Goal: Information Seeking & Learning: Learn about a topic

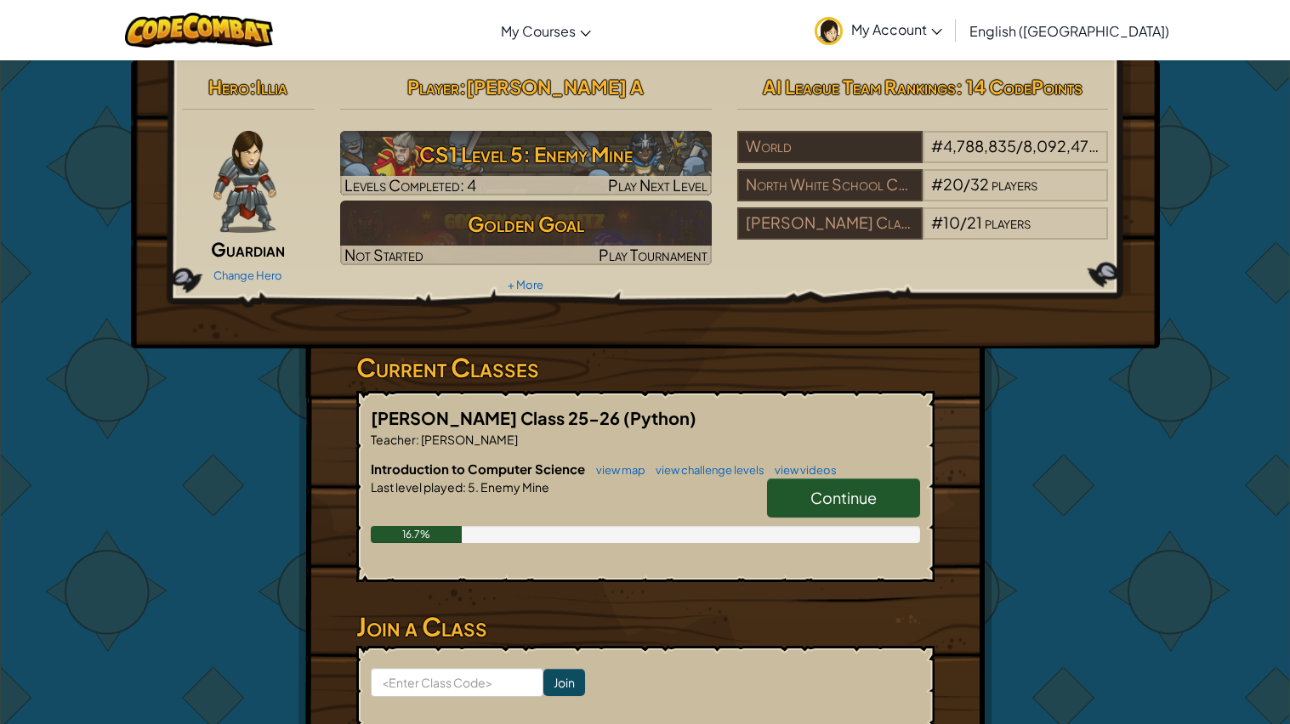
click at [884, 488] on link "Continue" at bounding box center [843, 498] width 153 height 39
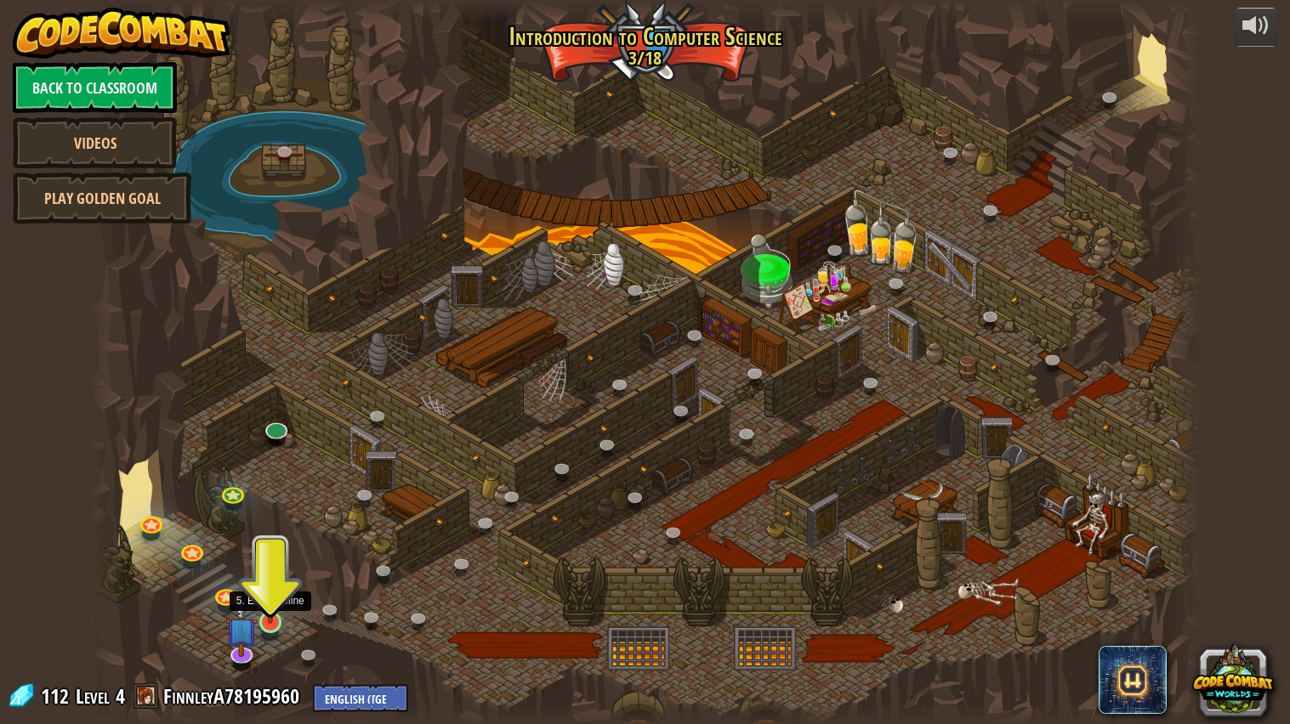
click at [273, 615] on img at bounding box center [270, 591] width 29 height 66
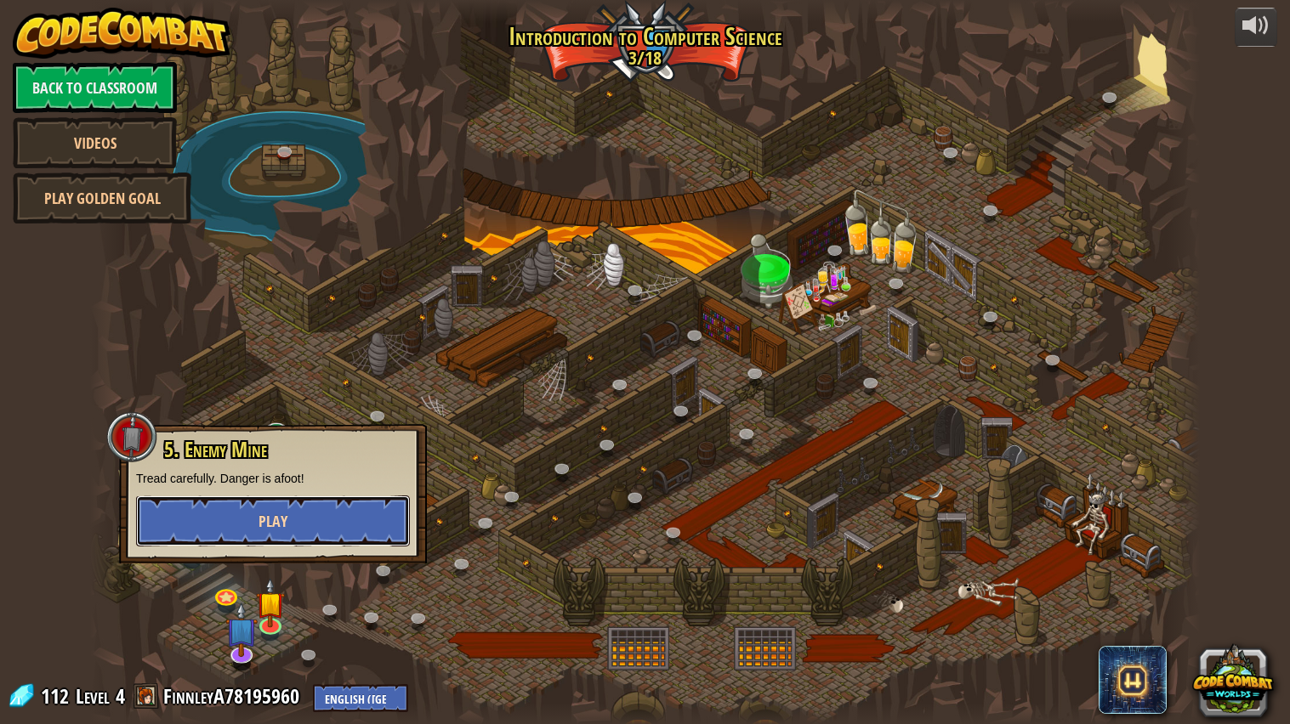
click at [265, 512] on span "Play" at bounding box center [272, 521] width 29 height 21
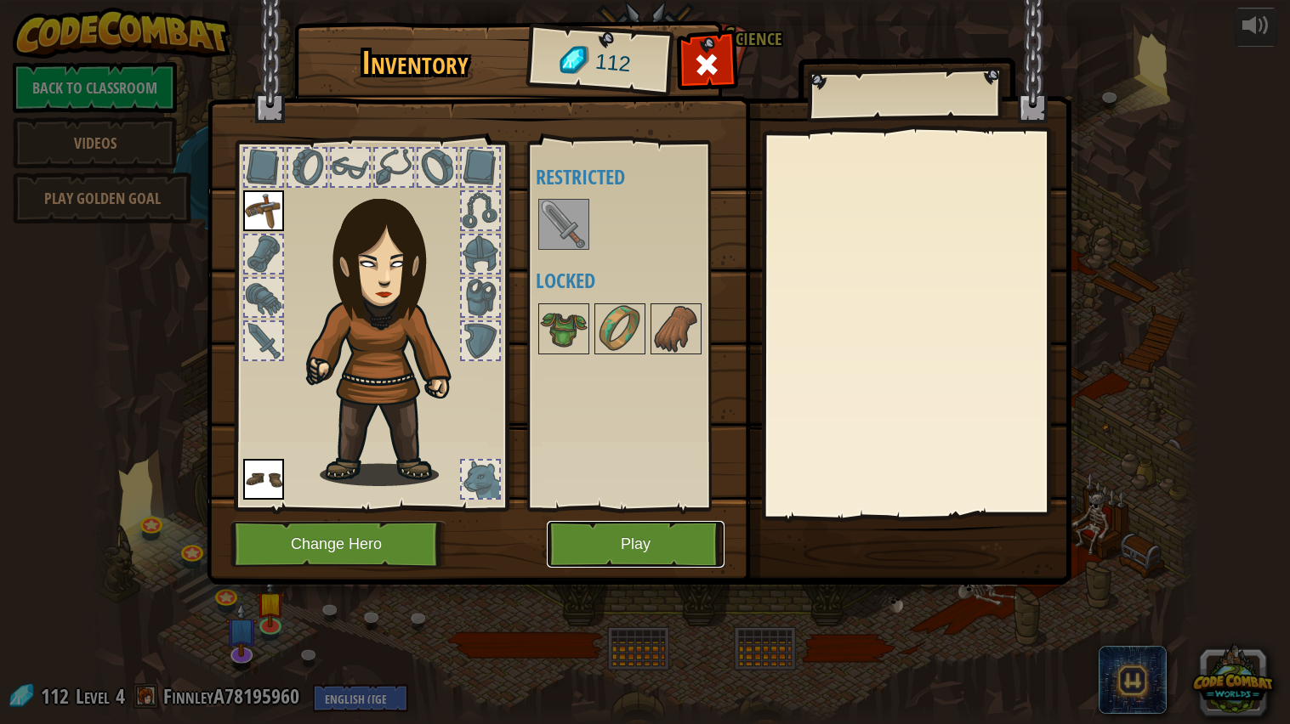
click at [685, 557] on button "Play" at bounding box center [636, 544] width 178 height 47
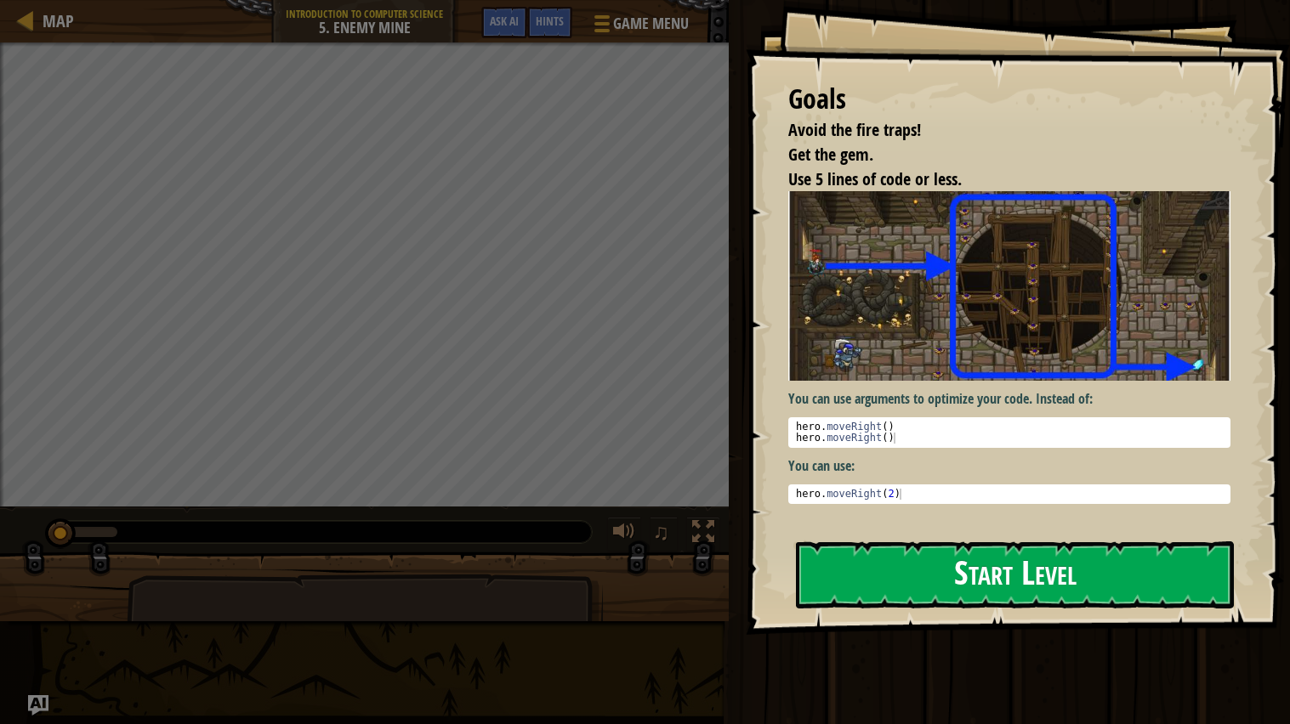
click at [1047, 578] on button "Start Level" at bounding box center [1015, 575] width 438 height 67
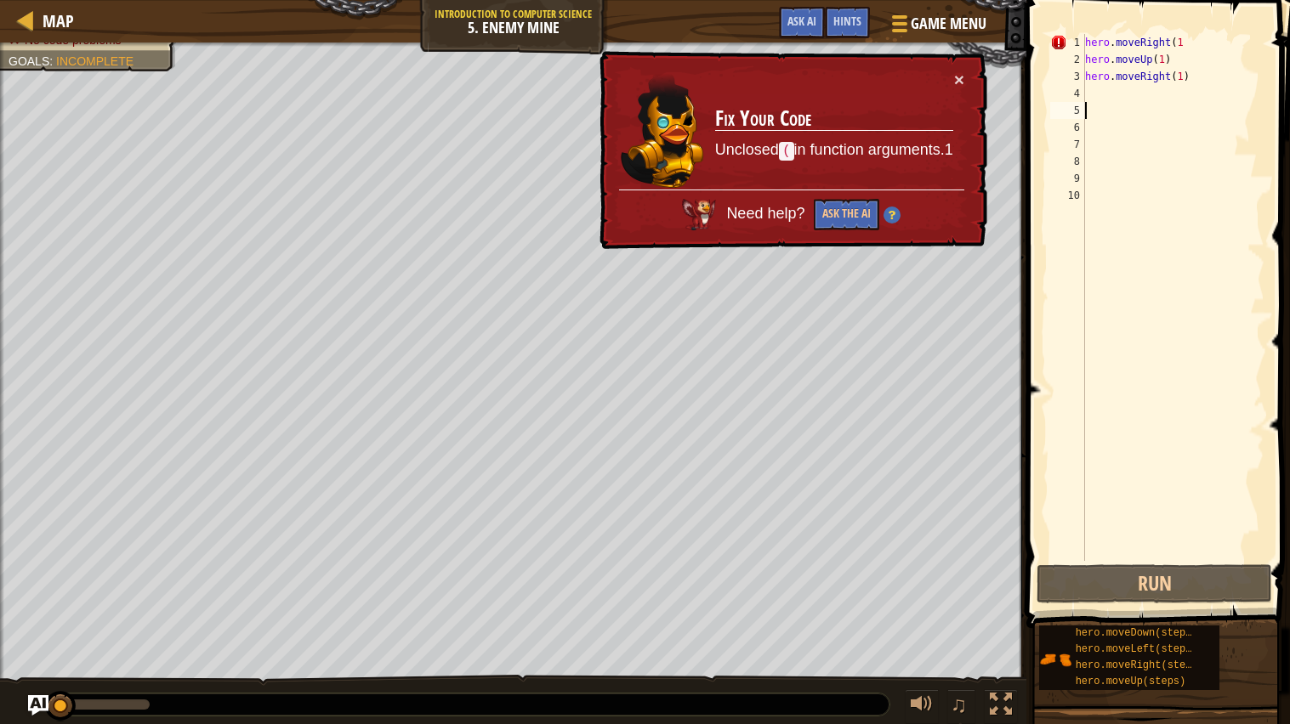
click at [1222, 102] on div "hero . moveRight ( 1 hero . moveUp ( 1 ) hero . moveRight ( 1 )" at bounding box center [1172, 314] width 183 height 561
click at [1214, 77] on div "hero . moveRight ( 1 hero . moveUp ( 1 ) hero . moveRight ( 1 )" at bounding box center [1172, 314] width 183 height 561
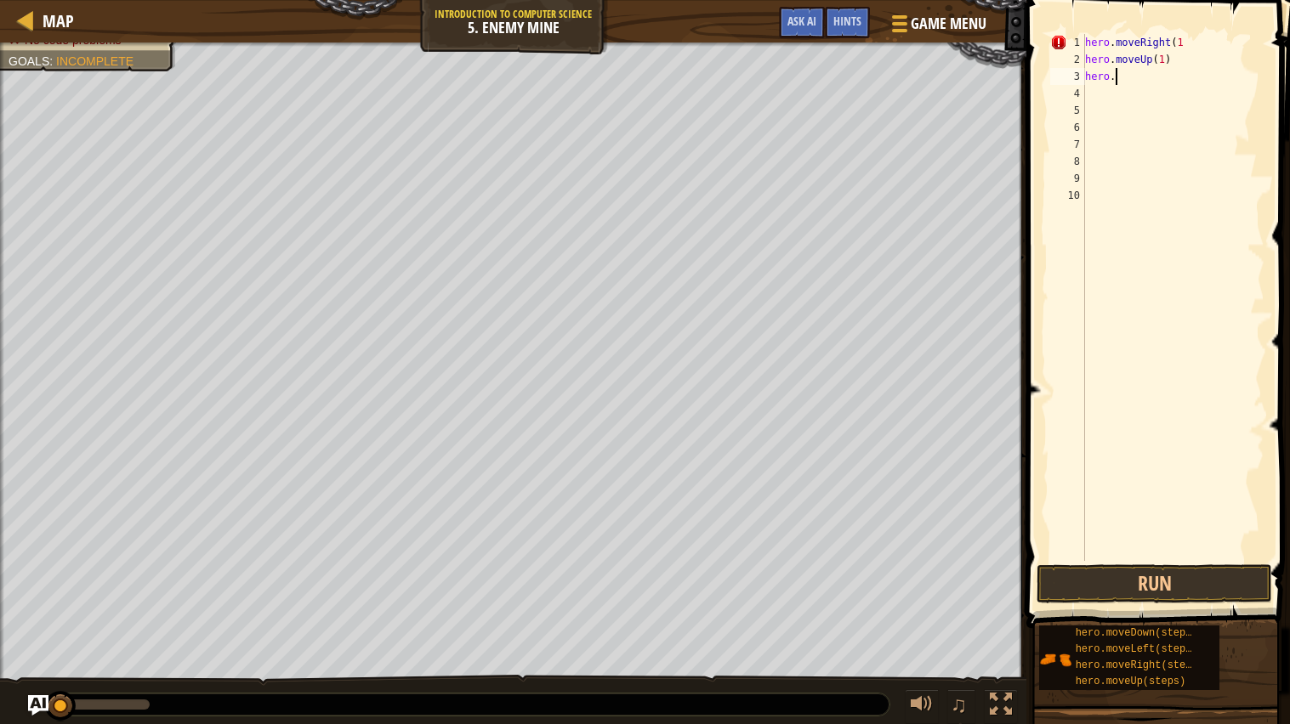
type textarea "h"
click at [1188, 34] on div "hero . moveRight ( 1 hero . moveUp ( 1 )" at bounding box center [1172, 314] width 183 height 561
type textarea "hero.moveRight(1"
click at [1197, 47] on div "hero . moveRight ( 1 hero . moveUp ( 1 )" at bounding box center [1172, 314] width 183 height 561
click at [1188, 80] on div "hero . moveRight ( 1 hero . moveUp ( 1 )" at bounding box center [1172, 314] width 183 height 561
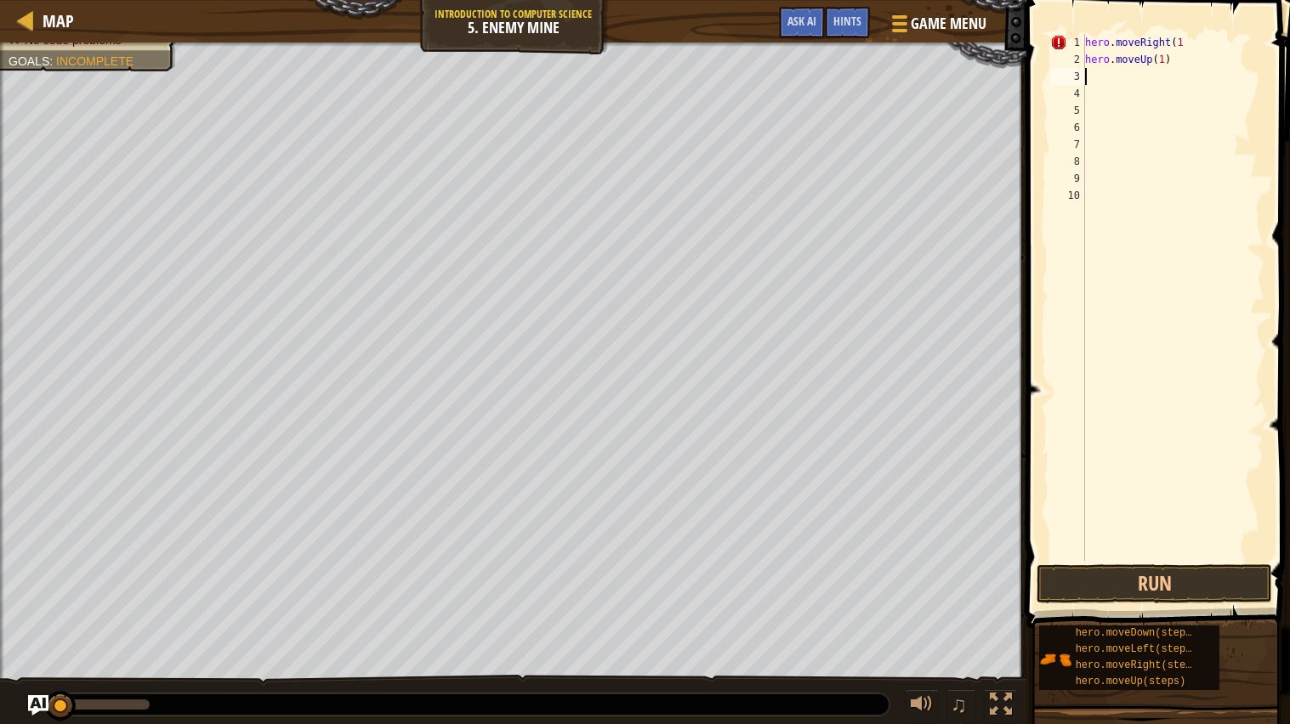
click at [1185, 56] on div "hero . moveRight ( 1 hero . moveUp ( 1 )" at bounding box center [1172, 314] width 183 height 561
type textarea "h"
click at [1202, 37] on div "hero . moveRight ( 1" at bounding box center [1172, 314] width 183 height 561
type textarea "h"
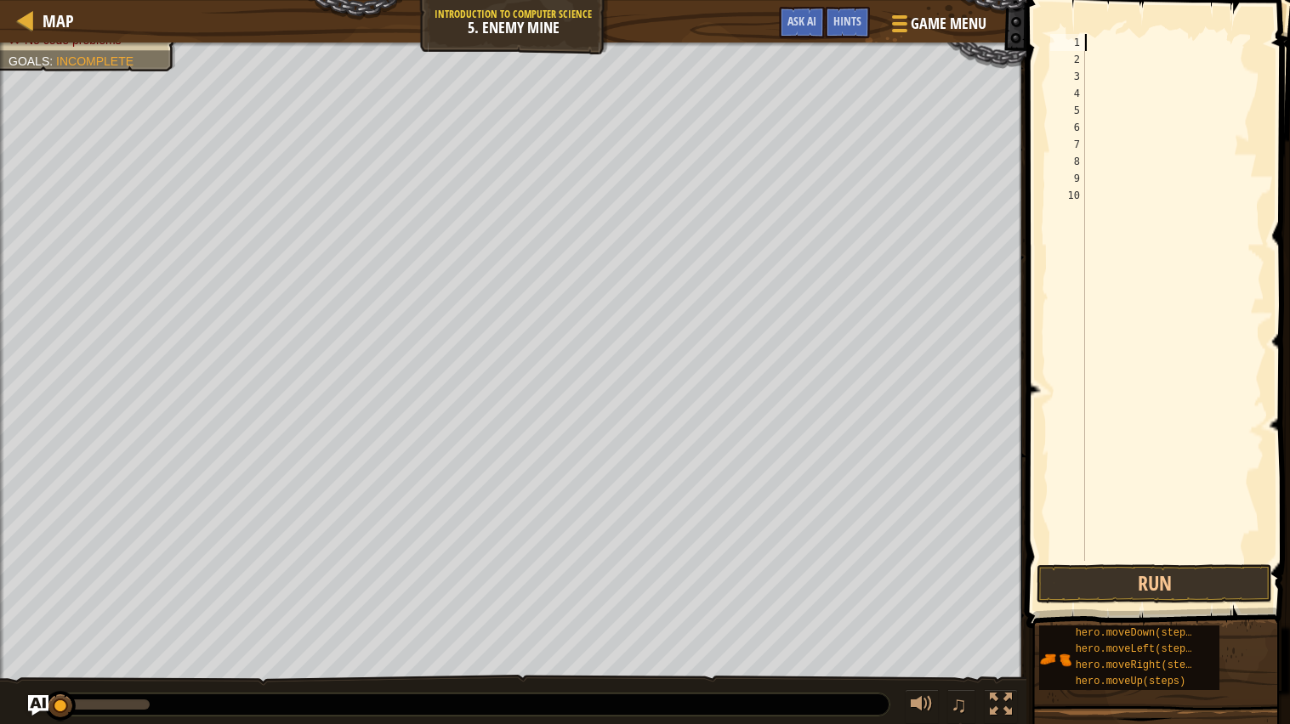
scroll to position [7, 0]
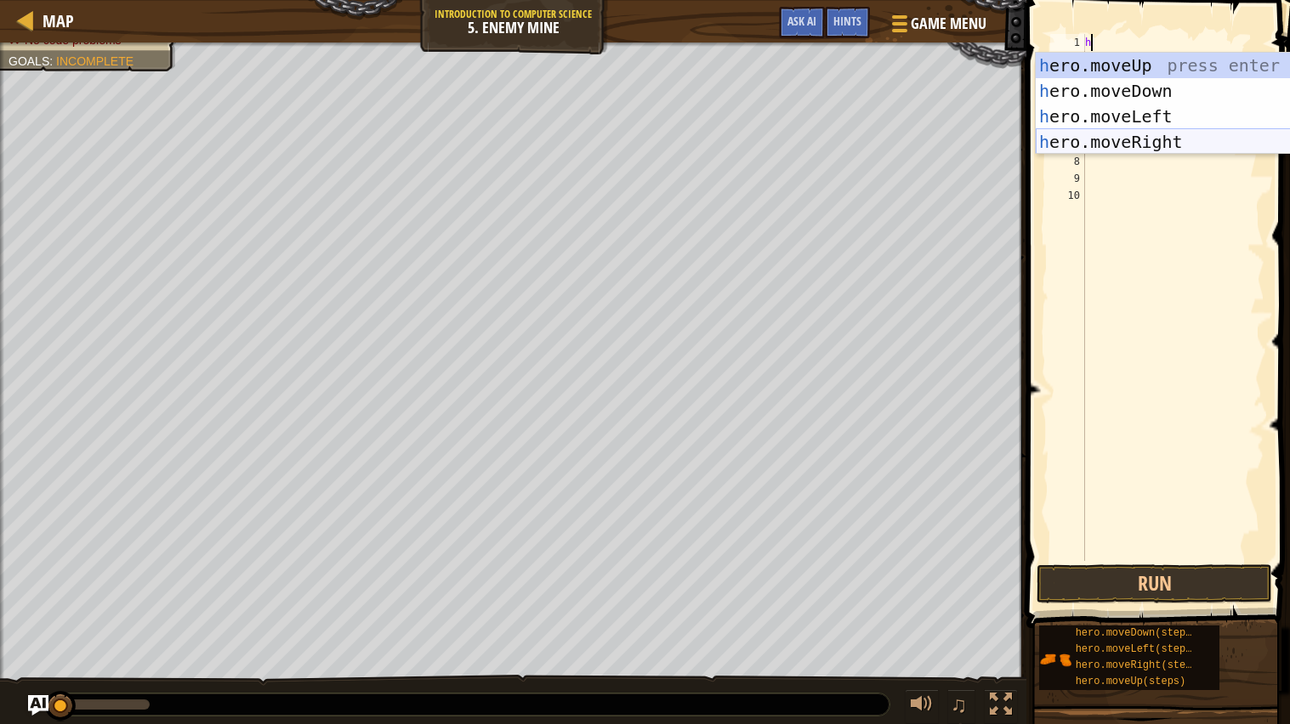
click at [1202, 132] on div "h ero.moveUp press enter h ero.moveDown press enter h ero.moveLeft press enter …" at bounding box center [1195, 129] width 321 height 153
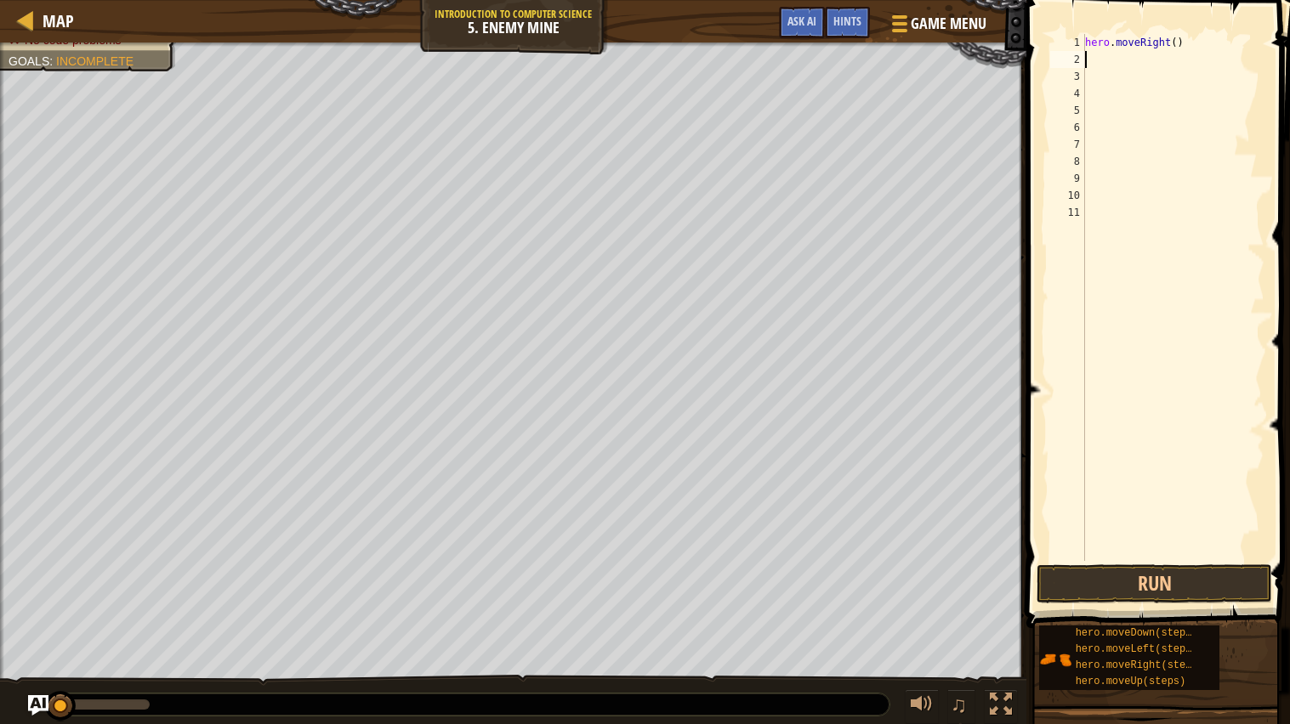
click at [1180, 41] on div "hero . moveRight ( )" at bounding box center [1172, 314] width 183 height 561
click at [1178, 43] on div "hero . moveRight ( )" at bounding box center [1172, 314] width 183 height 561
click at [1218, 576] on button "Run" at bounding box center [1153, 583] width 235 height 39
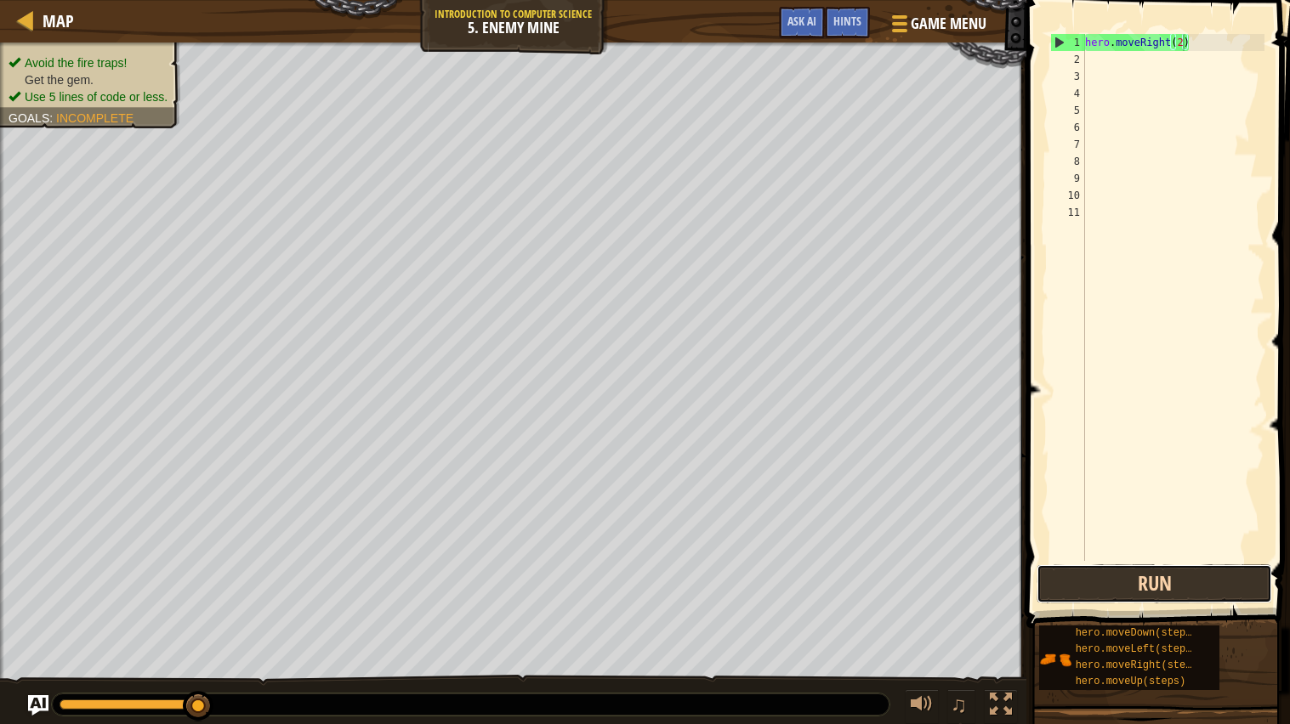
click at [1218, 576] on button "Run" at bounding box center [1153, 583] width 235 height 39
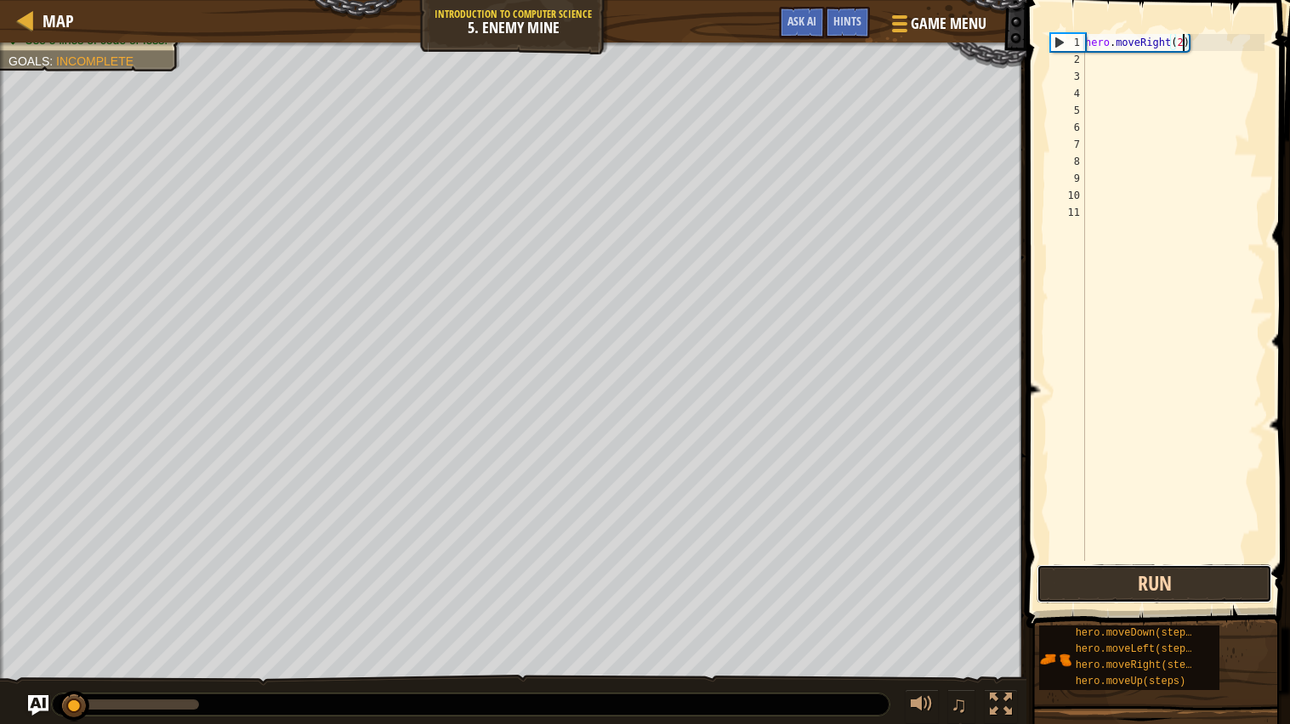
click at [1218, 576] on button "Run" at bounding box center [1153, 583] width 235 height 39
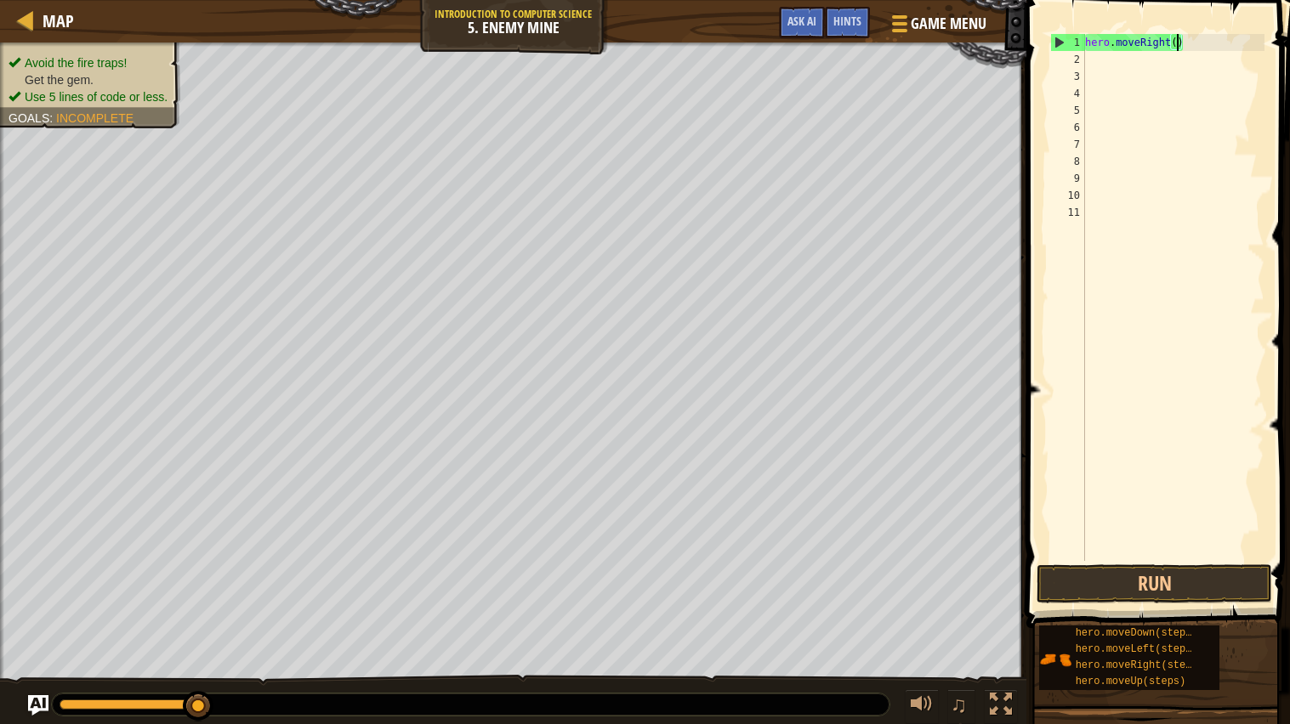
type textarea "hero.moveRight(3)"
click at [1106, 55] on div "hero . moveRight ( 3 )" at bounding box center [1172, 314] width 183 height 561
type textarea "h"
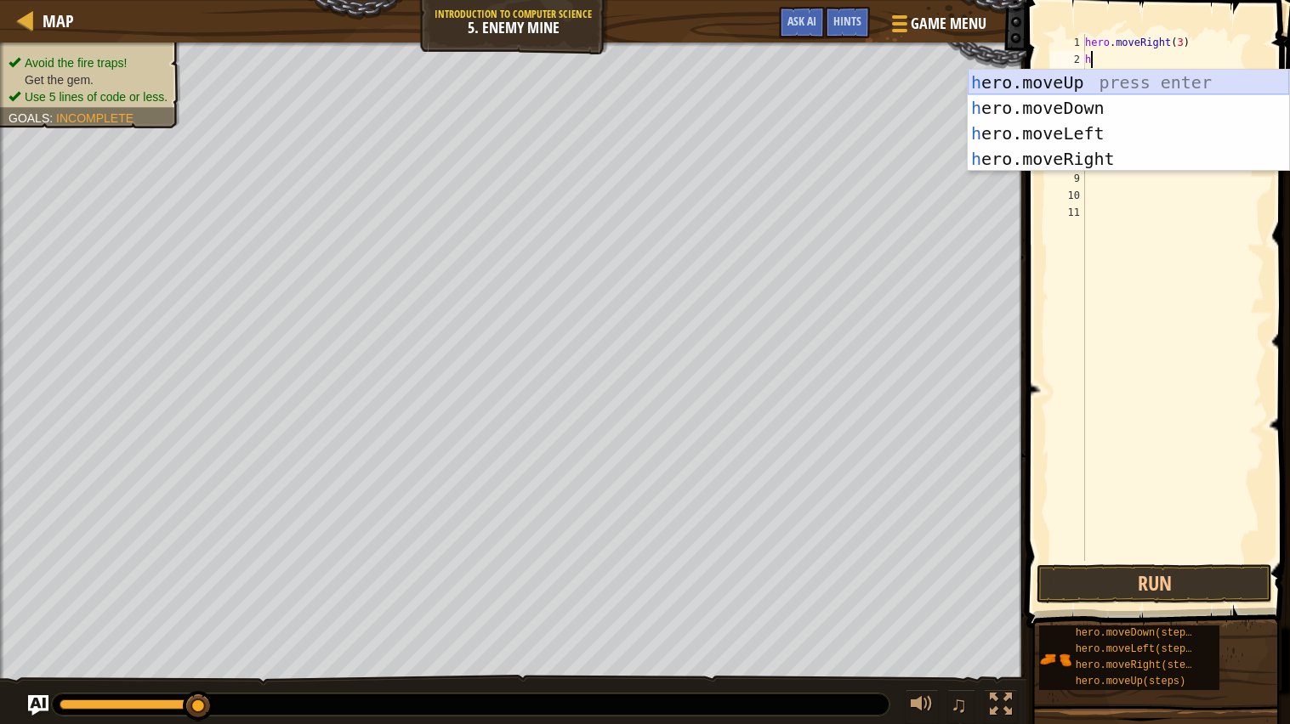
click at [1083, 78] on div "h ero.moveUp press enter h ero.moveDown press enter h ero.moveLeft press enter …" at bounding box center [1127, 146] width 321 height 153
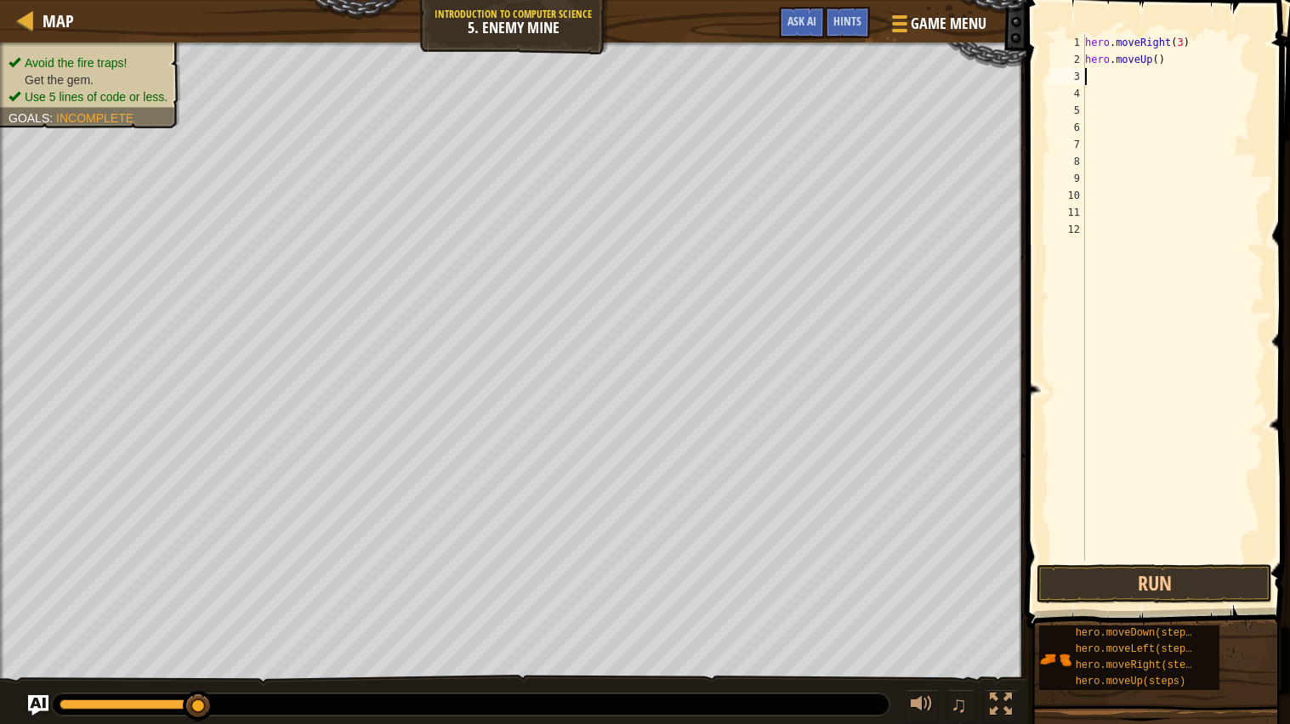
type textarea "h"
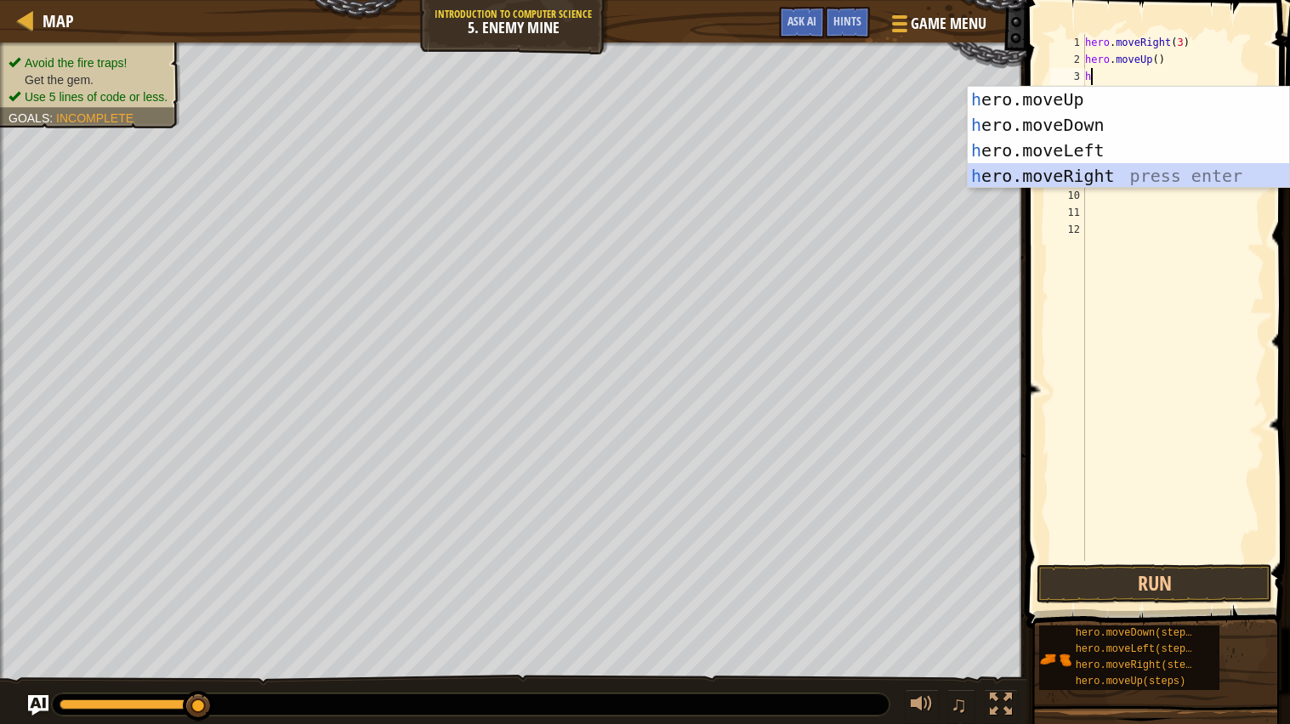
click at [1132, 166] on div "h ero.moveUp press enter h ero.moveDown press enter h ero.moveLeft press enter …" at bounding box center [1127, 163] width 321 height 153
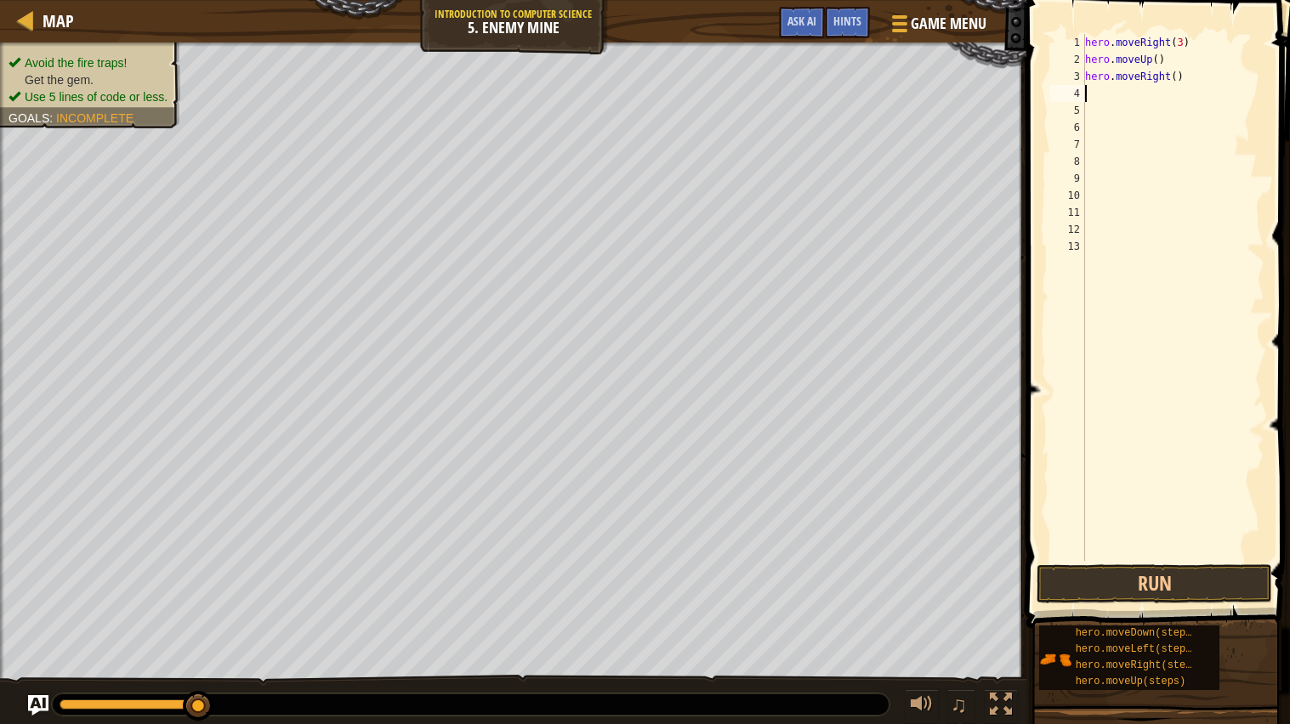
type textarea "h"
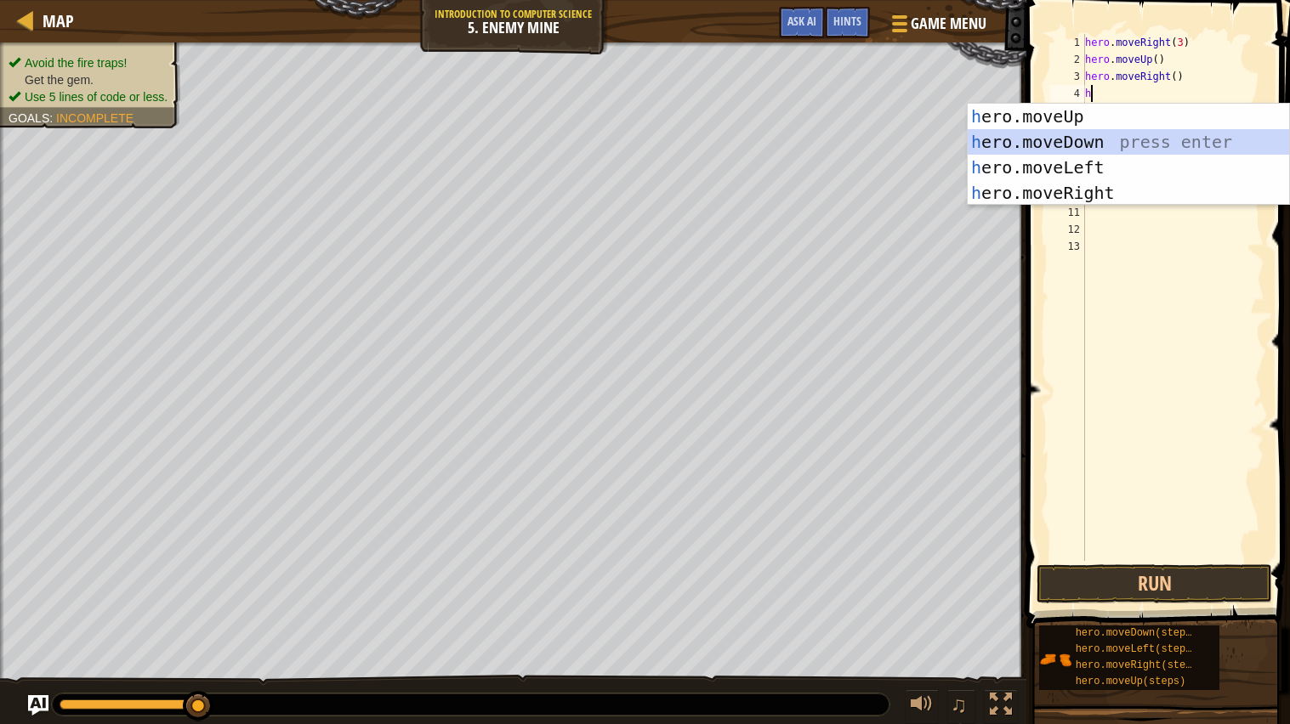
click at [1109, 138] on div "h ero.moveUp press enter h ero.moveDown press enter h ero.moveLeft press enter …" at bounding box center [1127, 180] width 321 height 153
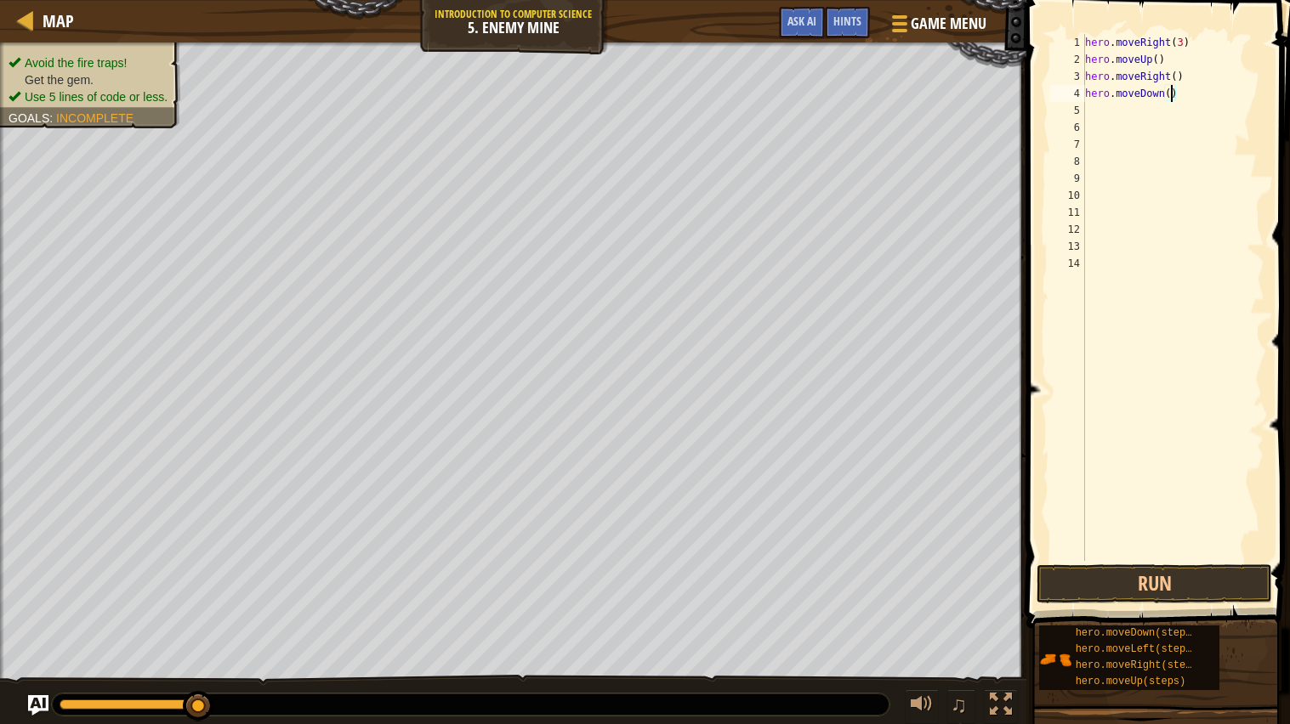
click at [1171, 95] on div "hero . moveRight ( 3 ) hero . moveUp ( ) hero . moveRight ( ) hero . moveDown (…" at bounding box center [1172, 314] width 183 height 561
click at [1234, 598] on button "Run" at bounding box center [1153, 583] width 235 height 39
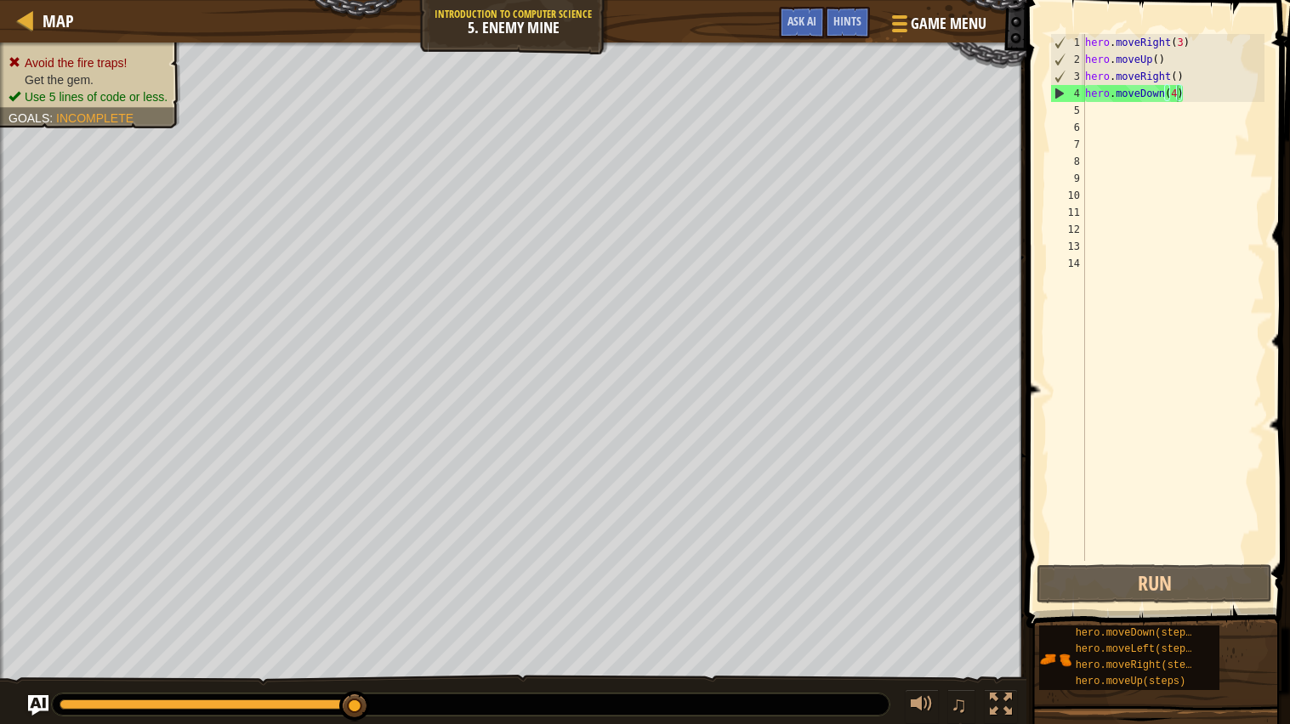
click at [1036, 497] on span at bounding box center [1159, 290] width 277 height 678
click at [1198, 96] on div "hero . moveRight ( 3 ) hero . moveUp ( ) hero . moveRight ( ) hero . moveDown (…" at bounding box center [1172, 314] width 183 height 561
click at [1175, 91] on div "hero . moveRight ( 3 ) hero . moveUp ( ) hero . moveRight ( ) hero . moveDown (…" at bounding box center [1172, 314] width 183 height 561
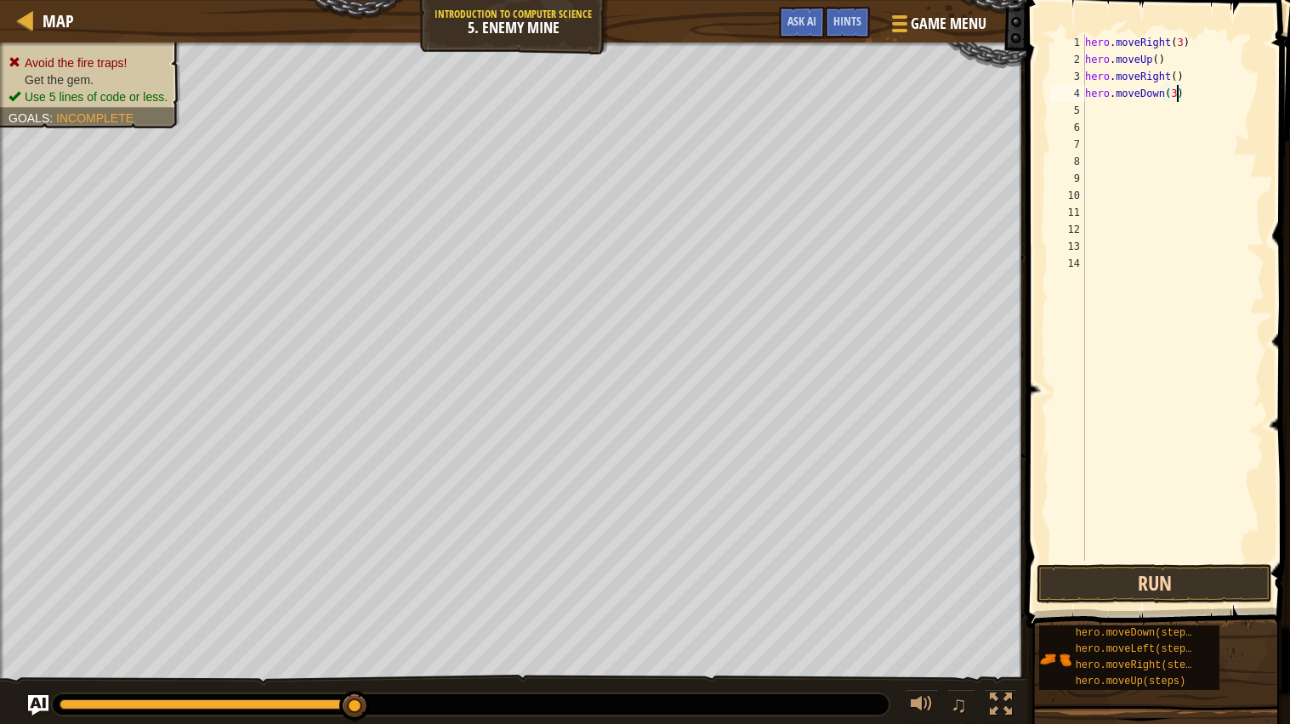
type textarea "hero.moveDown(3)"
click at [1225, 580] on button "Run" at bounding box center [1153, 583] width 235 height 39
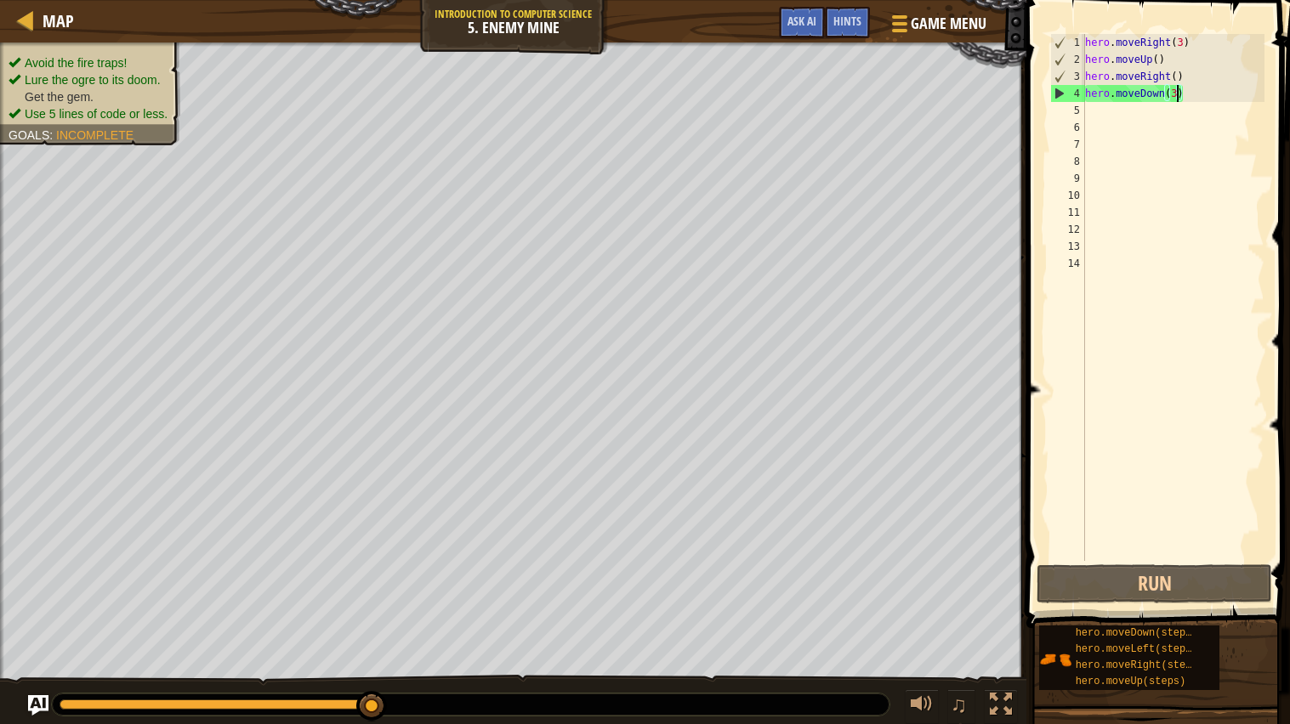
click at [1092, 109] on div "hero . moveRight ( 3 ) hero . moveUp ( ) hero . moveRight ( ) hero . moveDown (…" at bounding box center [1172, 314] width 183 height 561
type textarea "h"
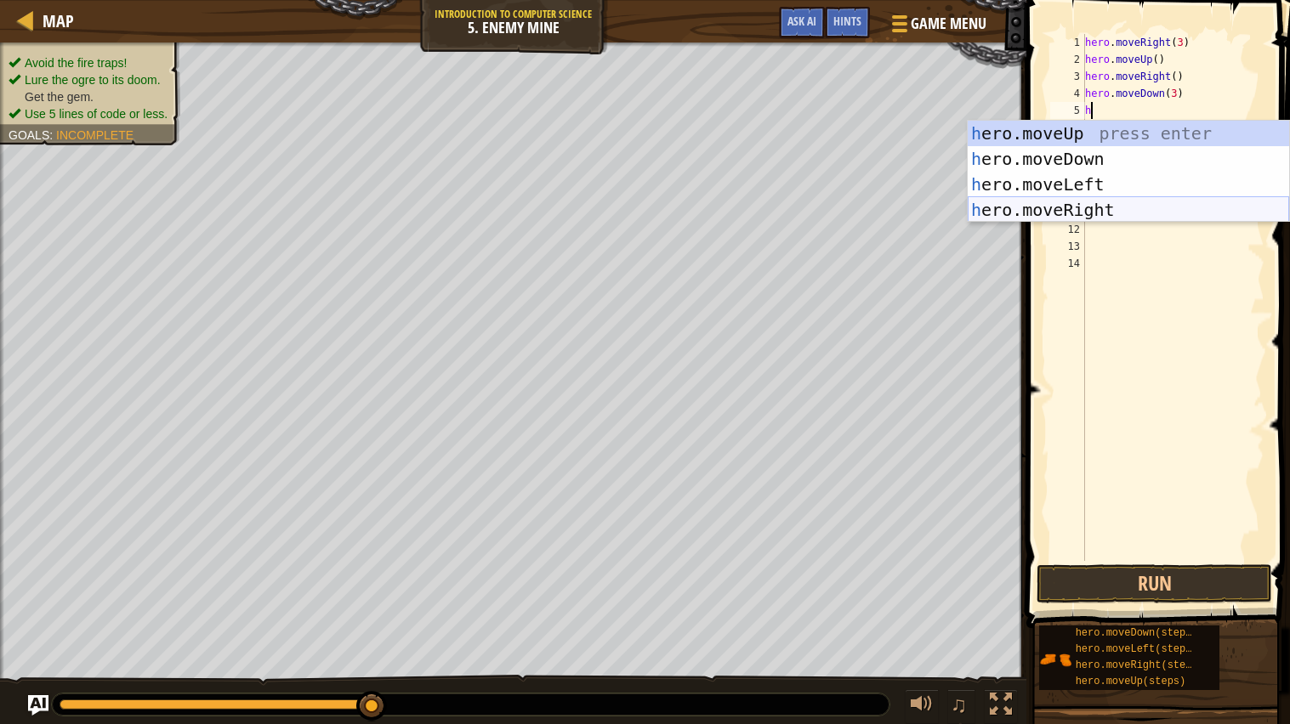
click at [1104, 201] on div "h ero.moveUp press enter h ero.moveDown press enter h ero.moveLeft press enter …" at bounding box center [1127, 197] width 321 height 153
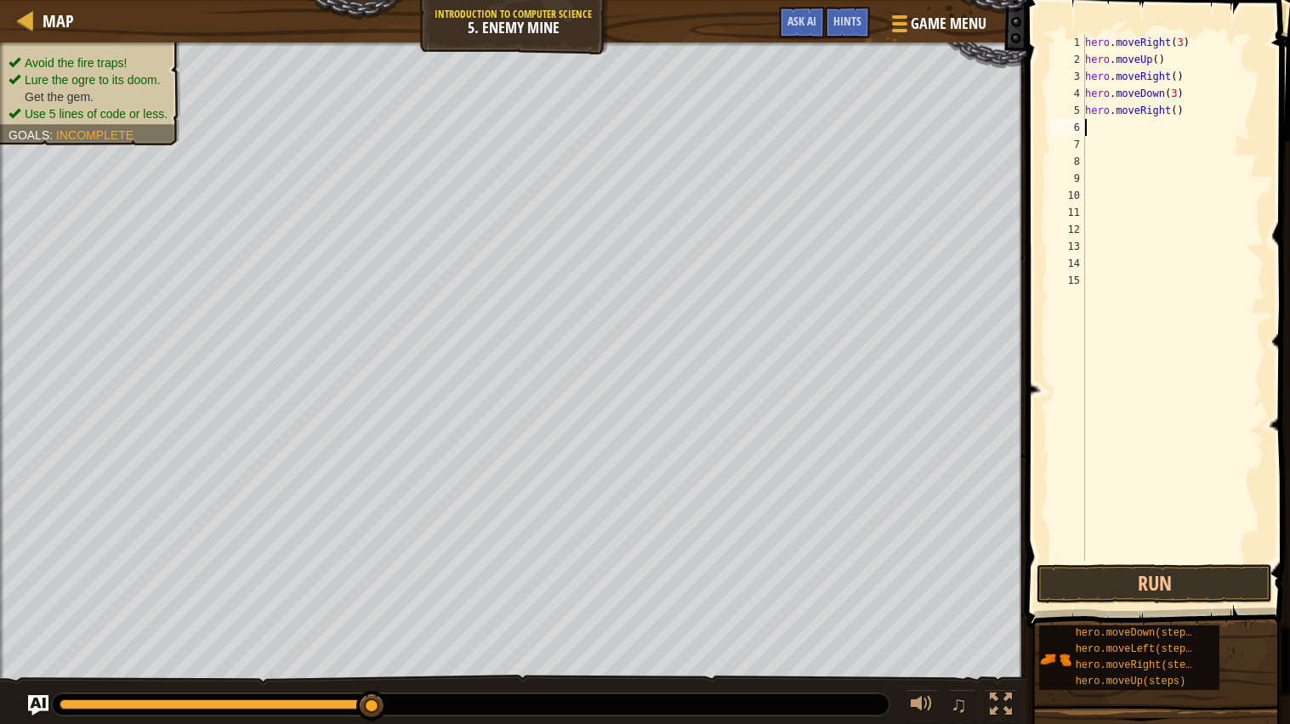
click at [1179, 113] on div "hero . moveRight ( 3 ) hero . moveUp ( ) hero . moveRight ( ) hero . moveDown (…" at bounding box center [1172, 314] width 183 height 561
type textarea "hero.moveRight(3)"
click at [1133, 576] on button "Run" at bounding box center [1153, 583] width 235 height 39
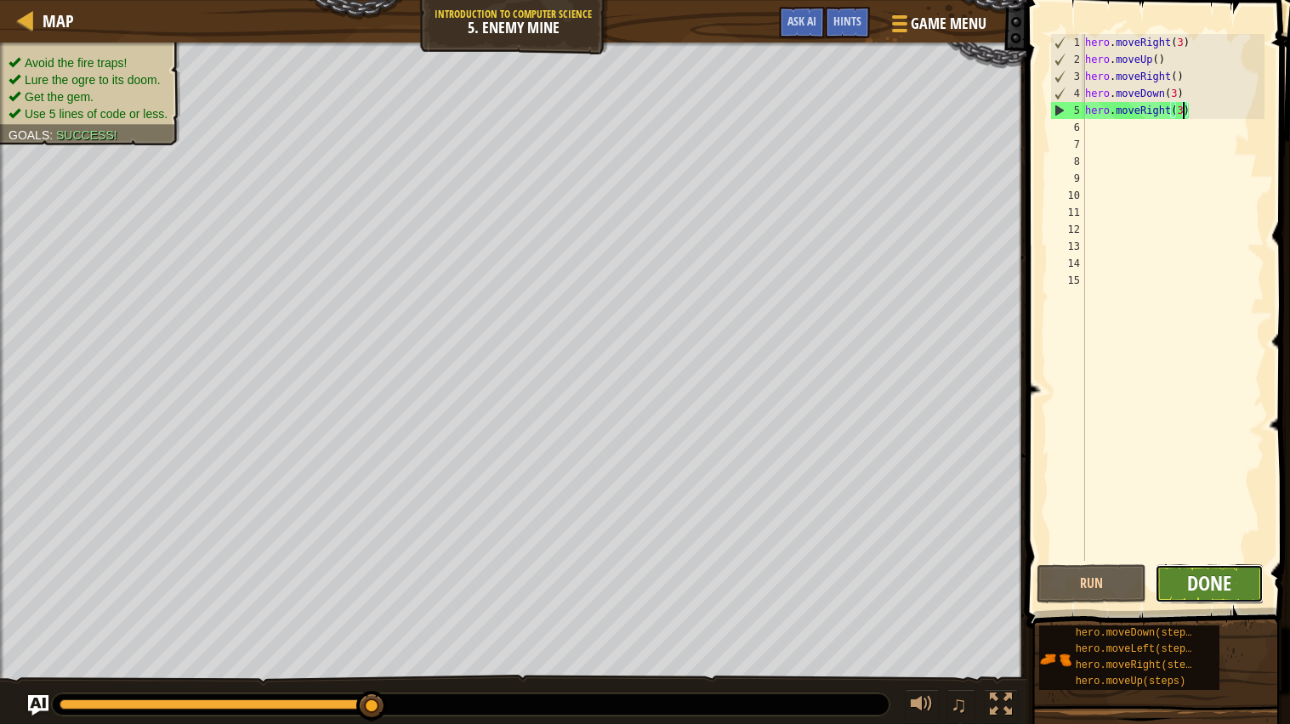
click at [1186, 572] on button "Done" at bounding box center [1209, 583] width 110 height 39
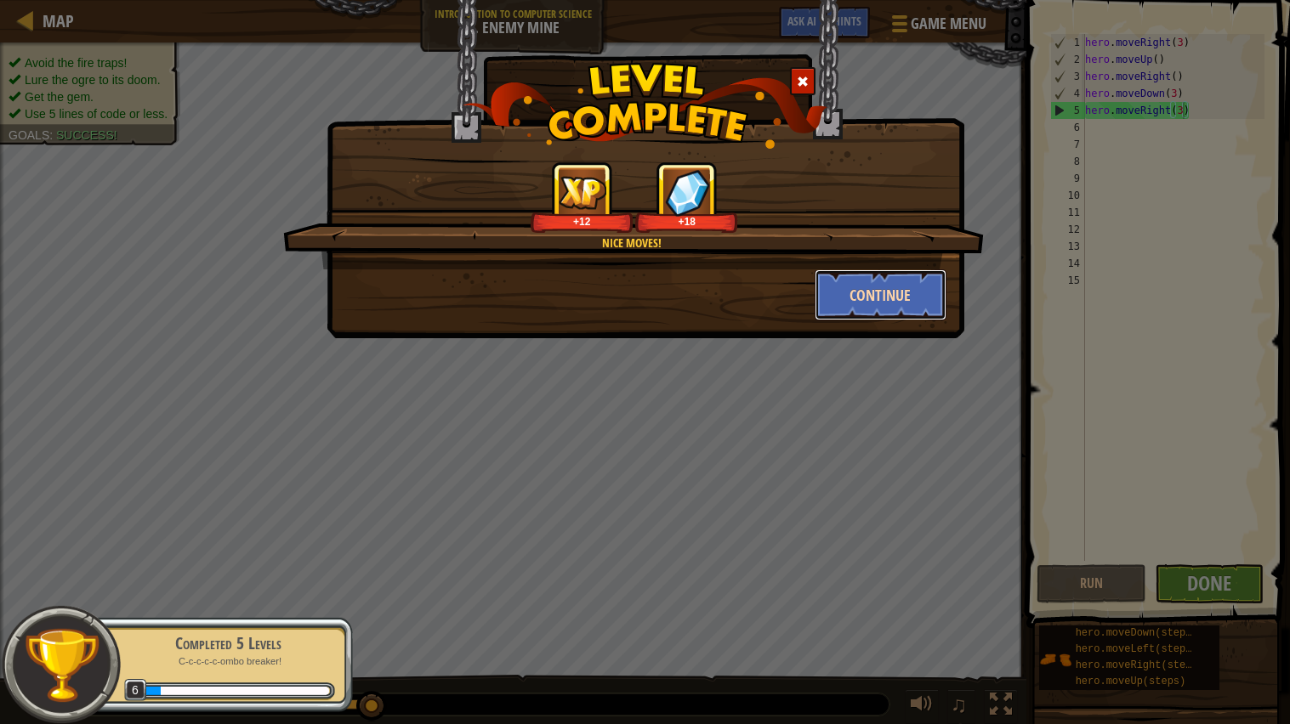
click at [861, 290] on button "Continue" at bounding box center [880, 294] width 132 height 51
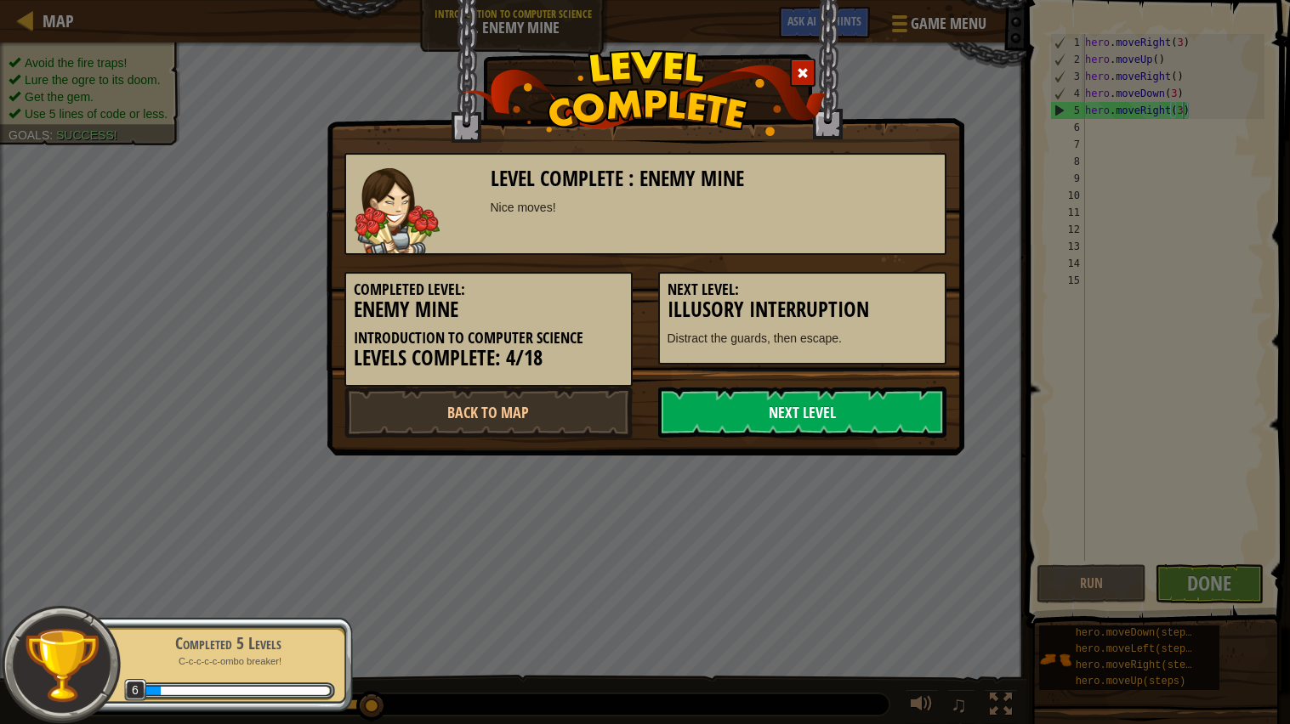
click at [874, 401] on link "Next Level" at bounding box center [802, 412] width 288 height 51
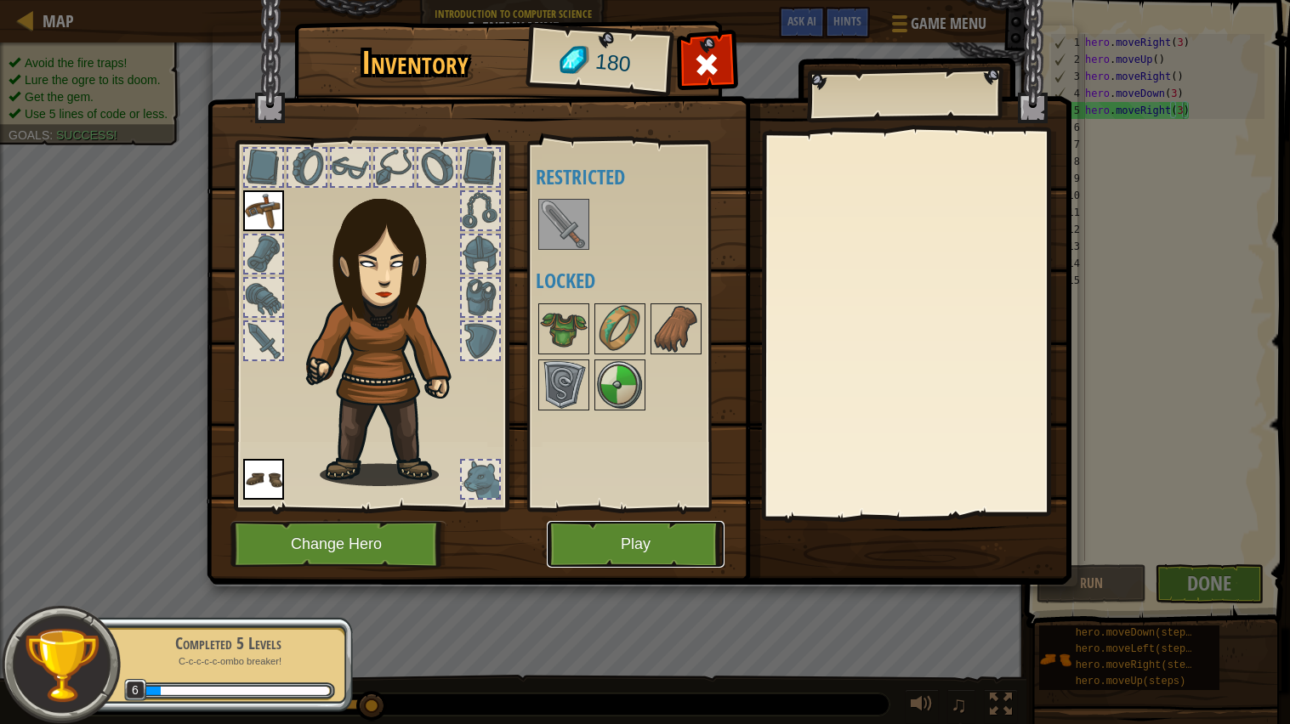
click at [648, 525] on button "Play" at bounding box center [636, 544] width 178 height 47
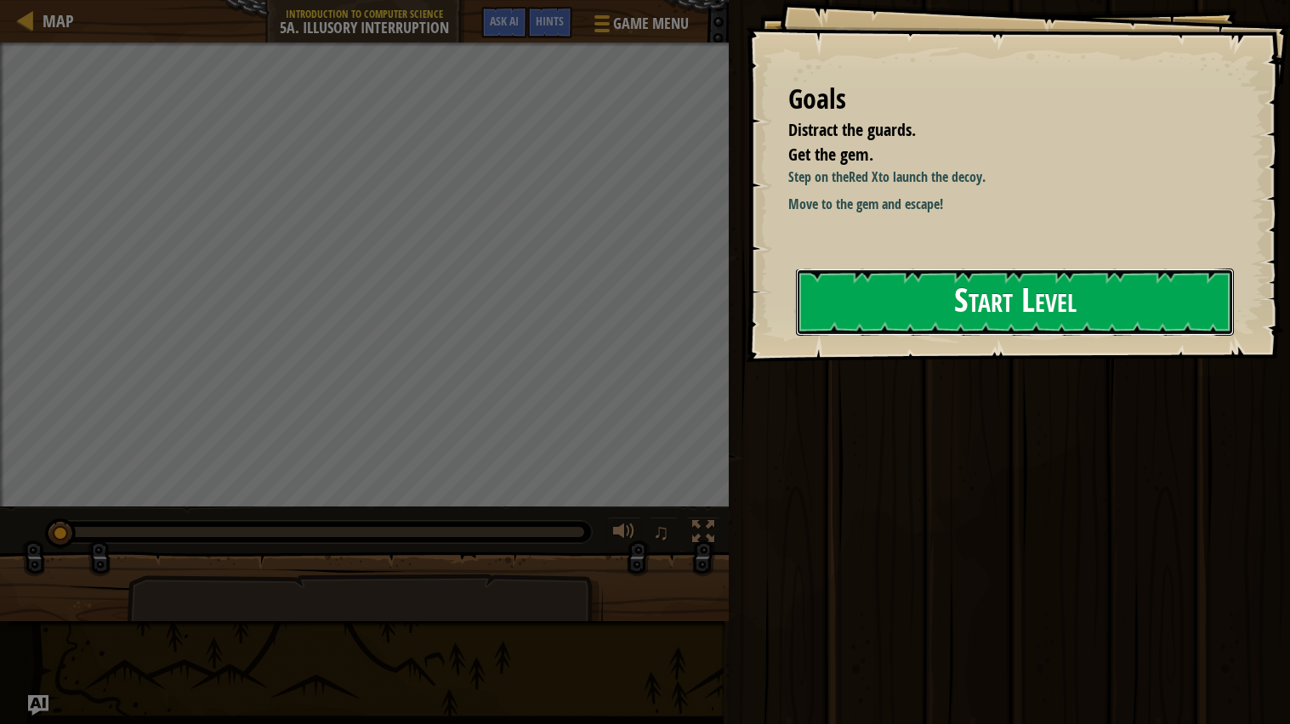
click at [1171, 299] on button "Start Level" at bounding box center [1015, 302] width 438 height 67
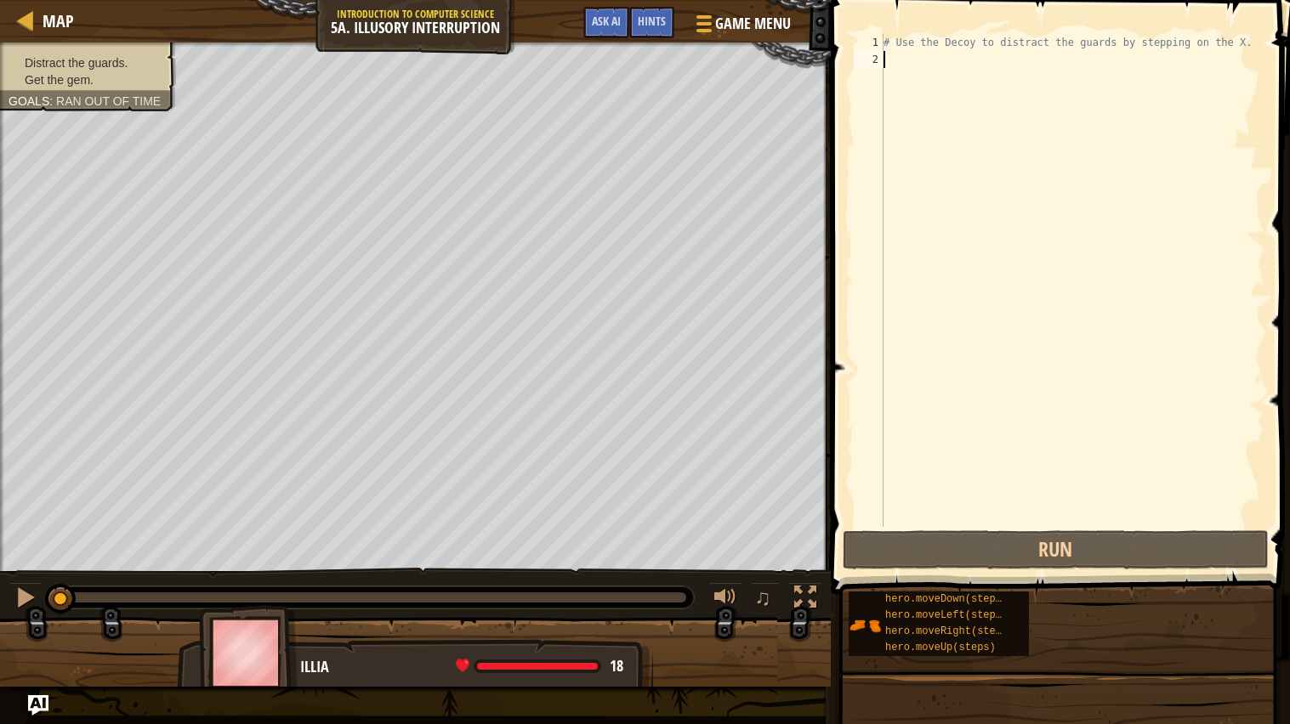
type textarea "h"
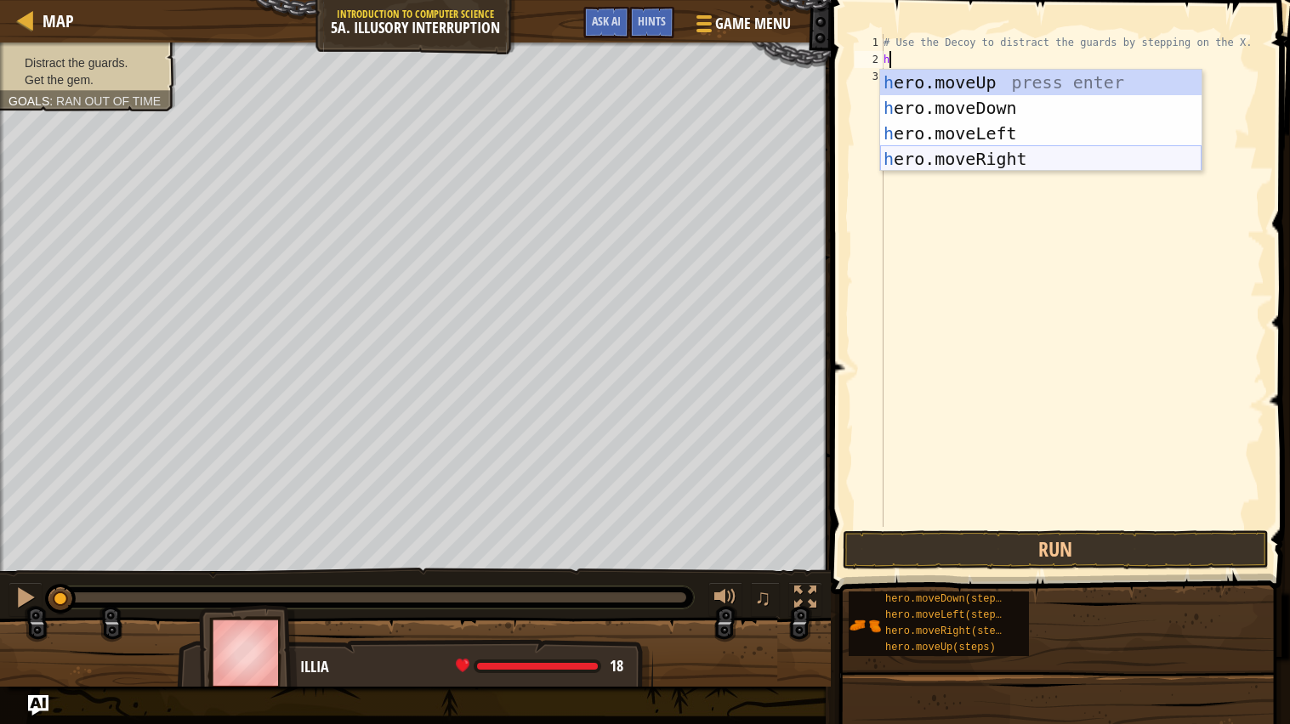
click at [988, 156] on div "h ero.moveUp press enter h ero.moveDown press enter h ero.moveLeft press enter …" at bounding box center [1040, 146] width 321 height 153
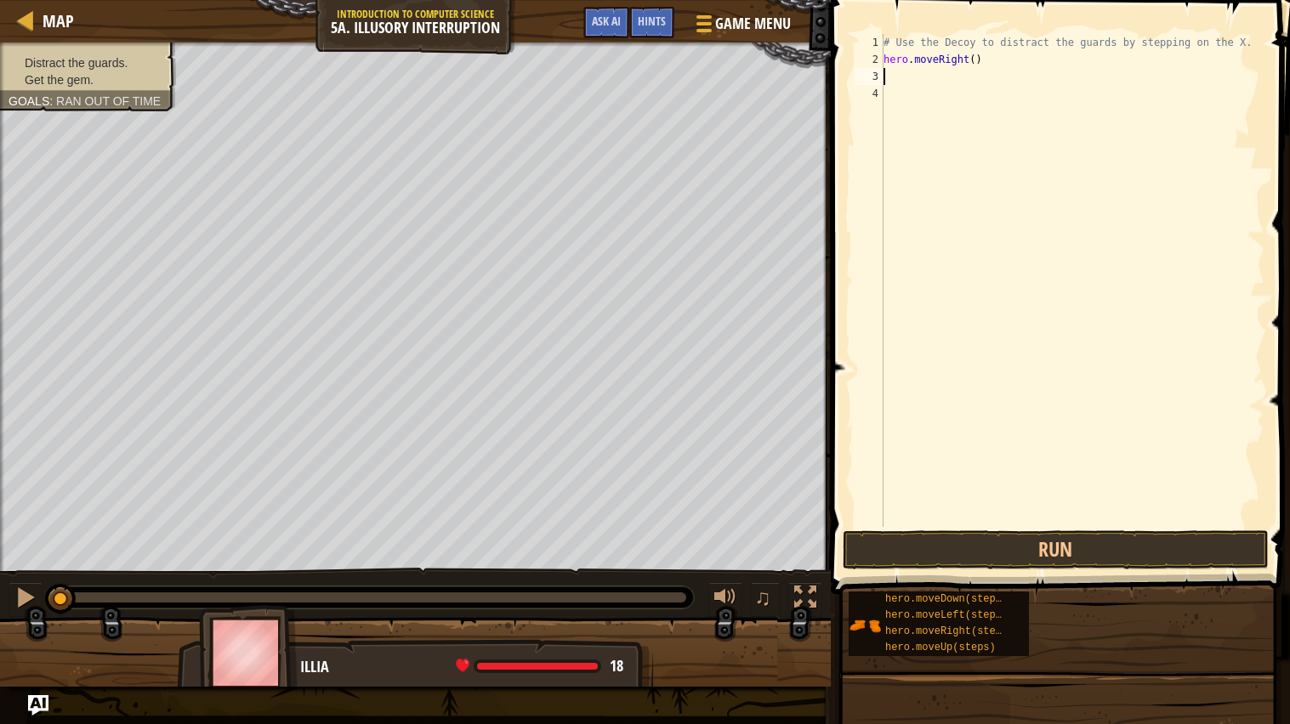
click at [977, 57] on div "# Use the Decoy to distract the guards by stepping on the X. hero . moveRight (…" at bounding box center [1072, 297] width 384 height 527
type textarea "hero.moveRight(1)"
click at [902, 75] on div "# Use the Decoy to distract the guards by stepping on the X. hero . moveRight (…" at bounding box center [1072, 297] width 384 height 527
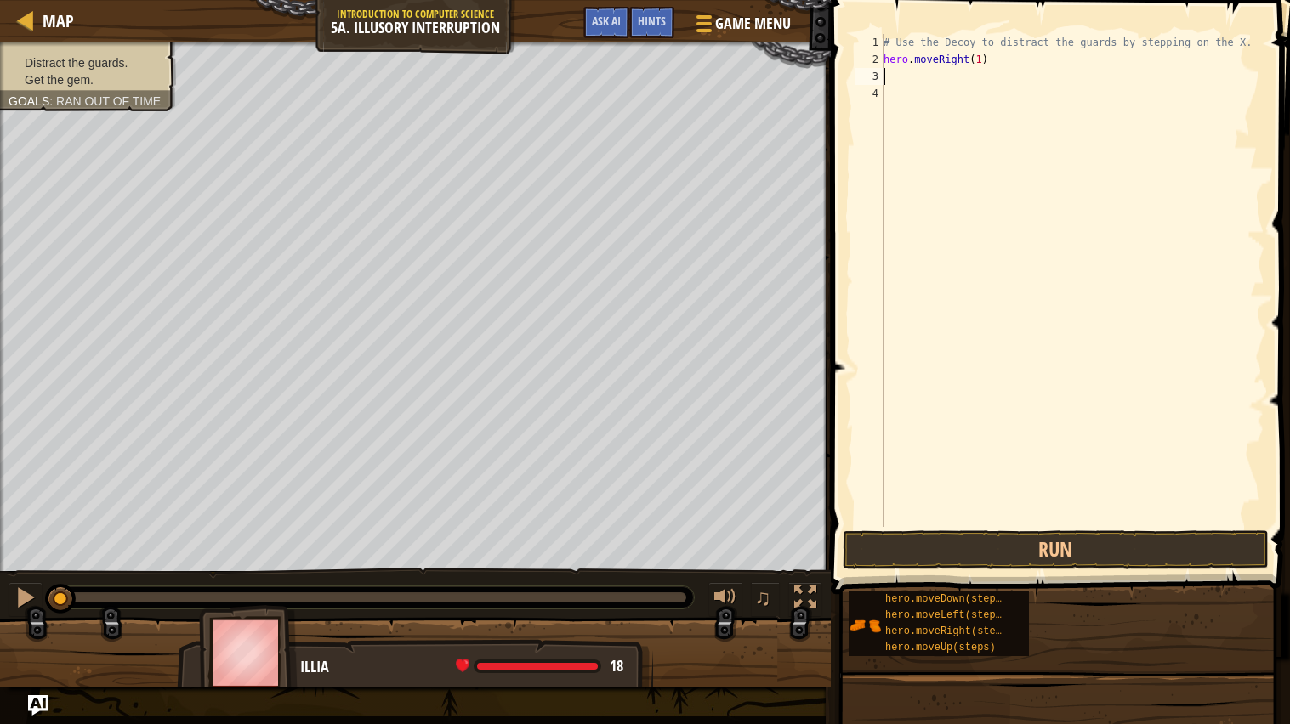
type textarea "h"
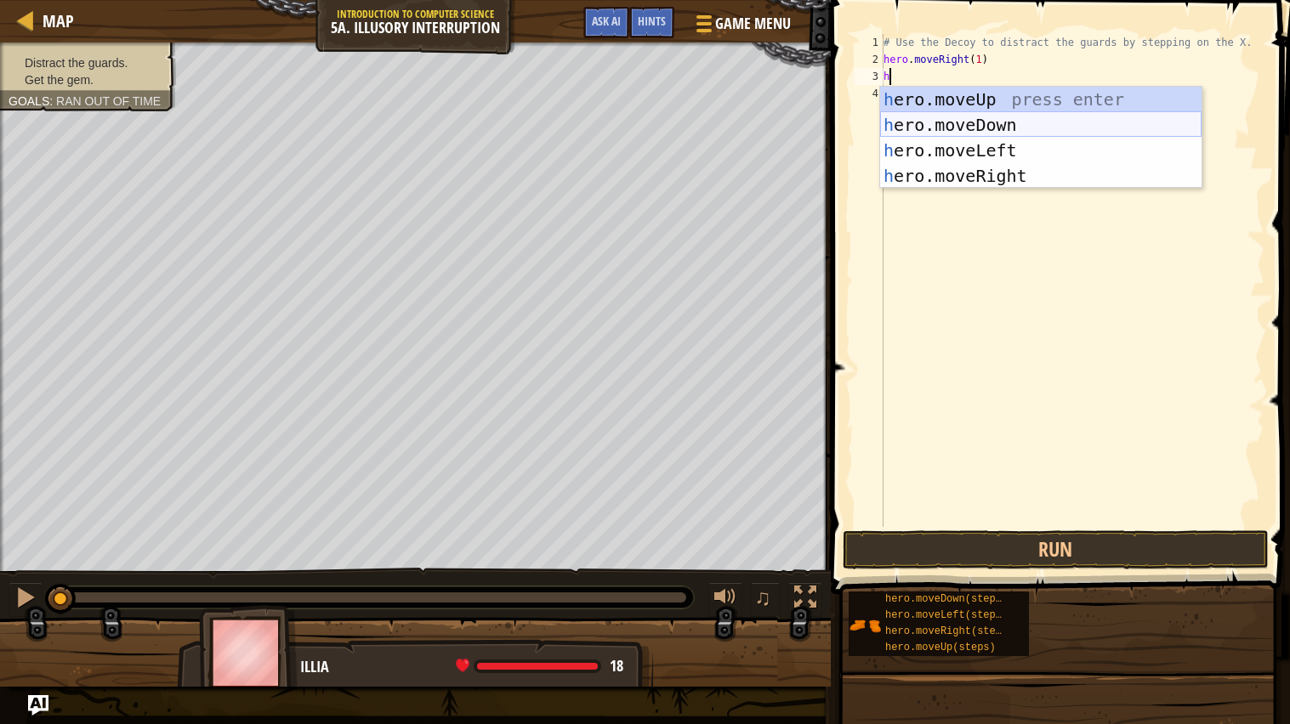
click at [931, 122] on div "h ero.moveUp press enter h ero.moveDown press enter h ero.moveLeft press enter …" at bounding box center [1040, 163] width 321 height 153
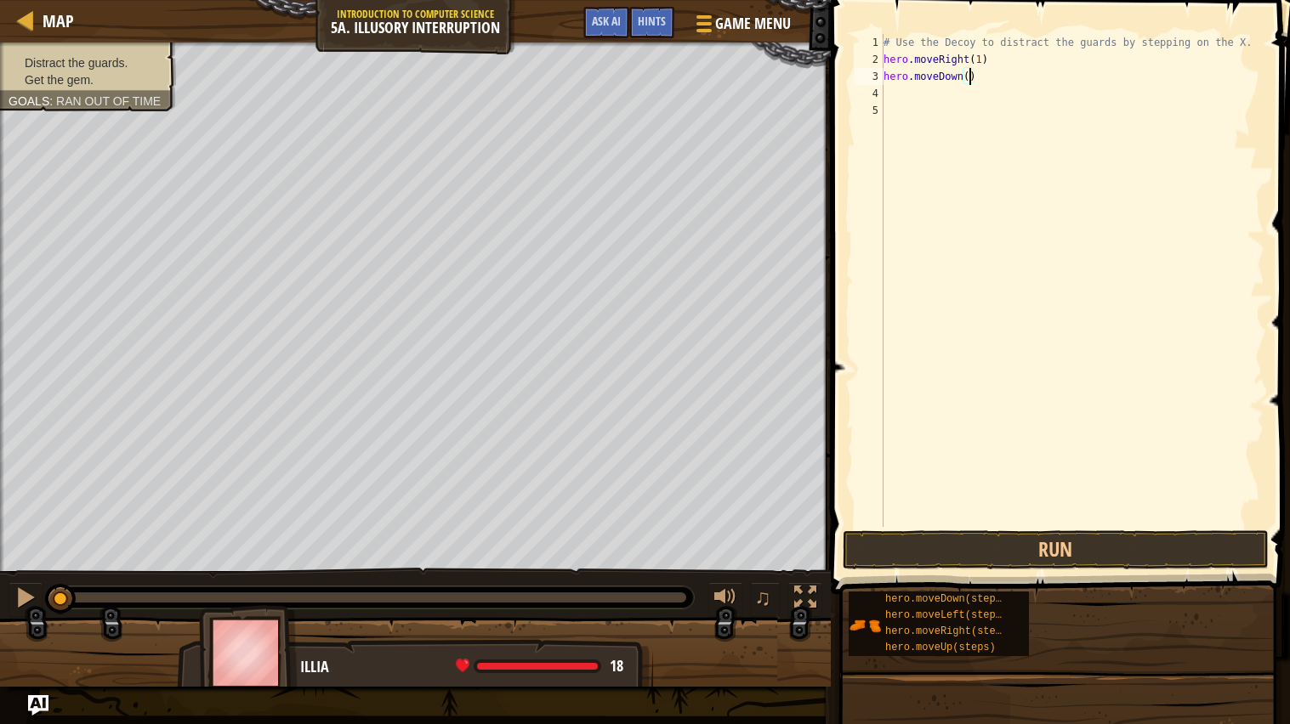
click at [969, 83] on div "# Use the Decoy to distract the guards by stepping on the X. hero . moveRight (…" at bounding box center [1072, 297] width 384 height 527
type textarea "hero.moveDown(2)"
click at [901, 96] on div "# Use the Decoy to distract the guards by stepping on the X. hero . moveRight (…" at bounding box center [1072, 297] width 384 height 527
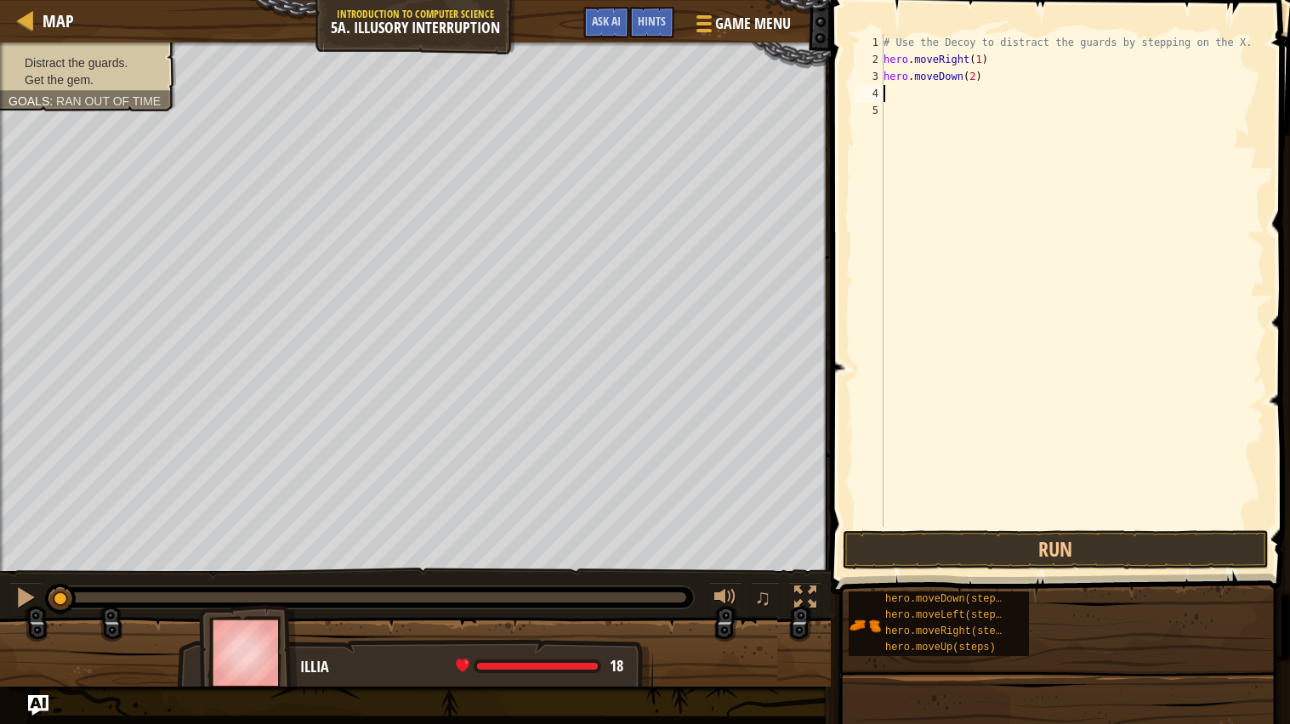
type textarea "h"
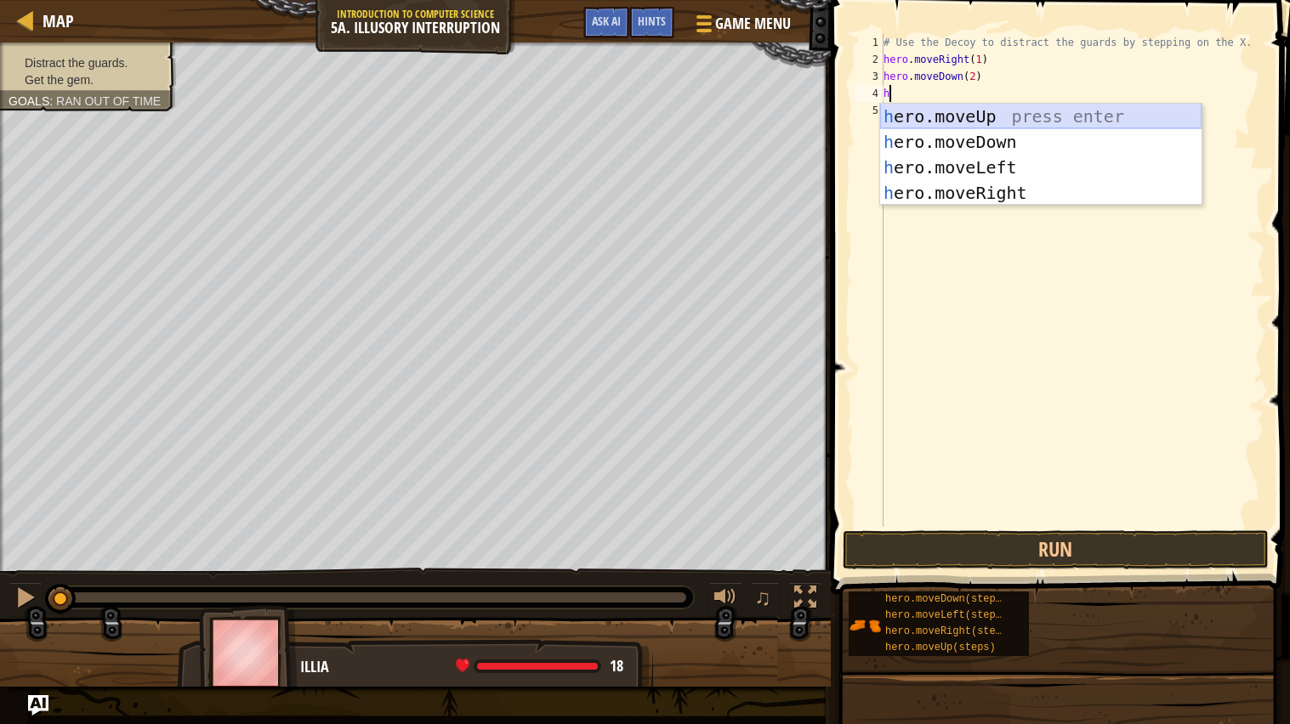
click at [948, 111] on div "h ero.moveUp press enter h ero.moveDown press enter h ero.moveLeft press enter …" at bounding box center [1040, 180] width 321 height 153
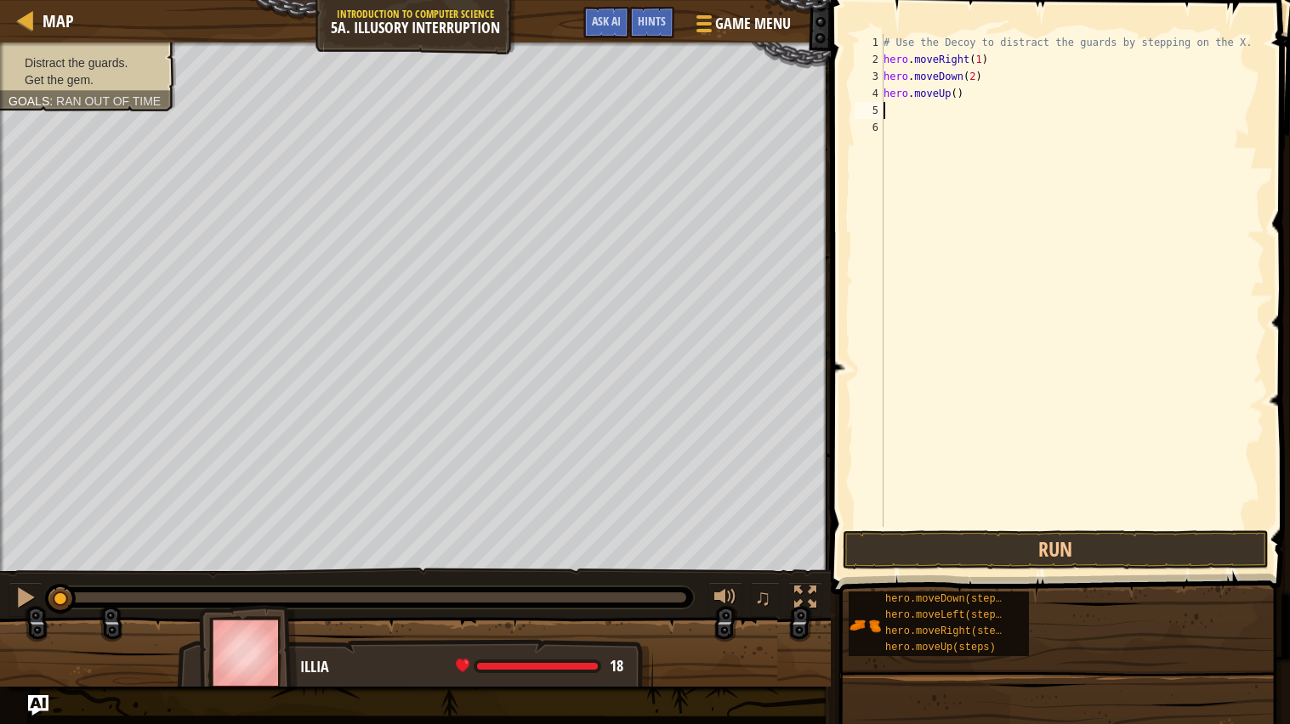
type textarea "h"
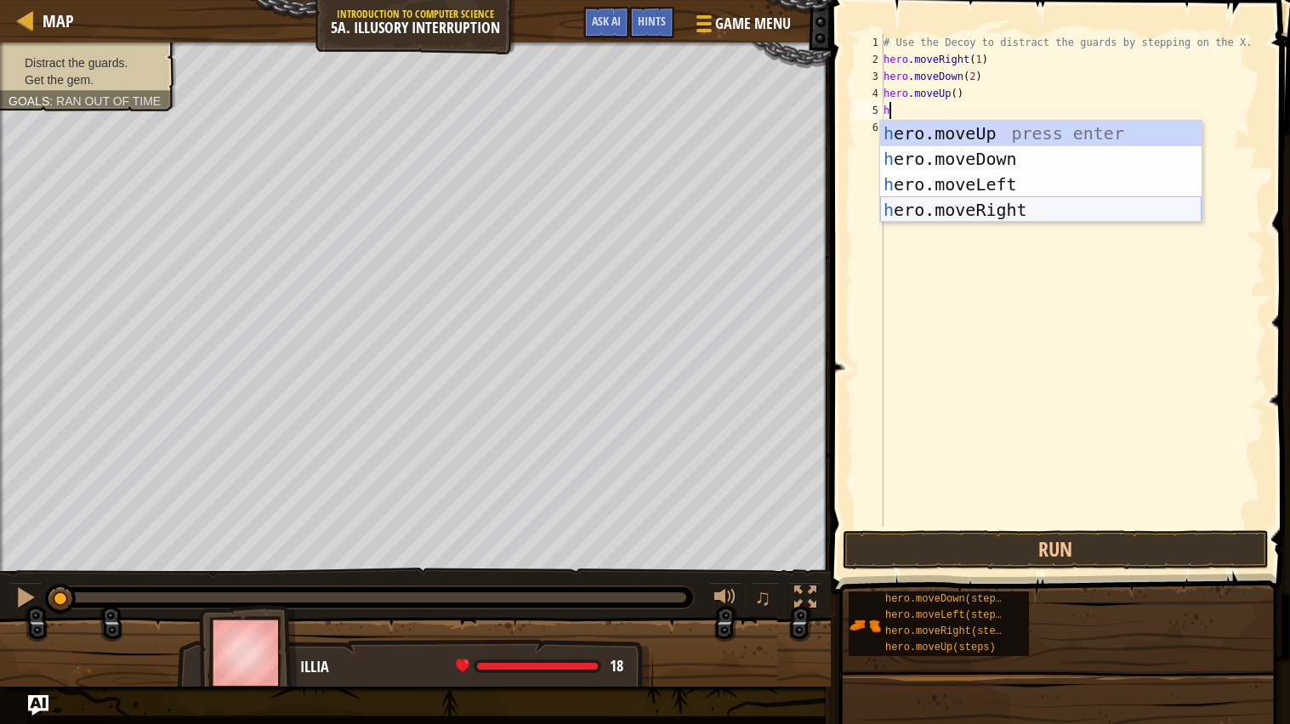
click at [988, 204] on div "h ero.moveUp press enter h ero.moveDown press enter h ero.moveLeft press enter …" at bounding box center [1040, 197] width 321 height 153
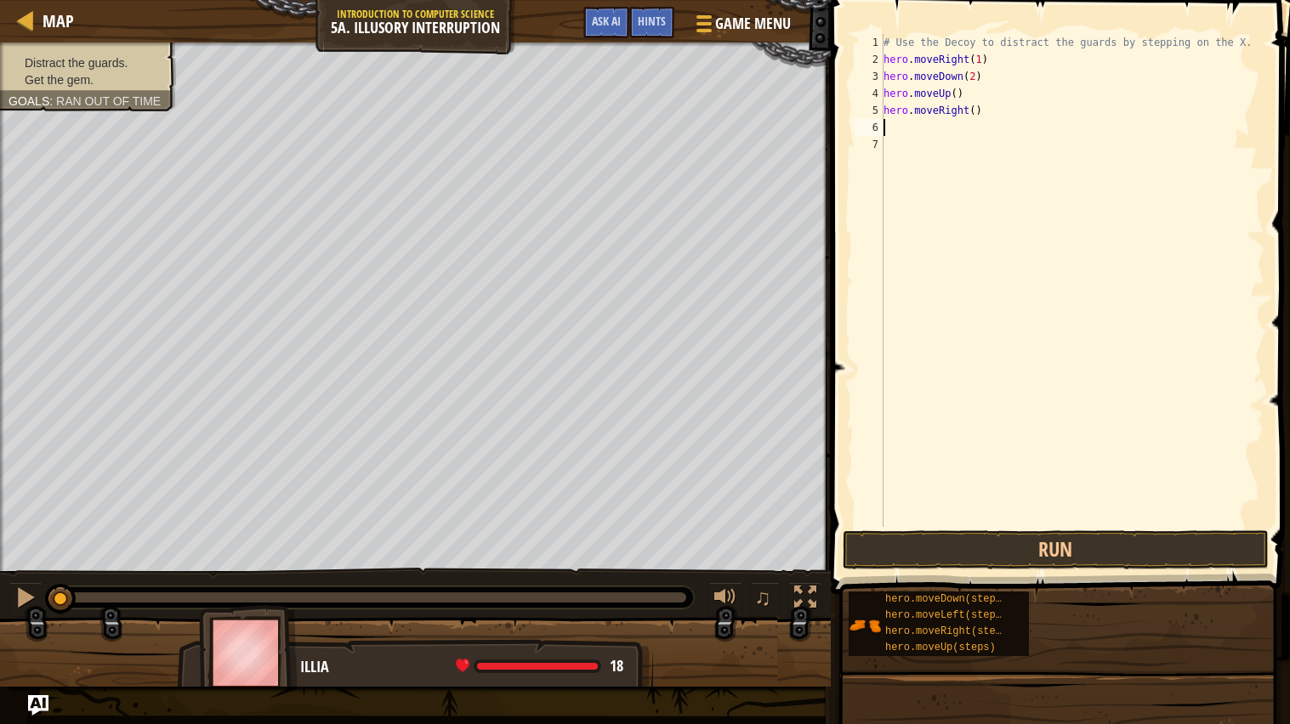
click at [976, 115] on div "# Use the Decoy to distract the guards by stepping on the X. hero . moveRight (…" at bounding box center [1072, 297] width 384 height 527
click at [960, 94] on div "# Use the Decoy to distract the guards by stepping on the X. hero . moveRight (…" at bounding box center [1072, 297] width 384 height 527
click at [953, 94] on div "# Use the Decoy to distract the guards by stepping on the X. hero . moveRight (…" at bounding box center [1072, 297] width 384 height 527
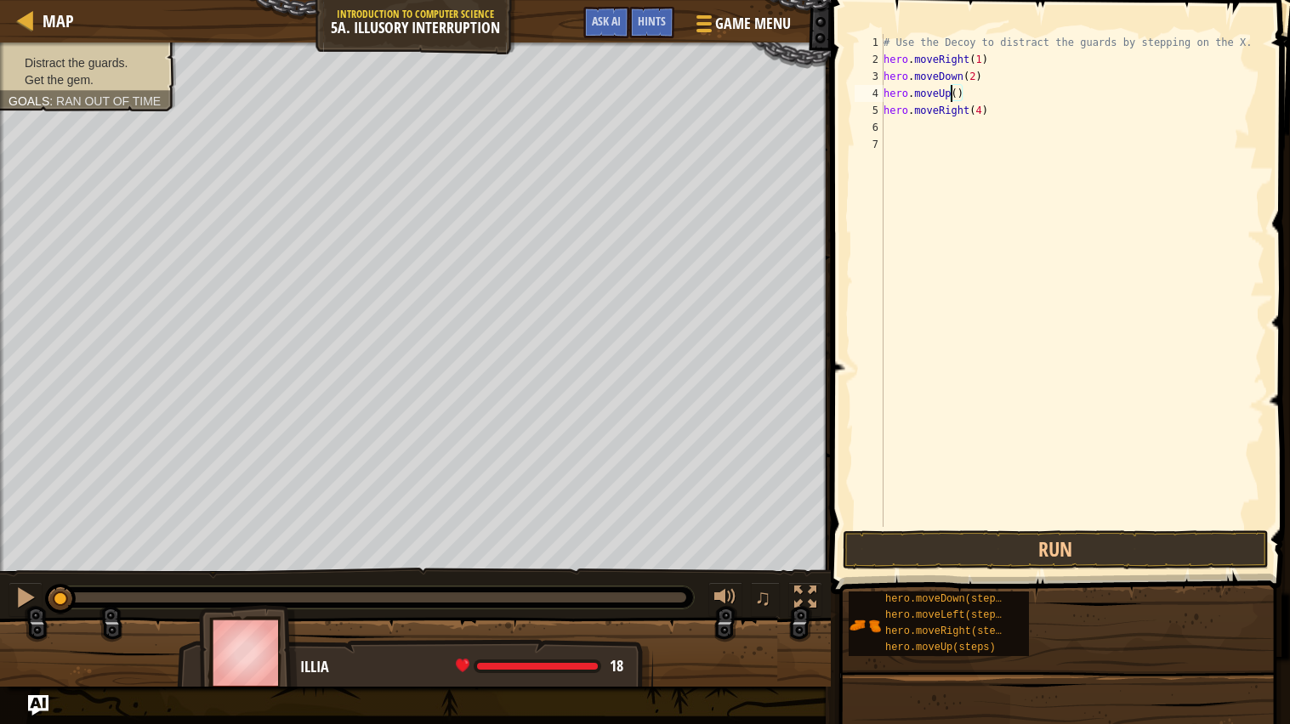
click at [955, 94] on div "# Use the Decoy to distract the guards by stepping on the X. hero . moveRight (…" at bounding box center [1072, 297] width 384 height 527
click at [1241, 543] on button "Run" at bounding box center [1055, 549] width 426 height 39
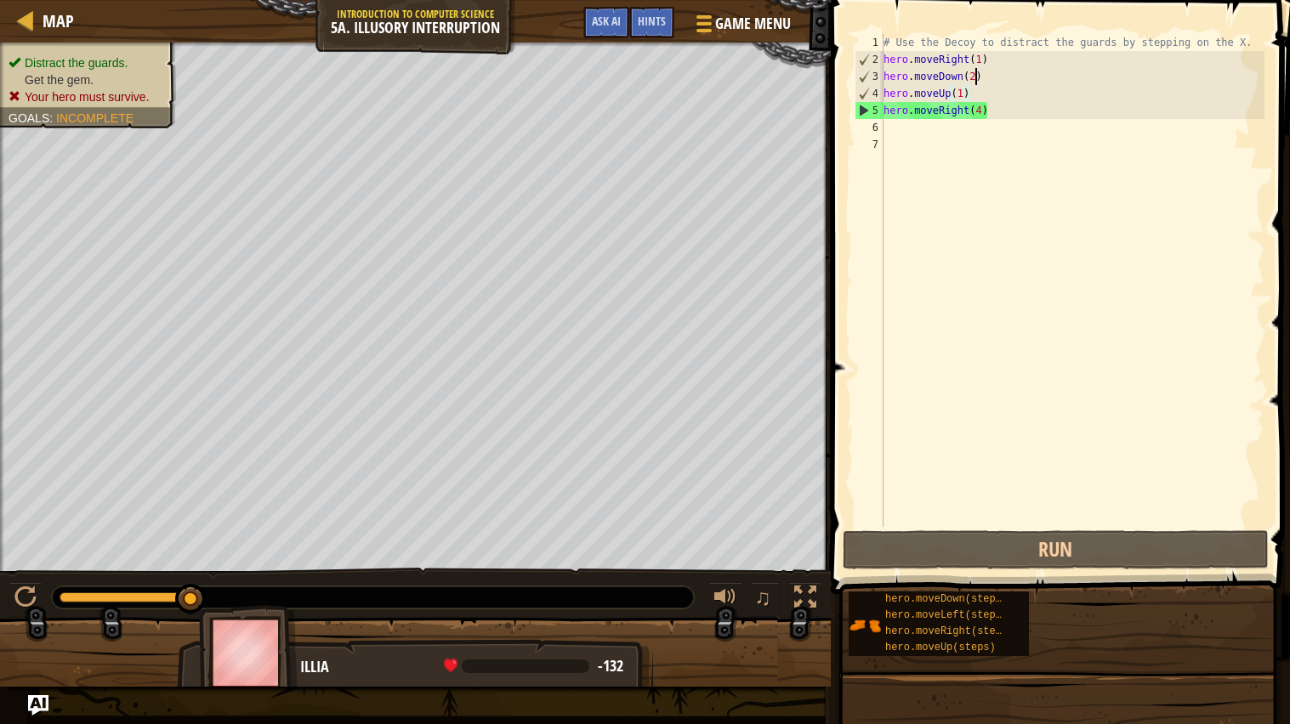
click at [977, 78] on div "# Use the Decoy to distract the guards by stepping on the X. hero . moveRight (…" at bounding box center [1072, 297] width 384 height 527
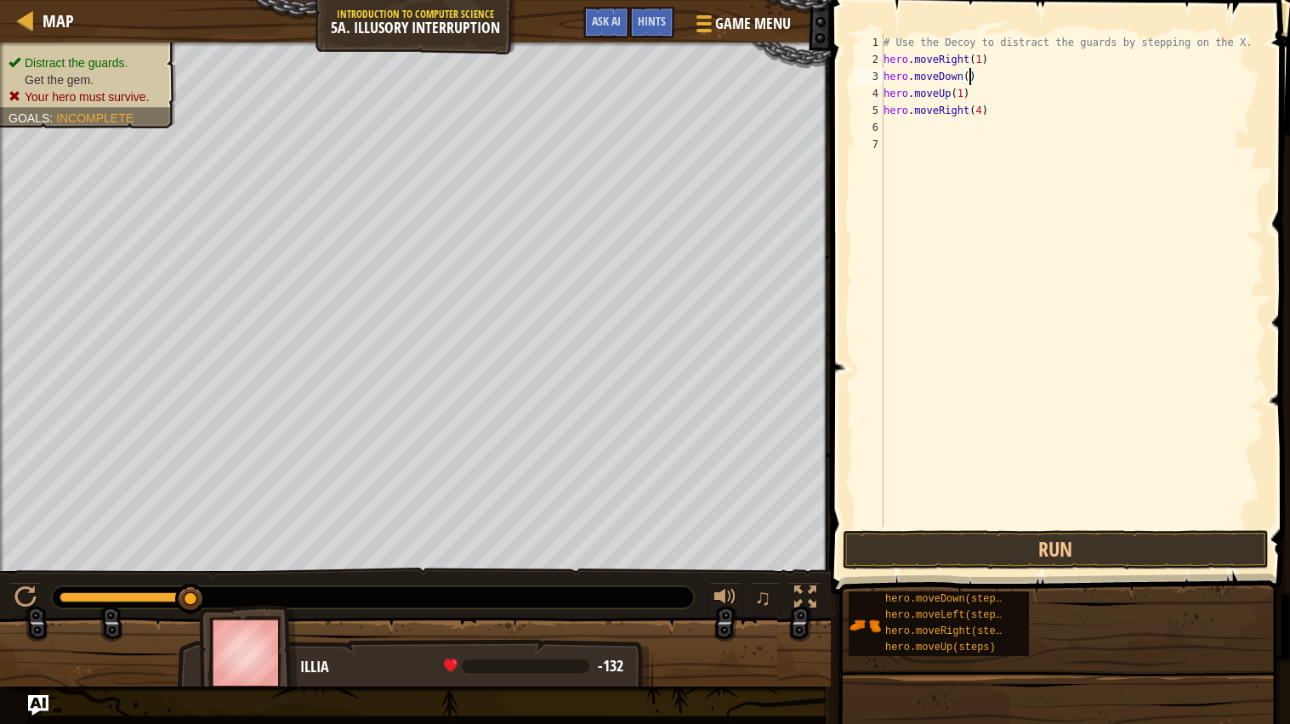
scroll to position [7, 7]
click at [1010, 544] on button "Run" at bounding box center [1055, 549] width 426 height 39
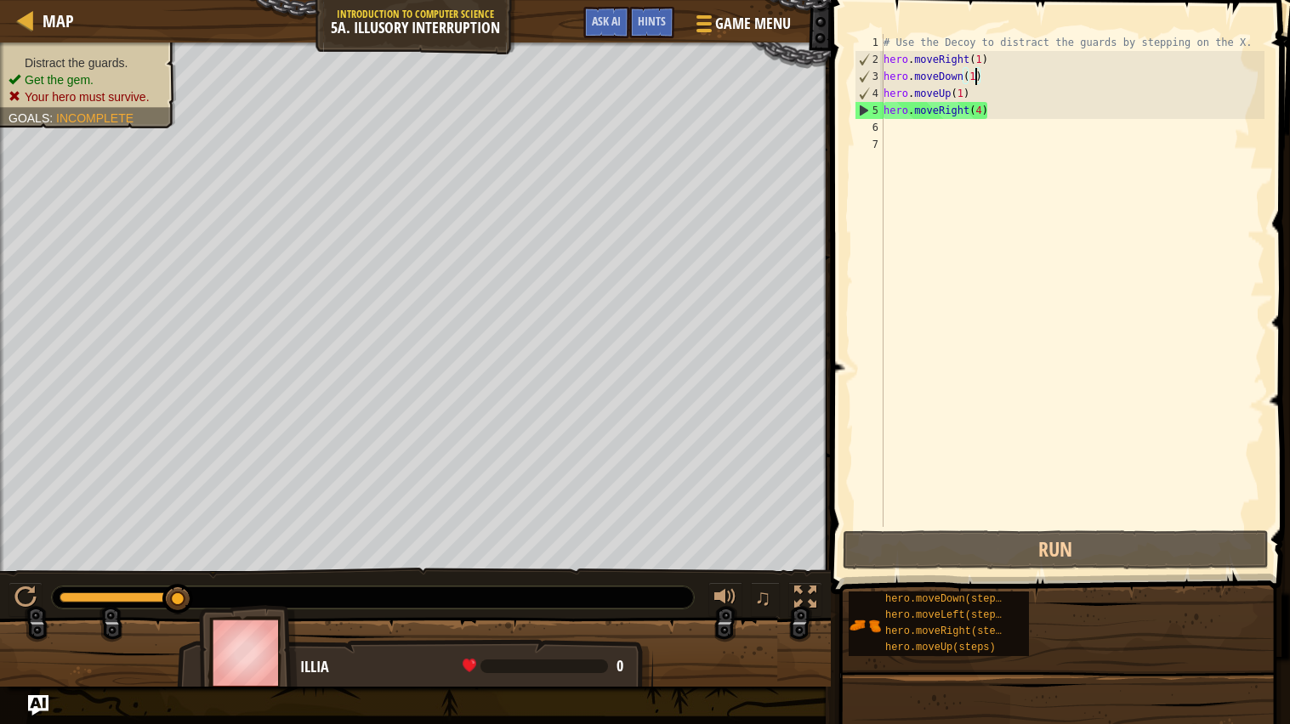
click at [998, 112] on div "# Use the Decoy to distract the guards by stepping on the X. hero . moveRight (…" at bounding box center [1072, 297] width 384 height 527
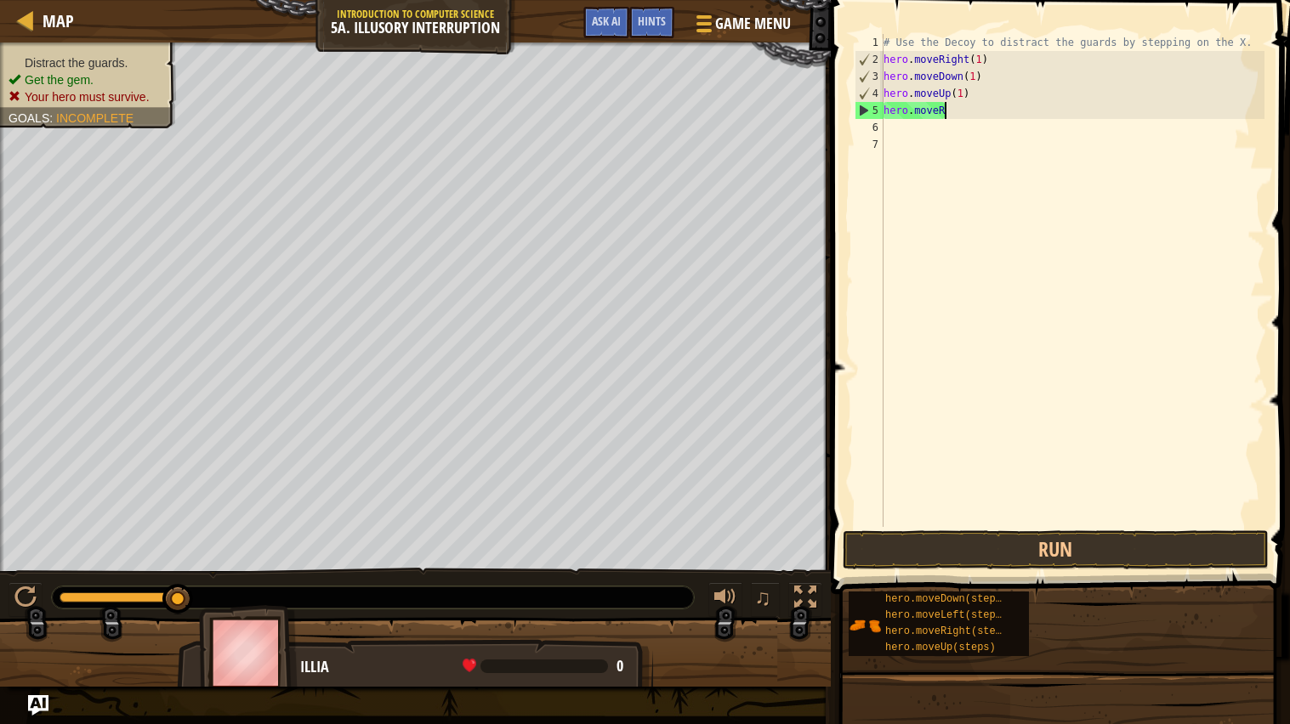
scroll to position [7, 2]
type textarea "h"
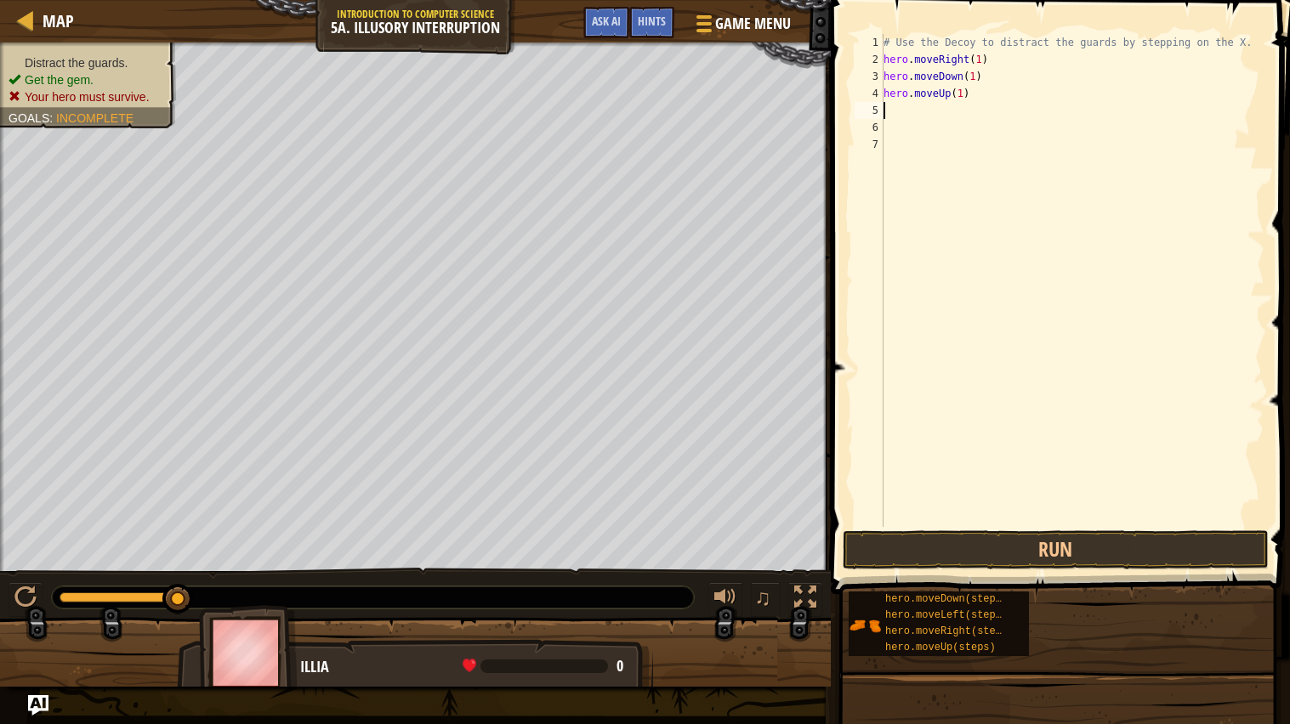
click at [982, 87] on div "# Use the Decoy to distract the guards by stepping on the X. hero . moveRight (…" at bounding box center [1072, 297] width 384 height 527
type textarea "h"
click at [974, 76] on div "# Use the Decoy to distract the guards by stepping on the X. hero . moveRight (…" at bounding box center [1072, 297] width 384 height 527
type textarea "hero.moveDown(2)"
type textarea "h"
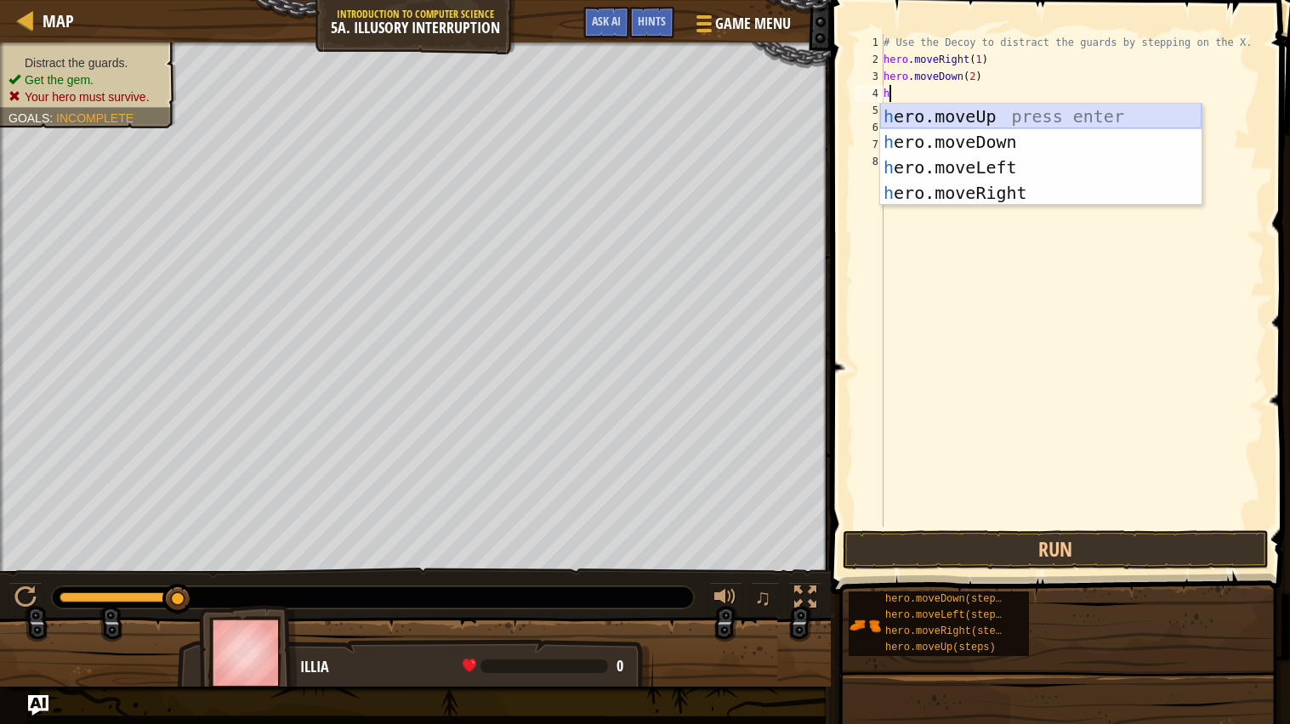
click at [984, 106] on div "h ero.moveUp press enter h ero.moveDown press enter h ero.moveLeft press enter …" at bounding box center [1040, 180] width 321 height 153
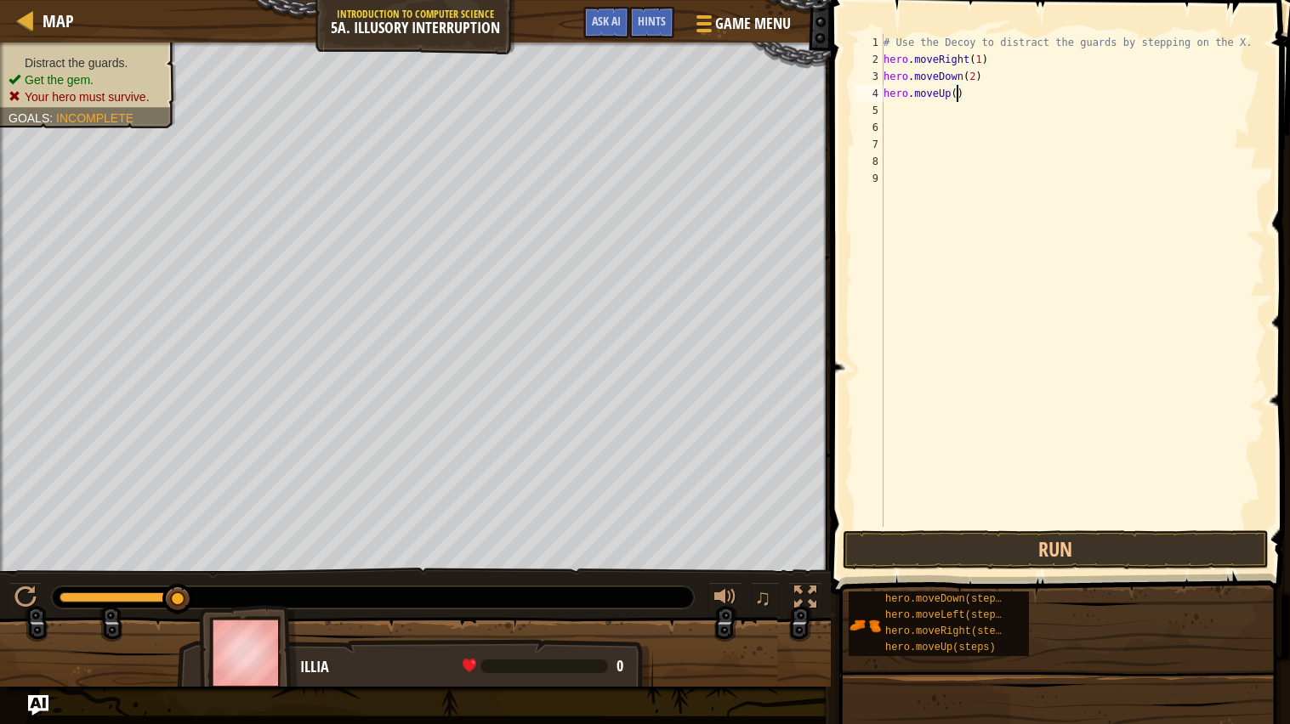
click at [957, 88] on div "# Use the Decoy to distract the guards by stepping on the X. hero . moveRight (…" at bounding box center [1072, 297] width 384 height 527
type textarea "hero.moveUp(2)"
click at [883, 116] on div "# Use the Decoy to distract the guards by stepping on the X. hero . moveRight (…" at bounding box center [1072, 297] width 384 height 527
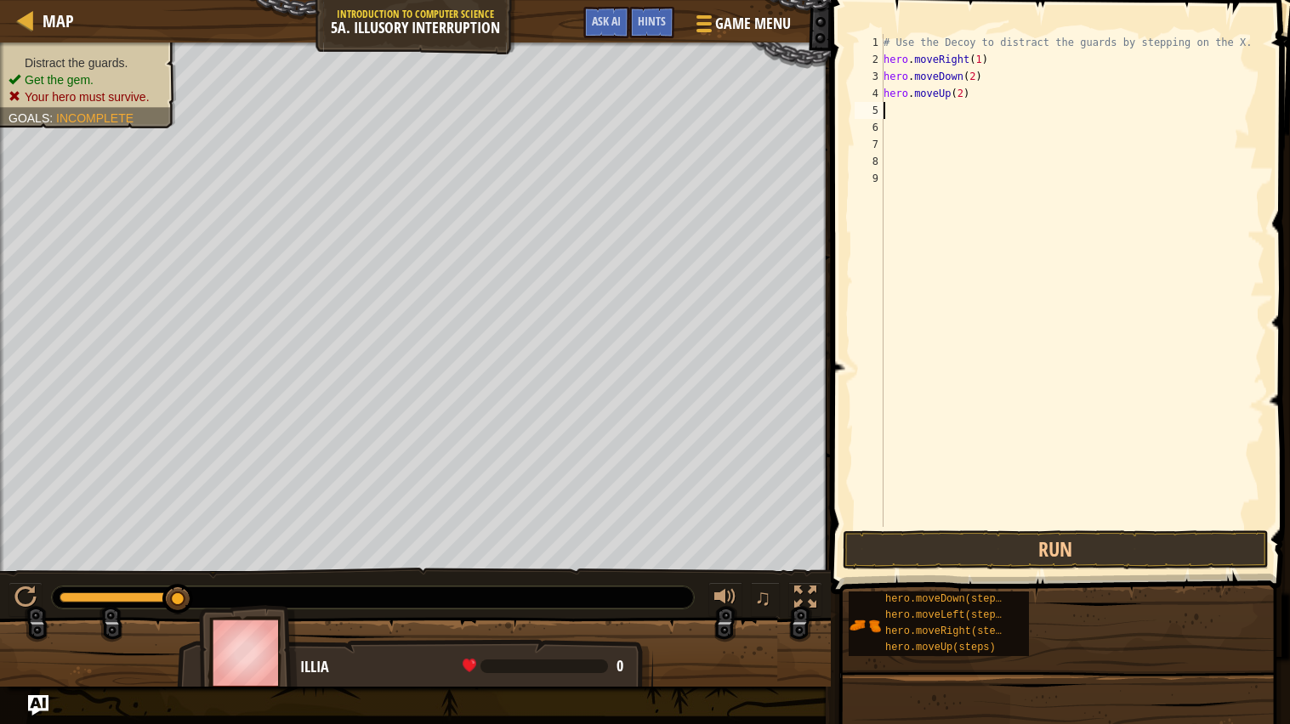
type textarea "h"
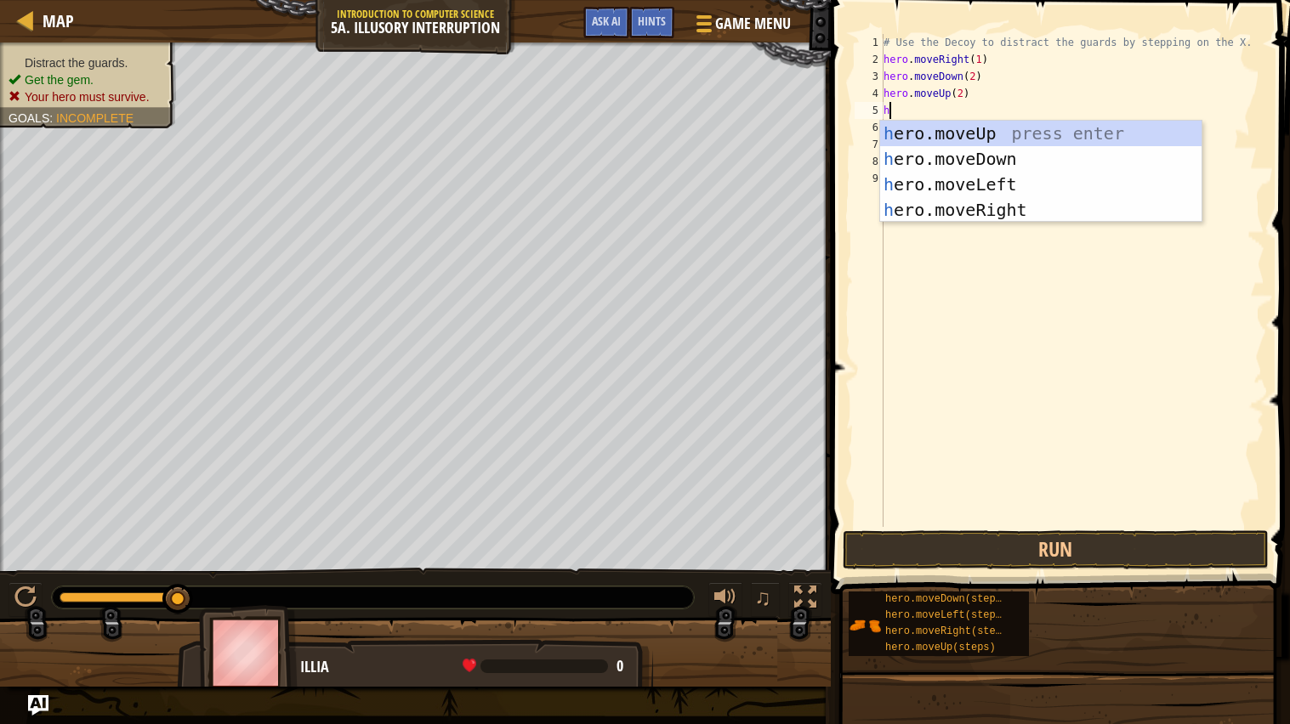
click at [985, 223] on div "# Use the Decoy to distract the guards by stepping on the X. hero . moveRight (…" at bounding box center [1072, 297] width 384 height 527
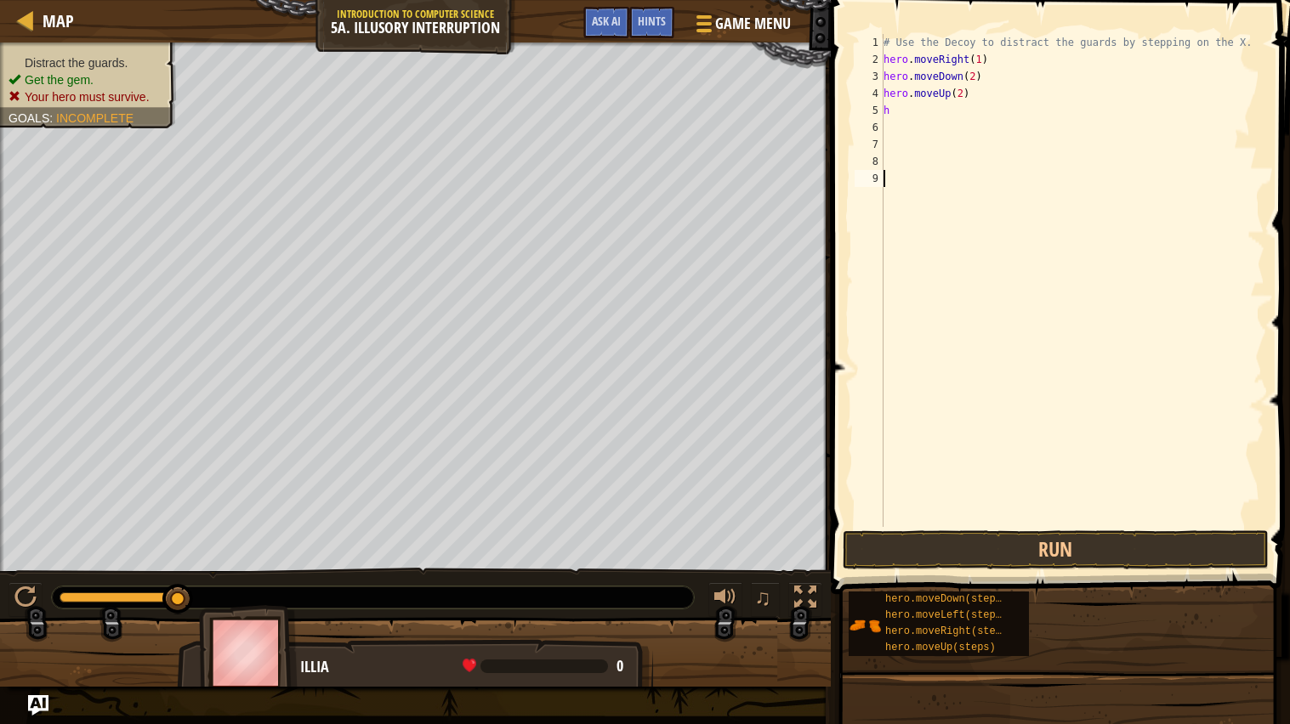
click at [912, 105] on div "# Use the Decoy to distract the guards by stepping on the X. hero . moveRight (…" at bounding box center [1072, 297] width 384 height 527
type textarea "h"
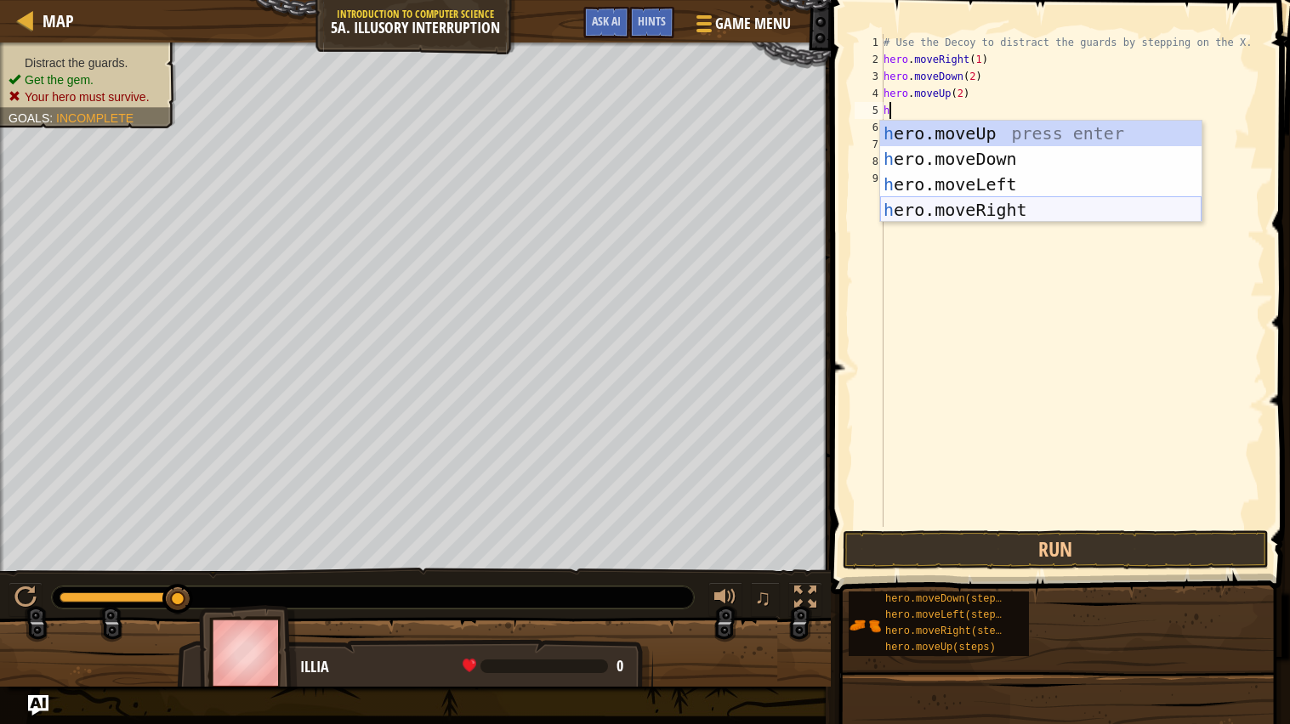
click at [982, 207] on div "h ero.moveUp press enter h ero.moveDown press enter h ero.moveLeft press enter …" at bounding box center [1040, 197] width 321 height 153
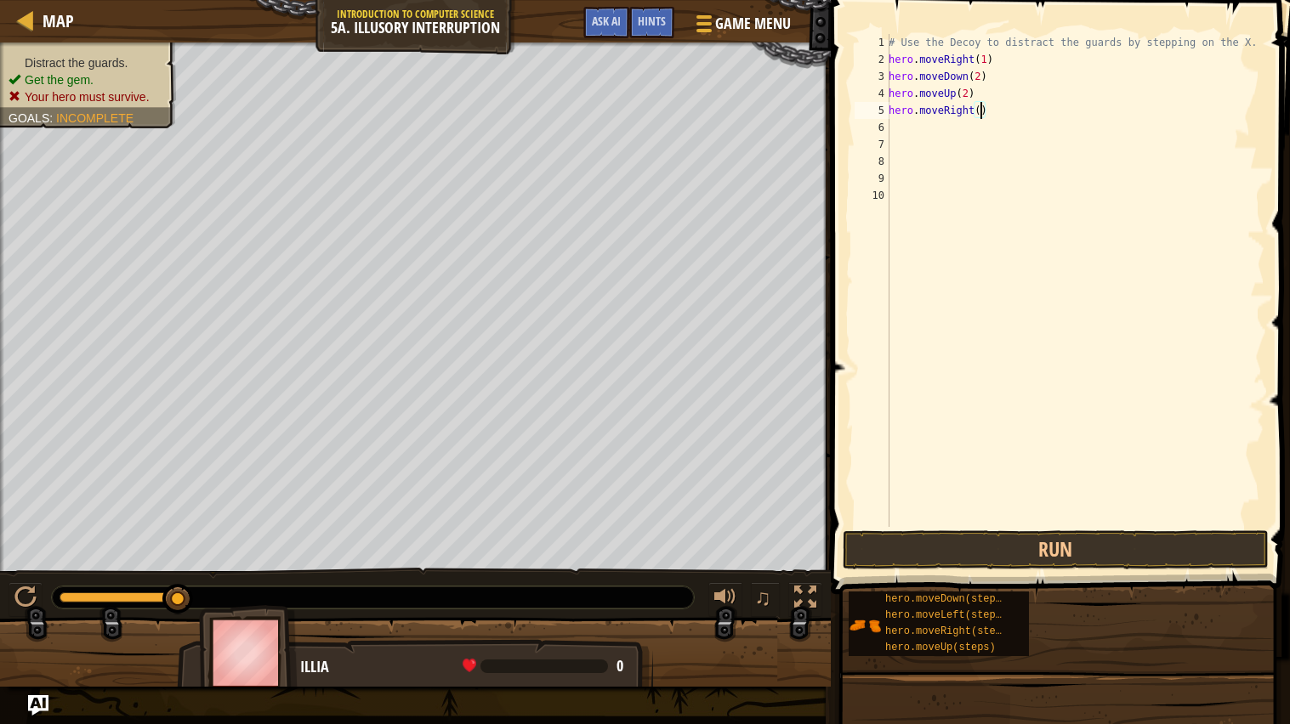
click at [981, 110] on div "# Use the Decoy to distract the guards by stepping on the X. hero . moveRight (…" at bounding box center [1074, 297] width 379 height 527
type textarea "hero.moveRight(4)"
click at [1149, 547] on button "Run" at bounding box center [1055, 549] width 426 height 39
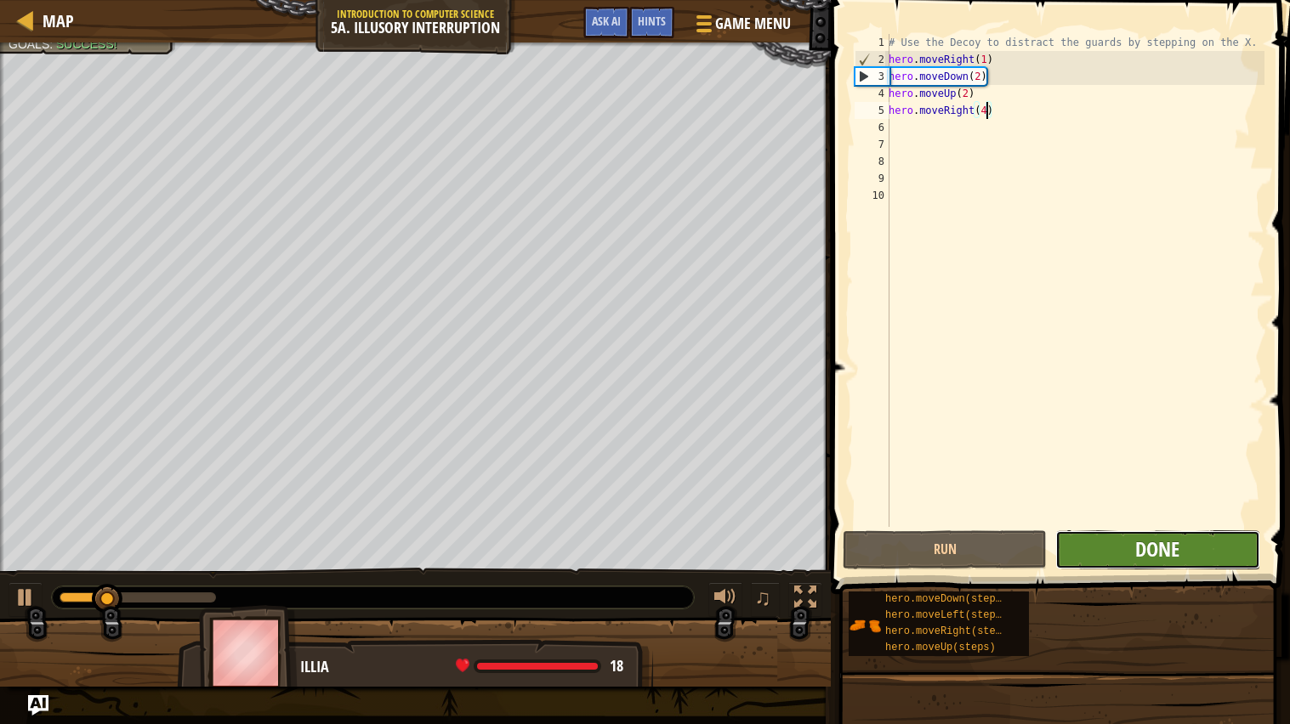
click at [1152, 549] on span "Done" at bounding box center [1157, 549] width 44 height 27
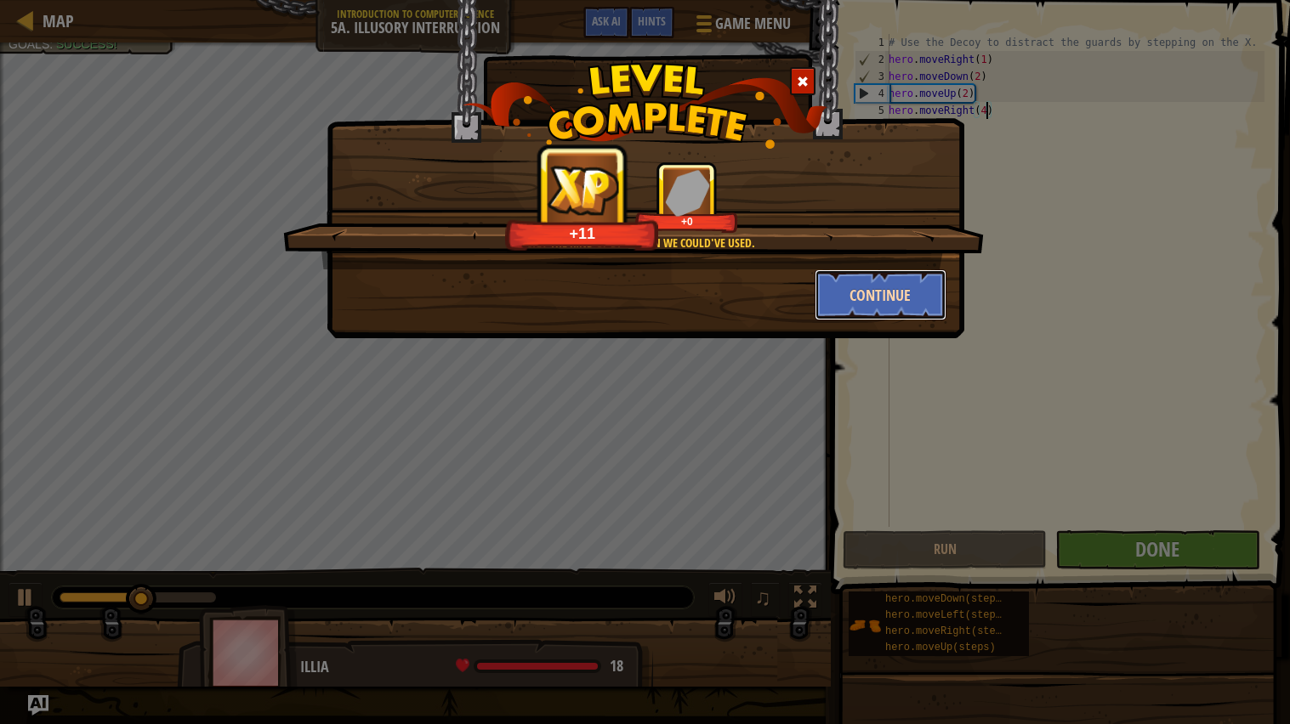
click at [894, 285] on button "Continue" at bounding box center [880, 294] width 132 height 51
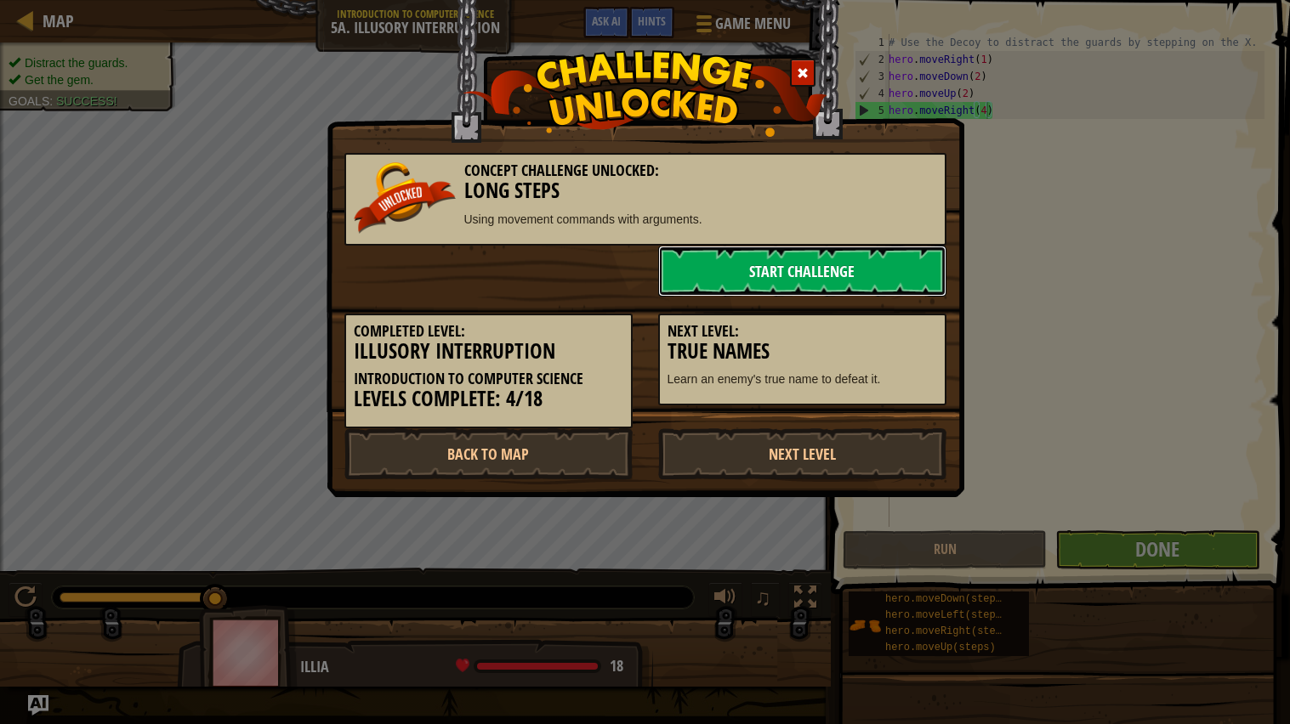
click at [684, 258] on link "Start Challenge" at bounding box center [802, 271] width 288 height 51
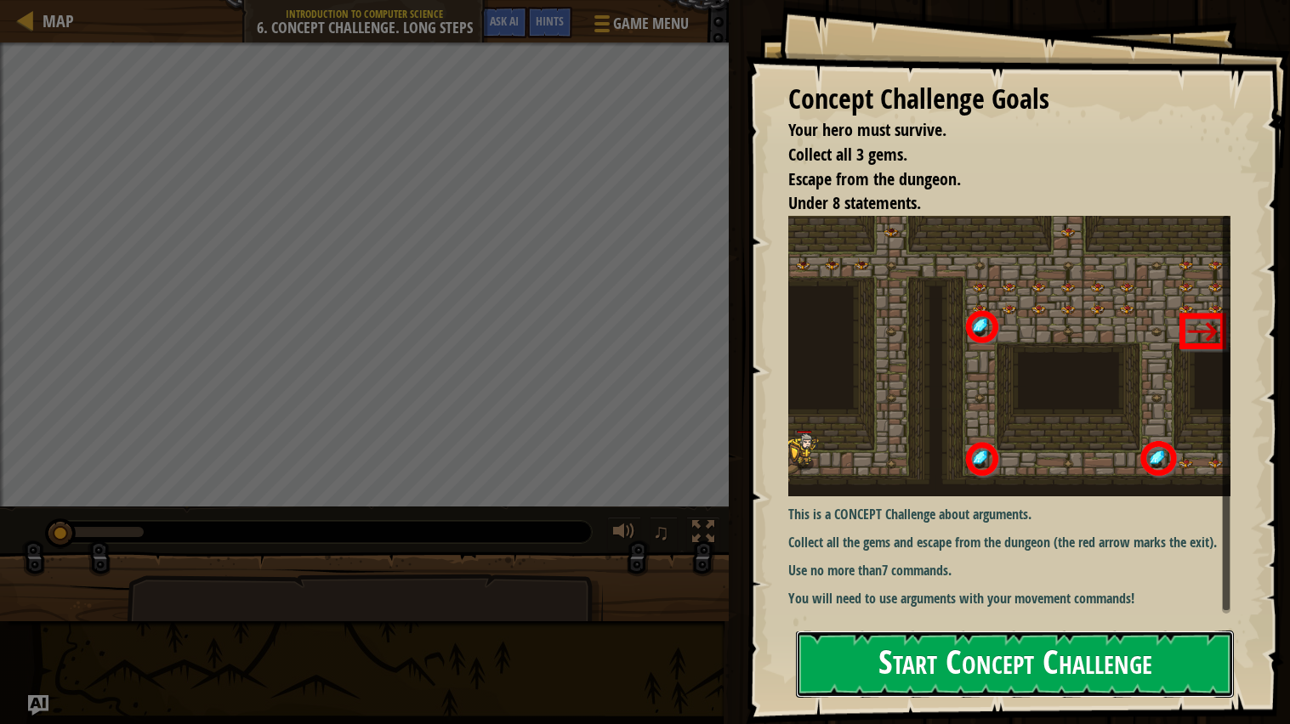
click at [892, 661] on button "Start Concept Challenge" at bounding box center [1015, 664] width 438 height 67
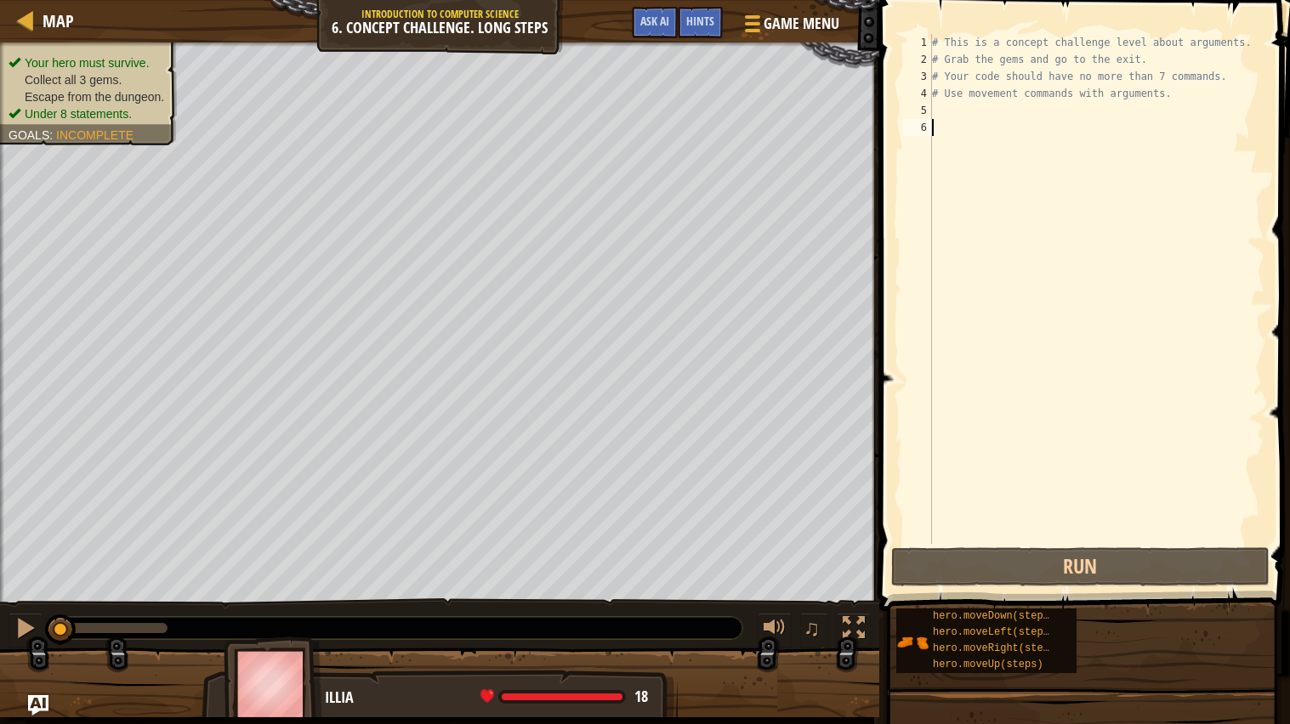
click at [946, 104] on div "# This is a concept challenge level about arguments. # Grab the gems and go to …" at bounding box center [1096, 306] width 336 height 544
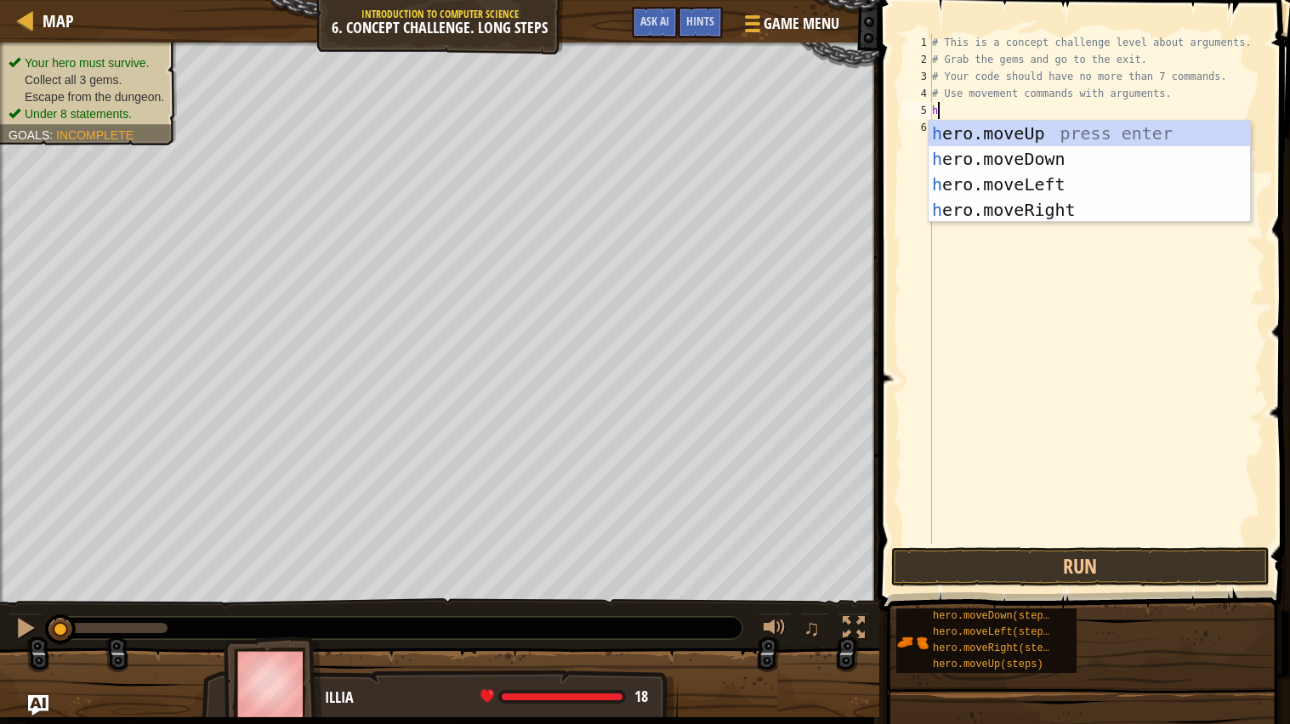
scroll to position [7, 0]
type textarea "hi"
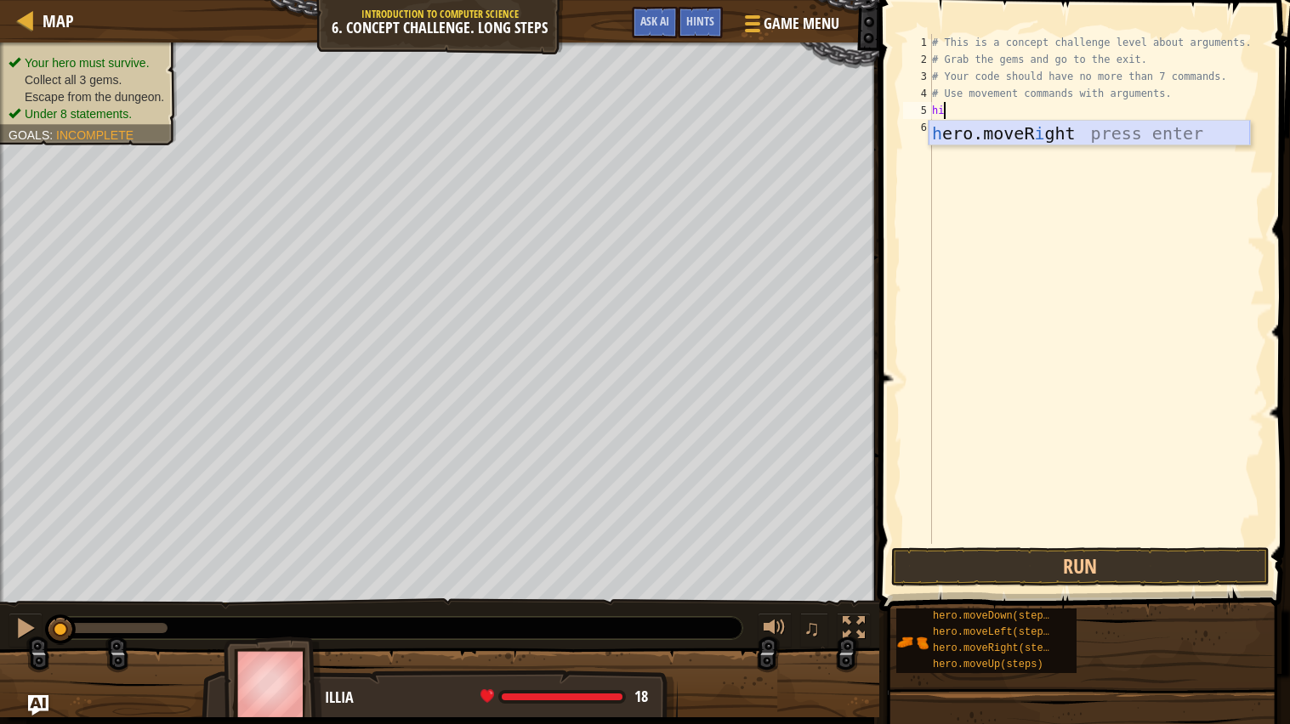
click at [978, 130] on div "h ero.moveR i ght press enter" at bounding box center [1088, 159] width 321 height 77
type textarea "h"
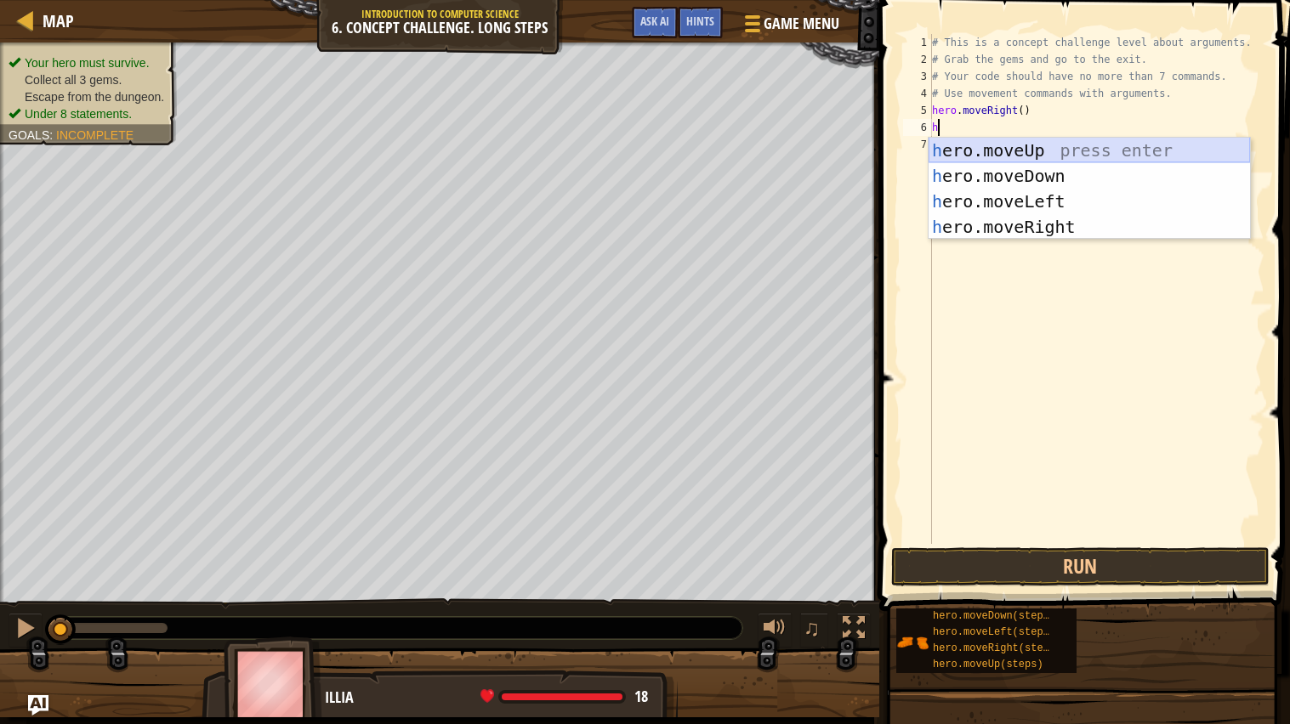
click at [986, 149] on div "h ero.moveUp press enter h ero.moveDown press enter h ero.moveLeft press enter …" at bounding box center [1088, 214] width 321 height 153
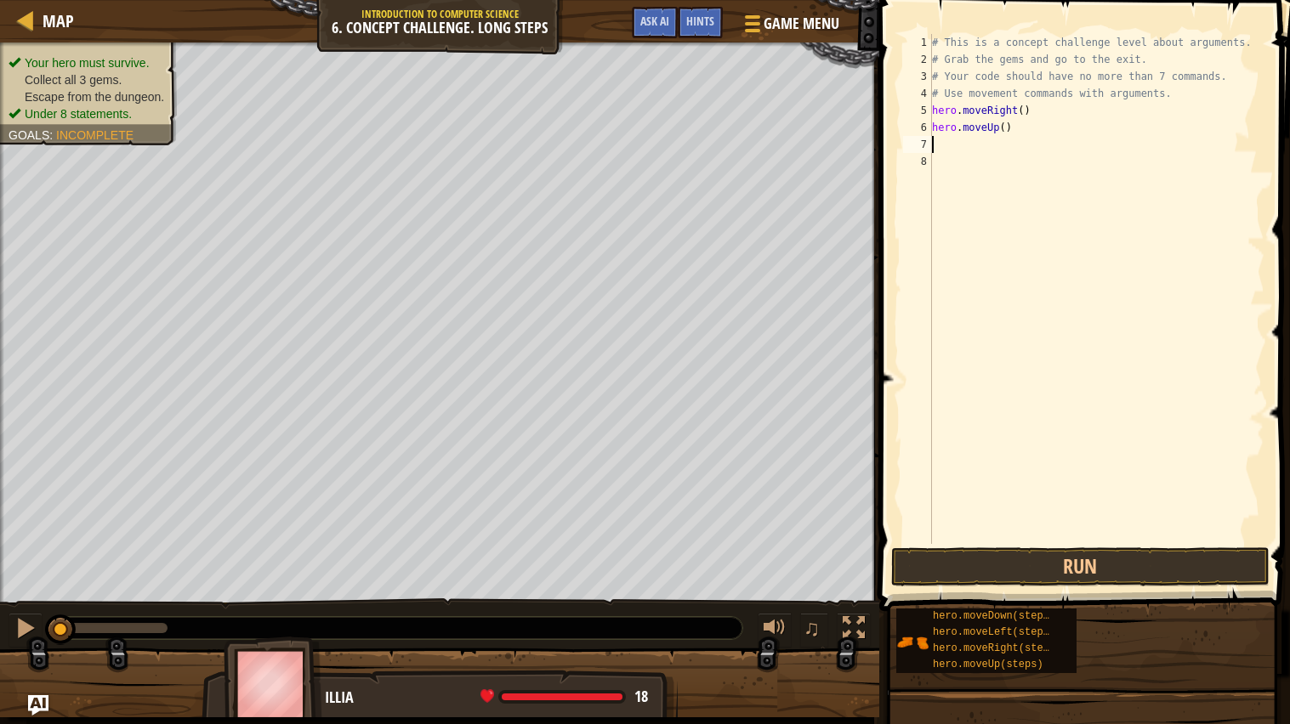
type textarea "h"
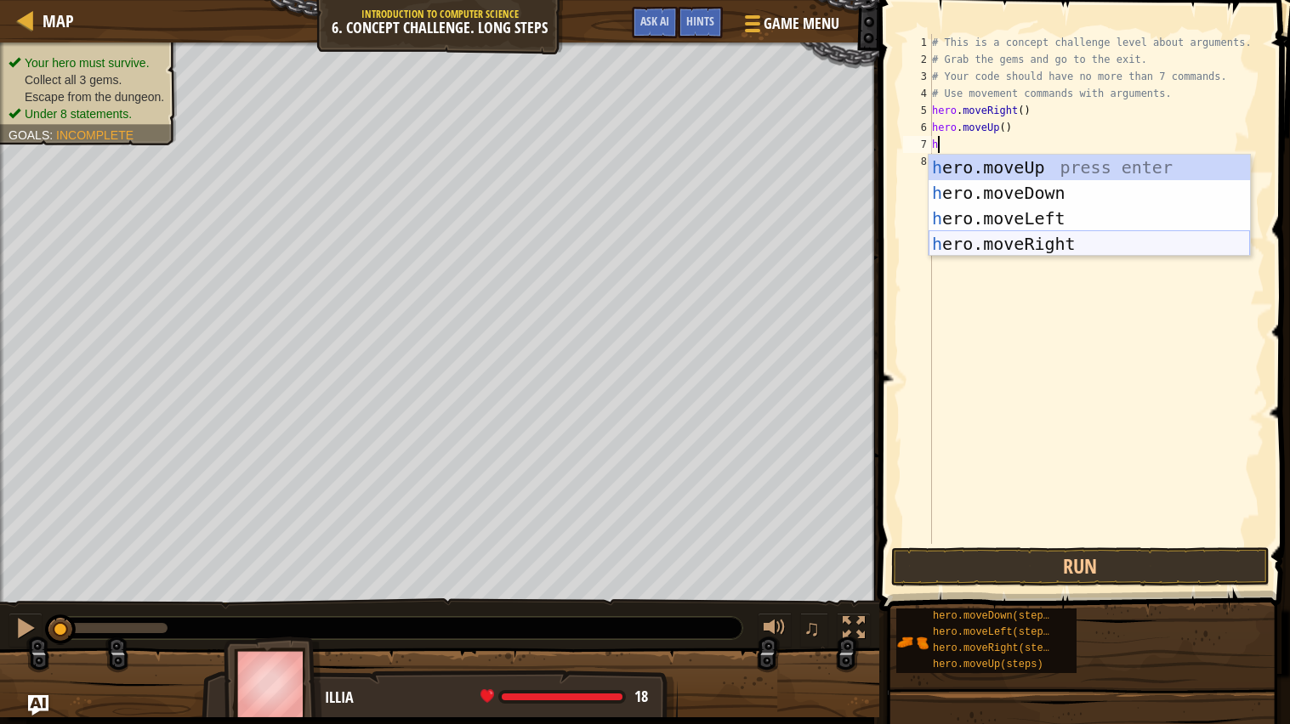
click at [1012, 241] on div "h ero.moveUp press enter h ero.moveDown press enter h ero.moveLeft press enter …" at bounding box center [1088, 231] width 321 height 153
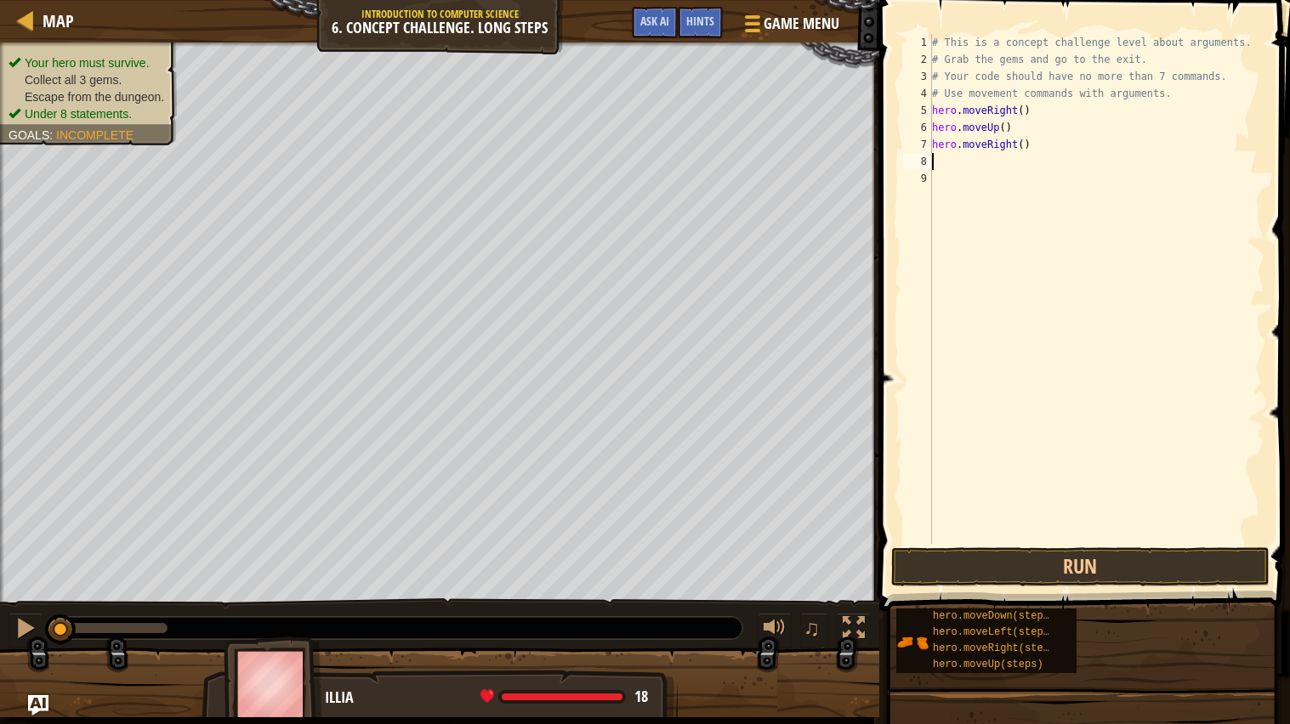
type textarea "h"
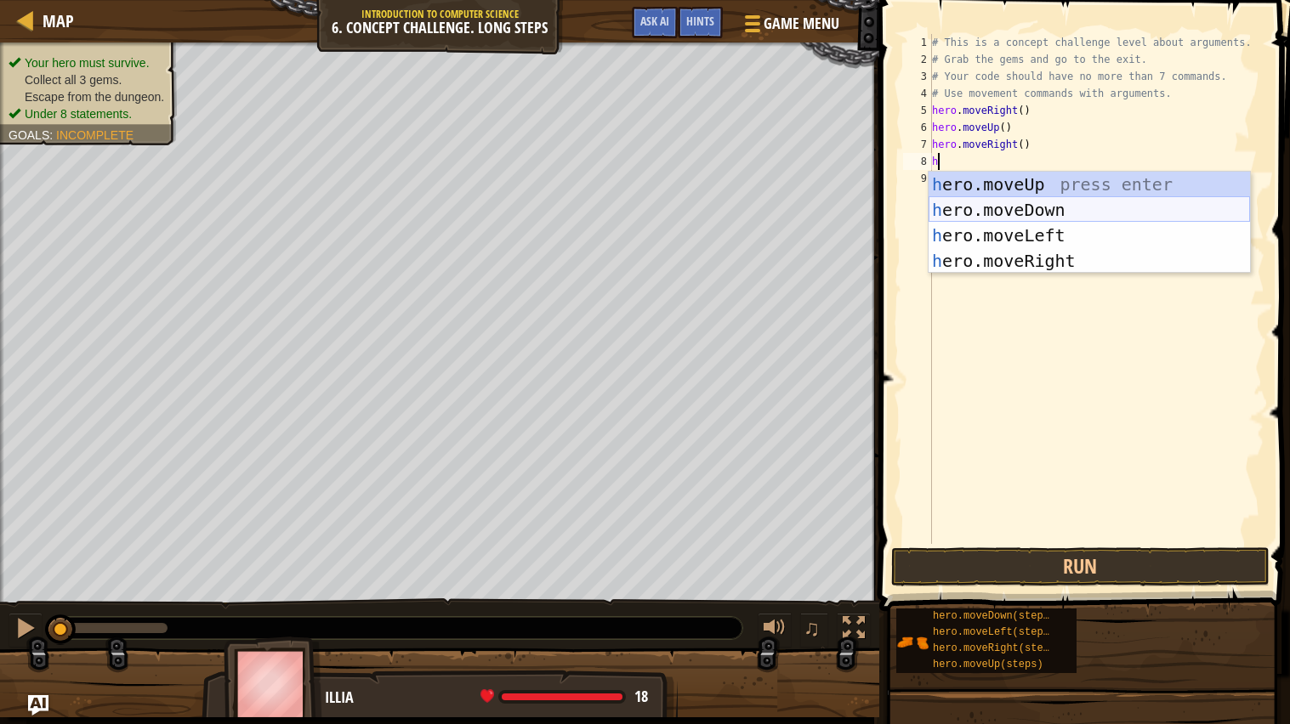
click at [957, 208] on div "h ero.moveUp press enter h ero.moveDown press enter h ero.moveLeft press enter …" at bounding box center [1088, 248] width 321 height 153
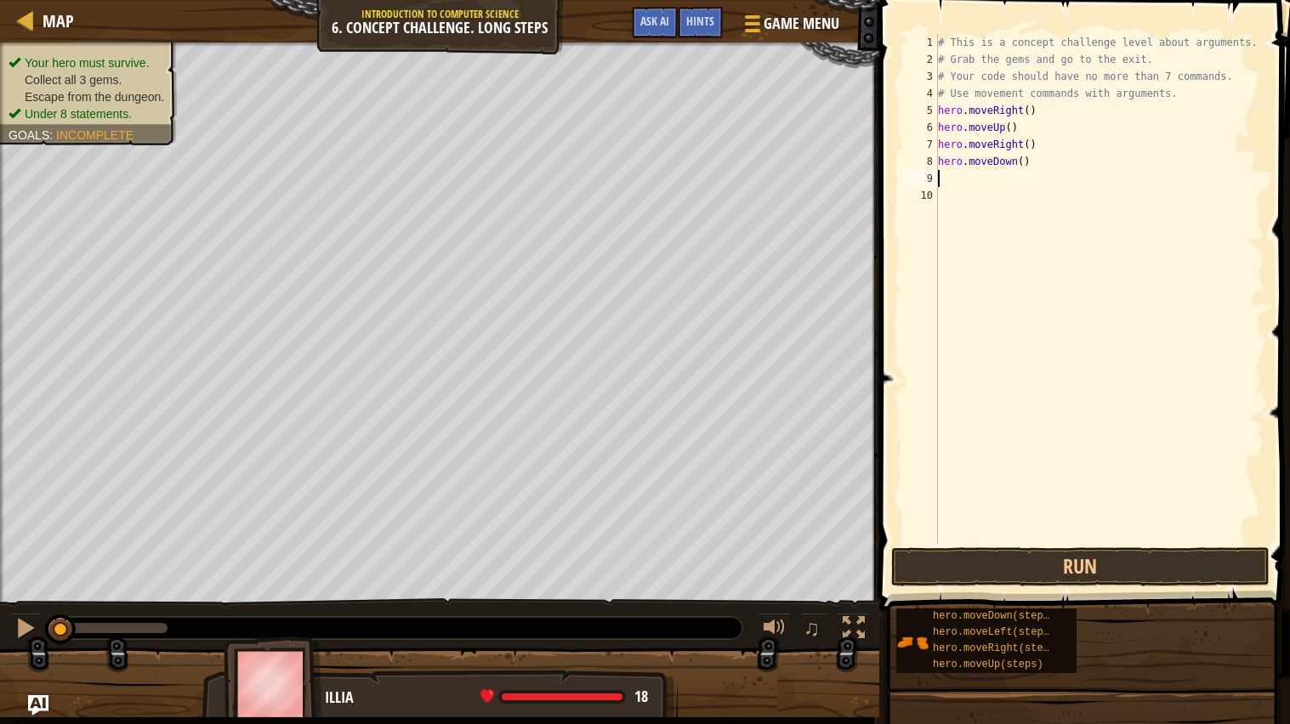
click at [939, 184] on div "# This is a concept challenge level about arguments. # Grab the gems and go to …" at bounding box center [1099, 306] width 331 height 544
click at [937, 179] on div "9" at bounding box center [920, 178] width 35 height 17
click at [940, 179] on div "# This is a concept challenge level about arguments. # Grab the gems and go to …" at bounding box center [1099, 306] width 331 height 544
type textarea "h"
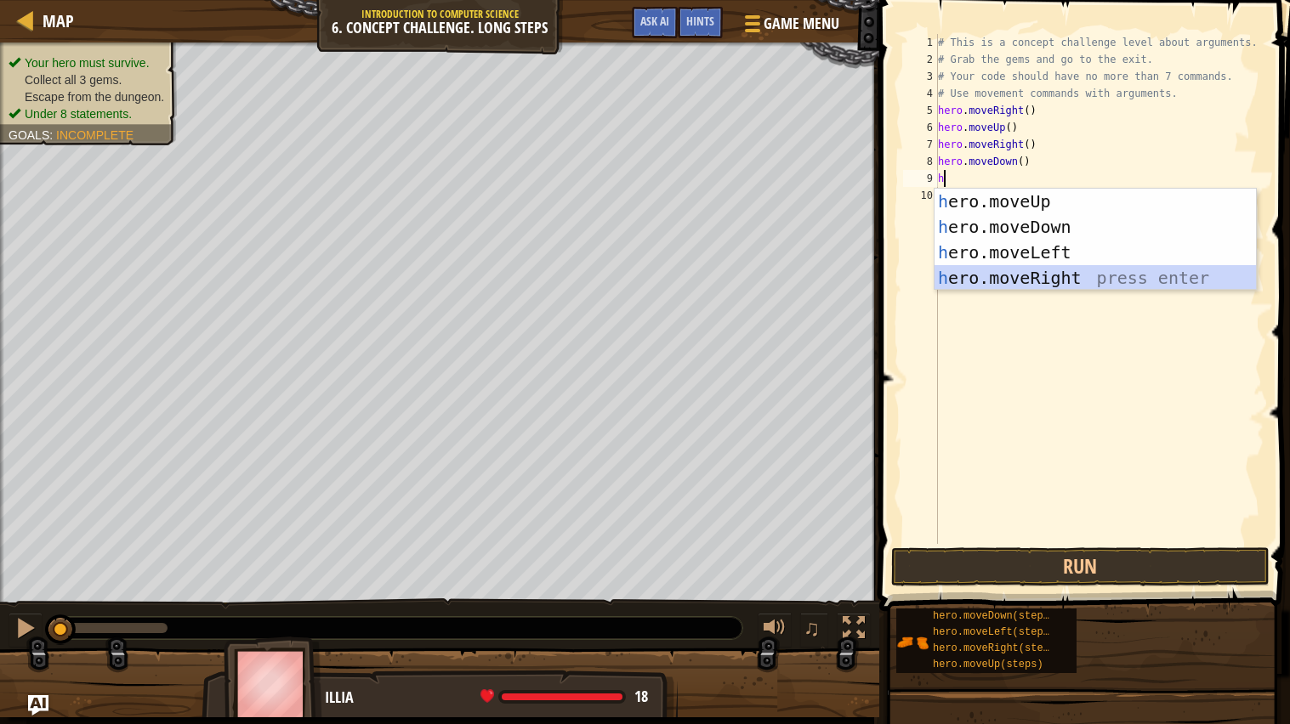
click at [1049, 271] on div "h ero.moveUp press enter h ero.moveDown press enter h ero.moveLeft press enter …" at bounding box center [1094, 265] width 321 height 153
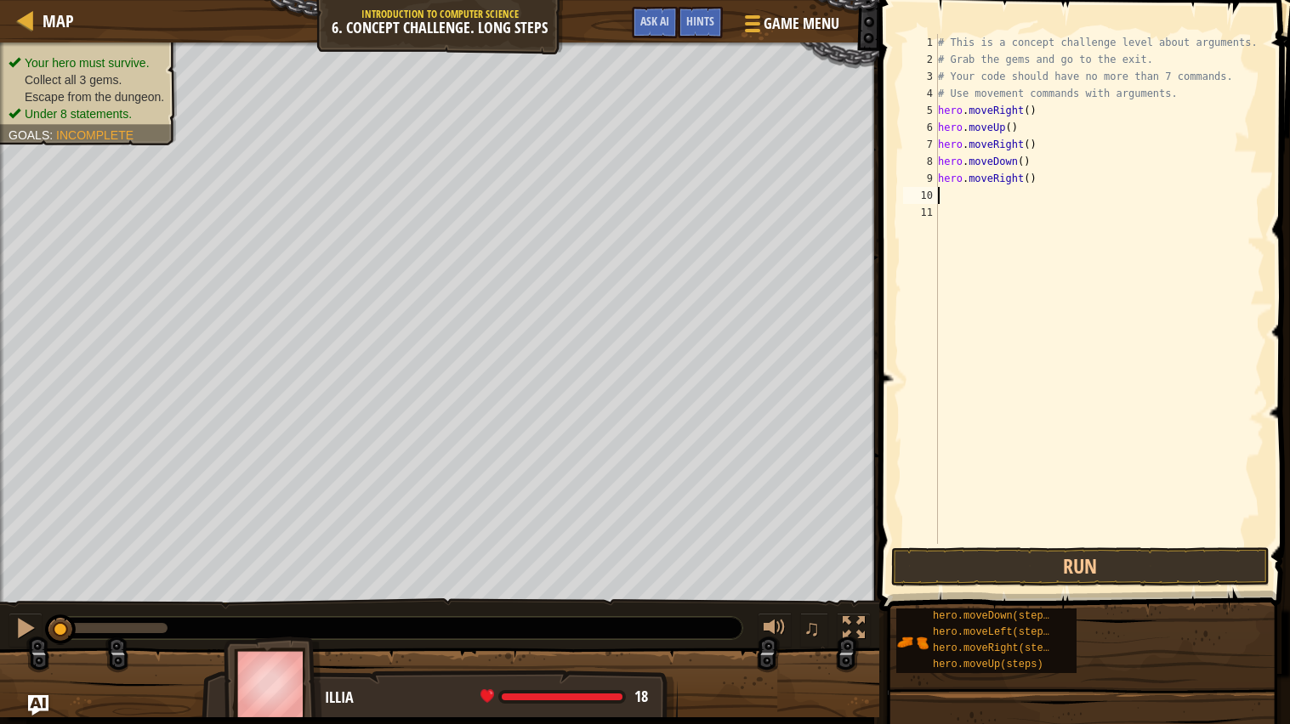
click at [940, 198] on div "# This is a concept challenge level about arguments. # Grab the gems and go to …" at bounding box center [1099, 306] width 331 height 544
type textarea "h"
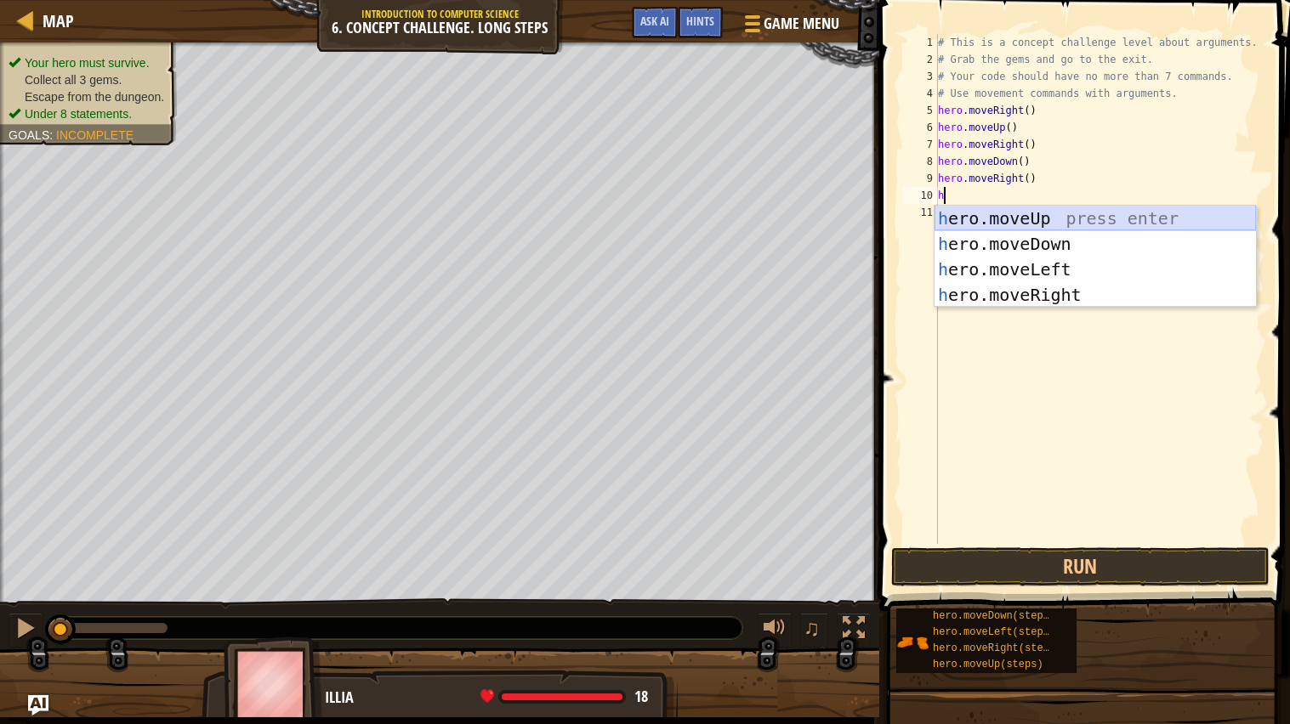
click at [1028, 217] on div "h ero.moveUp press enter h ero.moveDown press enter h ero.moveLeft press enter …" at bounding box center [1094, 282] width 321 height 153
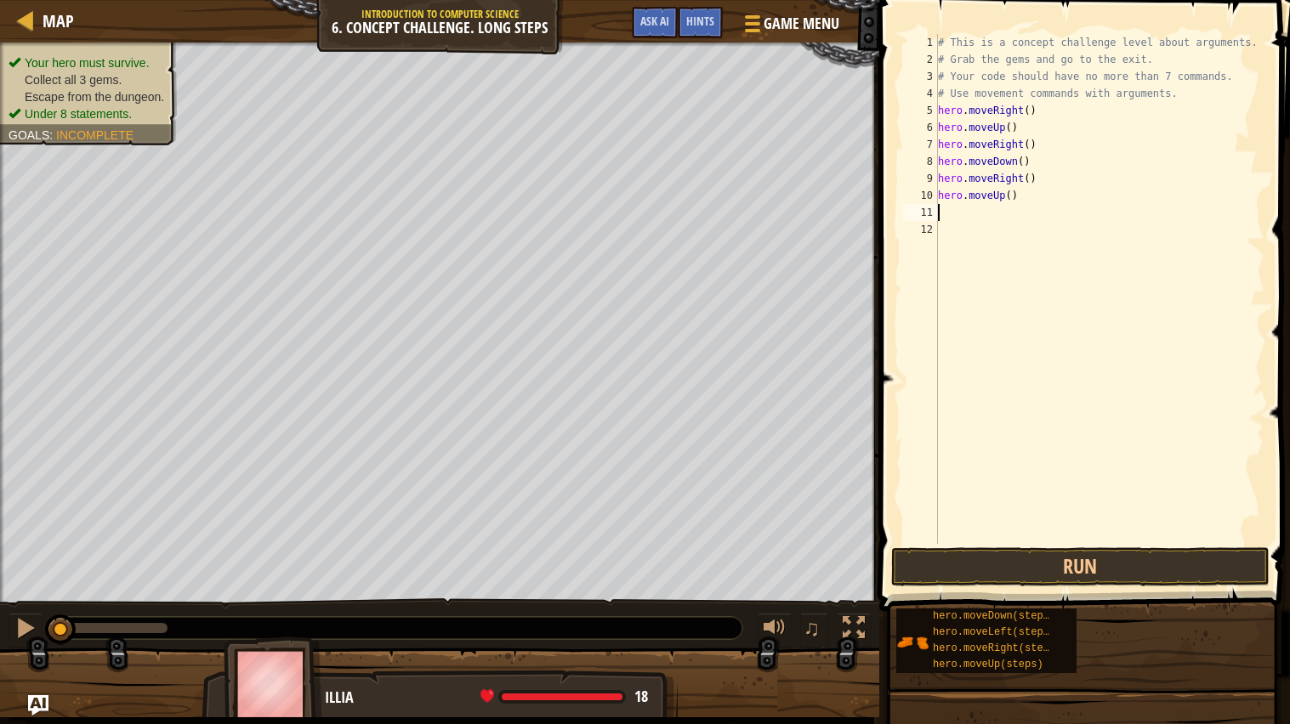
click at [943, 211] on div "# This is a concept challenge level about arguments. # Grab the gems and go to …" at bounding box center [1099, 306] width 331 height 544
type textarea "h"
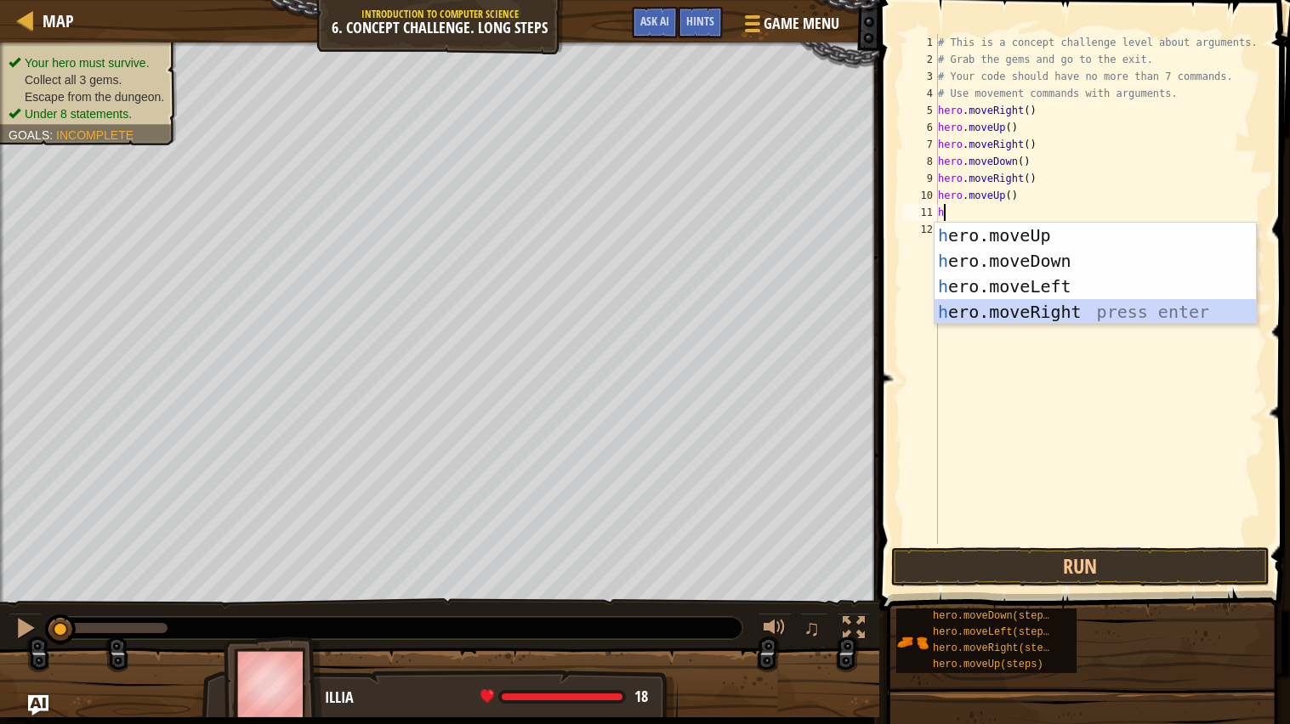
click at [1056, 310] on div "h ero.moveUp press enter h ero.moveDown press enter h ero.moveLeft press enter …" at bounding box center [1094, 299] width 321 height 153
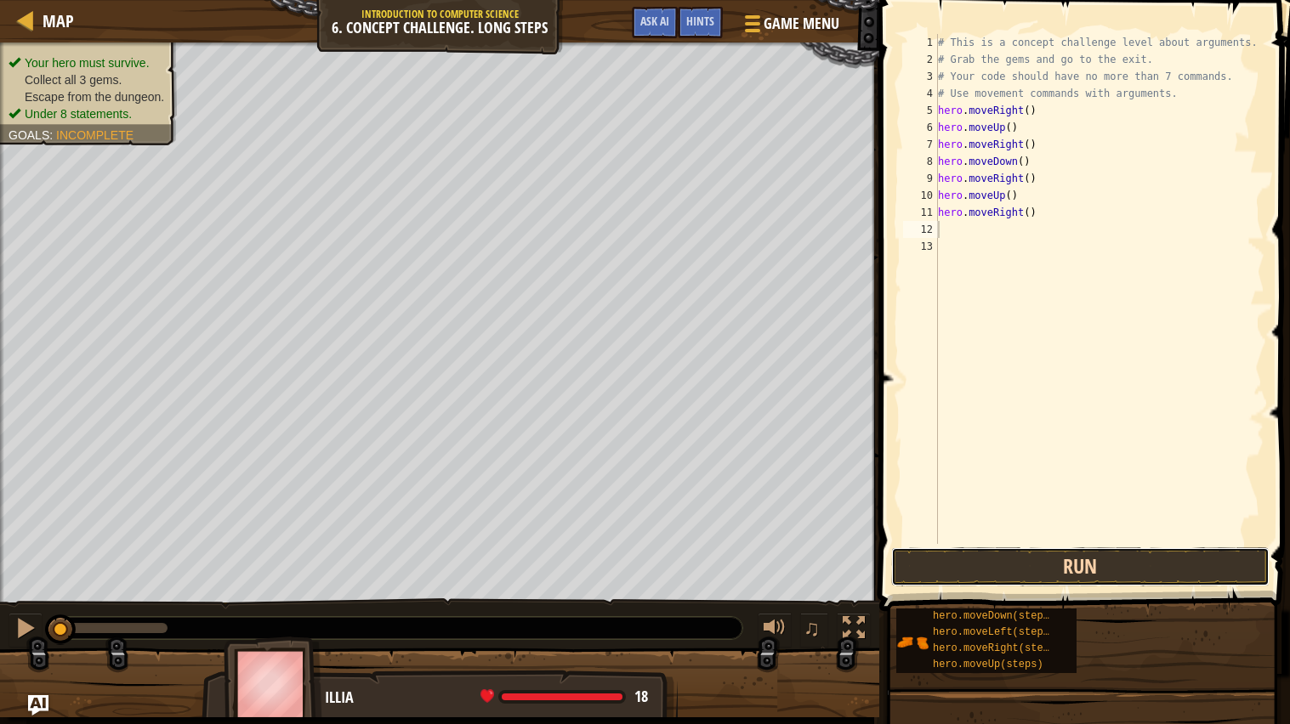
click at [994, 578] on button "Run" at bounding box center [1080, 566] width 378 height 39
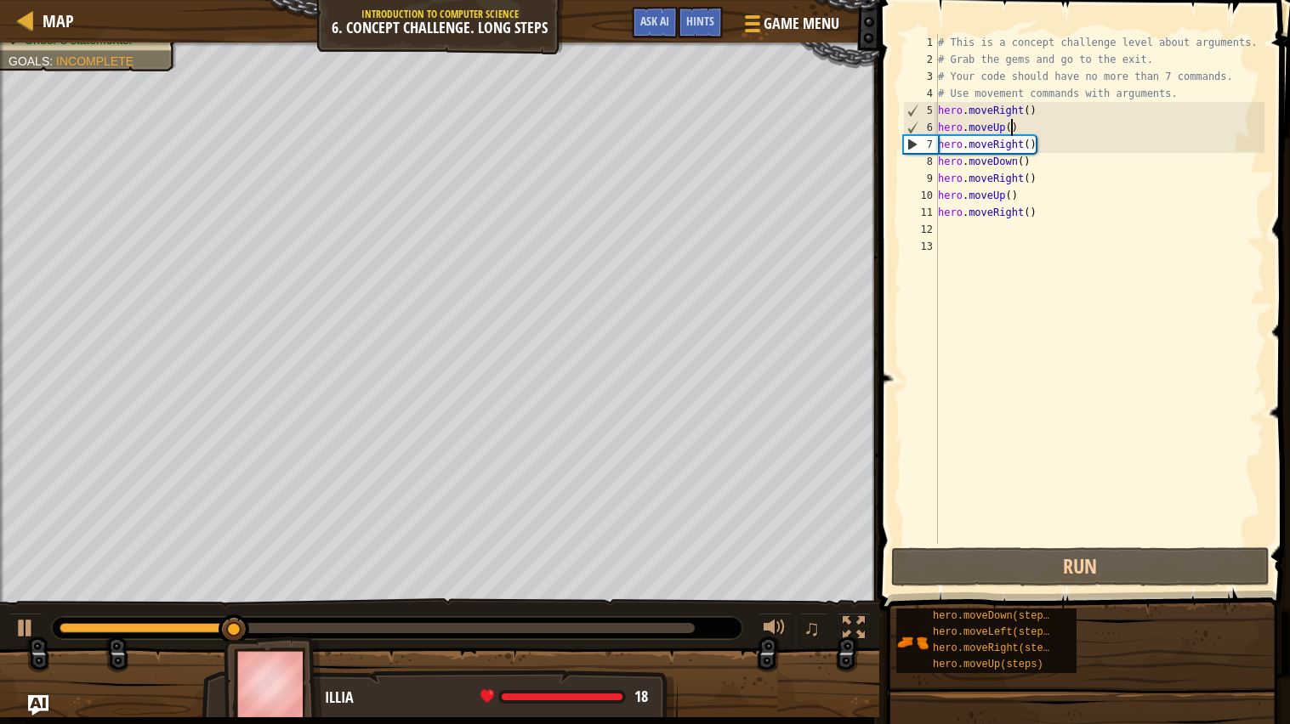
click at [1012, 128] on div "# This is a concept challenge level about arguments. # Grab the gems and go to …" at bounding box center [1099, 306] width 331 height 544
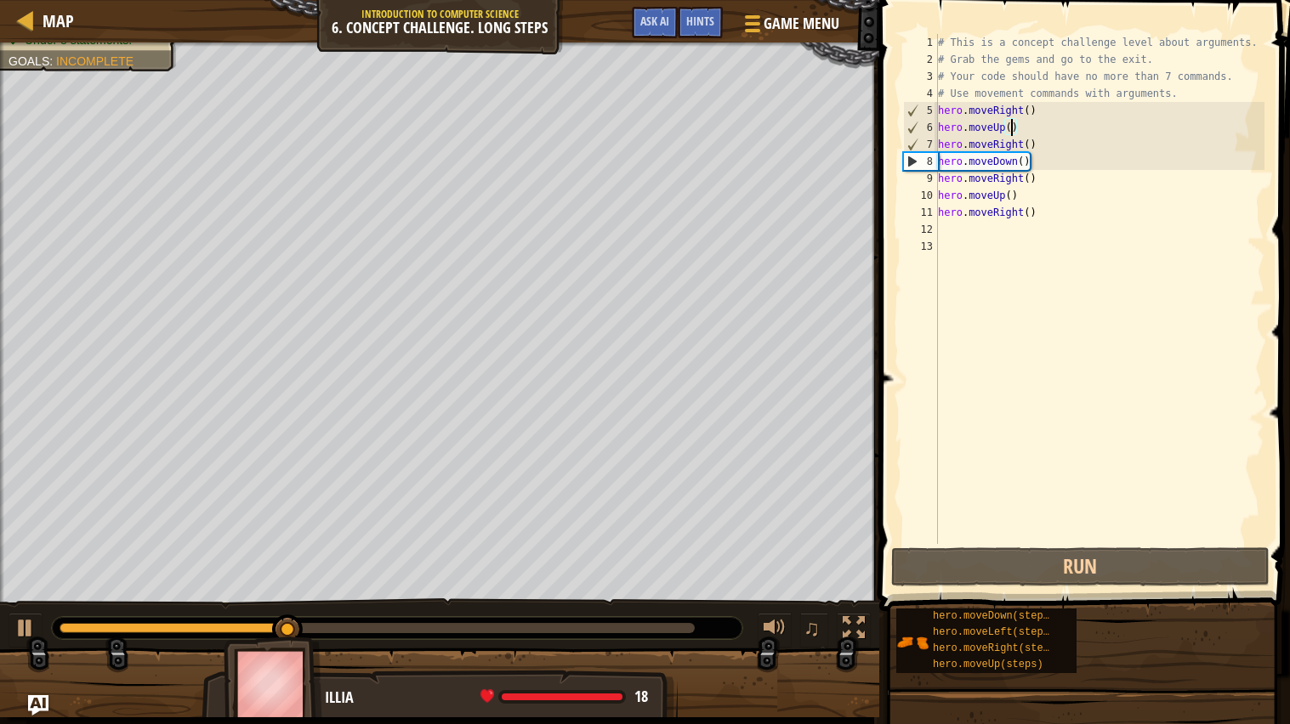
scroll to position [7, 5]
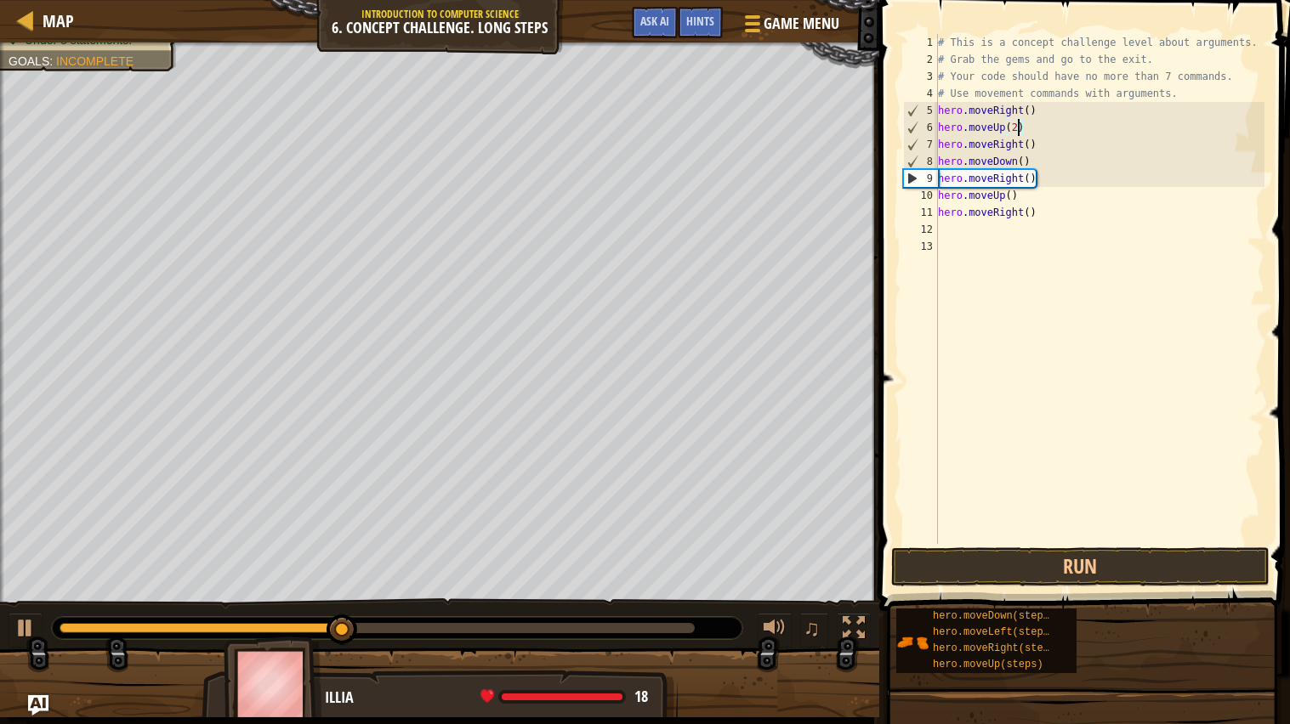
click at [1030, 145] on div "# This is a concept challenge level about arguments. # Grab the gems and go to …" at bounding box center [1099, 306] width 331 height 544
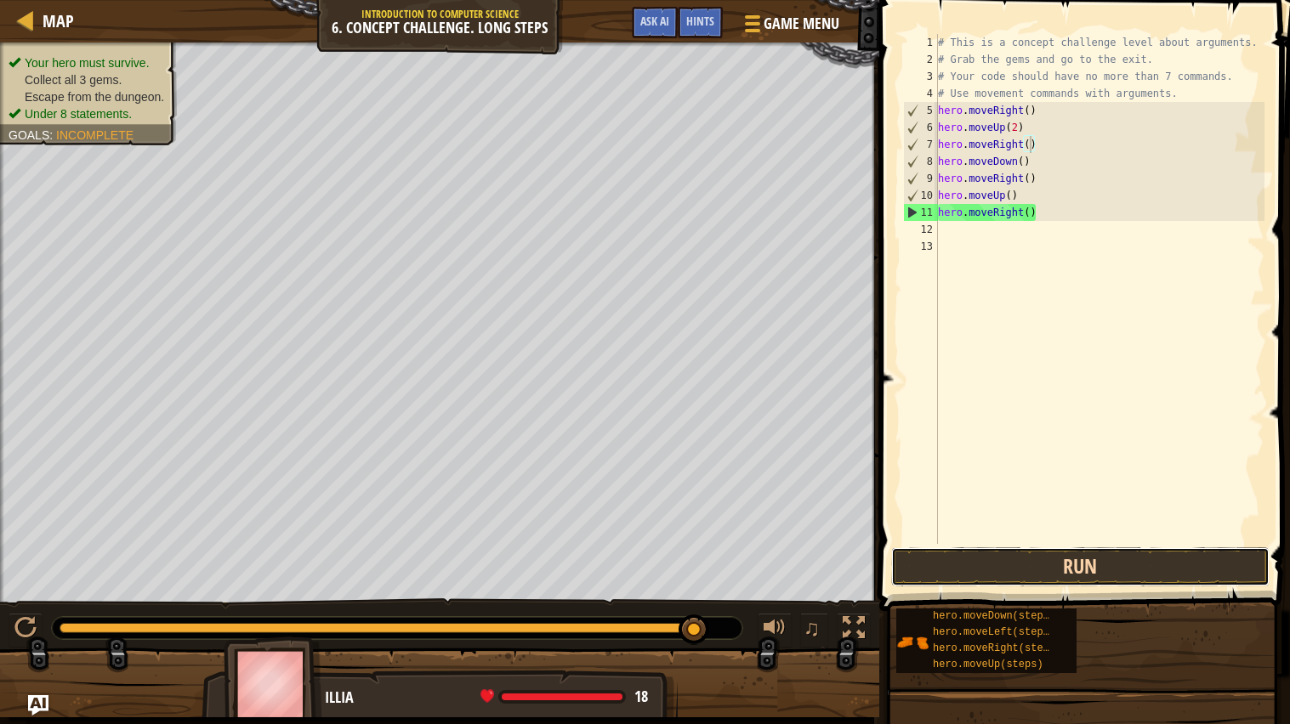
click at [1013, 561] on button "Run" at bounding box center [1080, 566] width 378 height 39
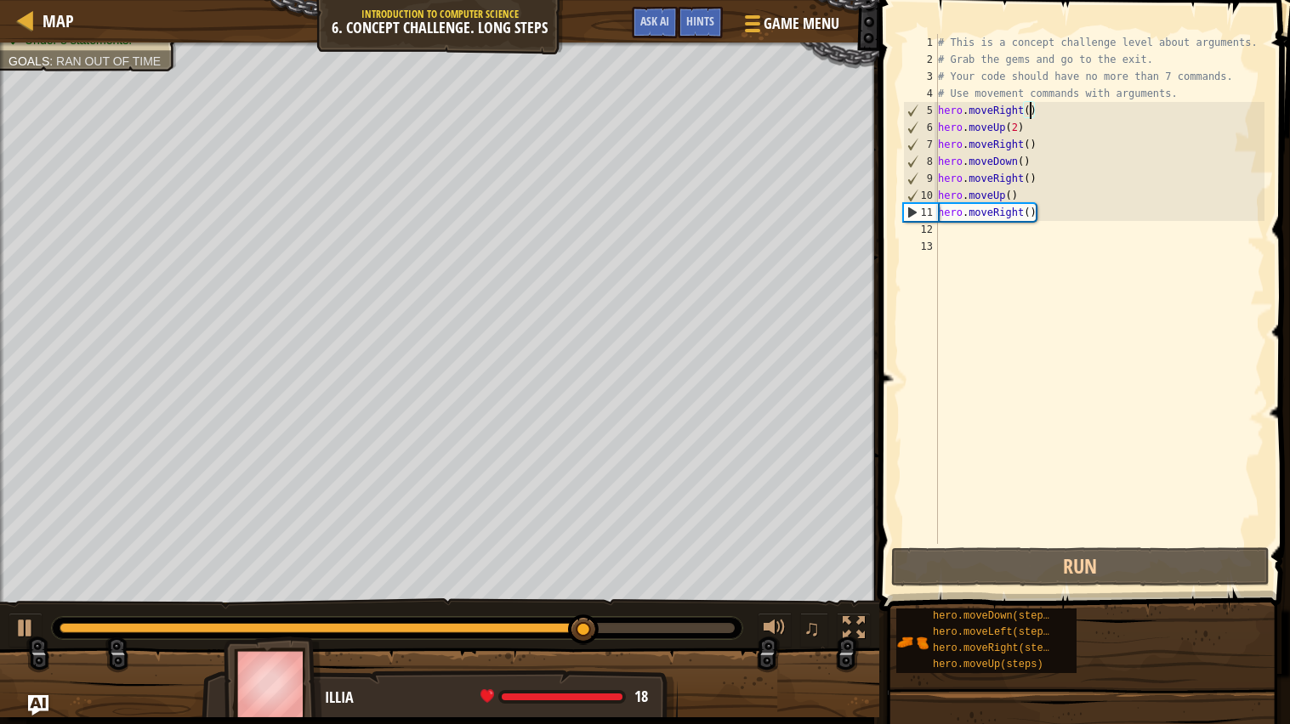
click at [1030, 109] on div "# This is a concept challenge level about arguments. # Grab the gems and go to …" at bounding box center [1099, 306] width 331 height 544
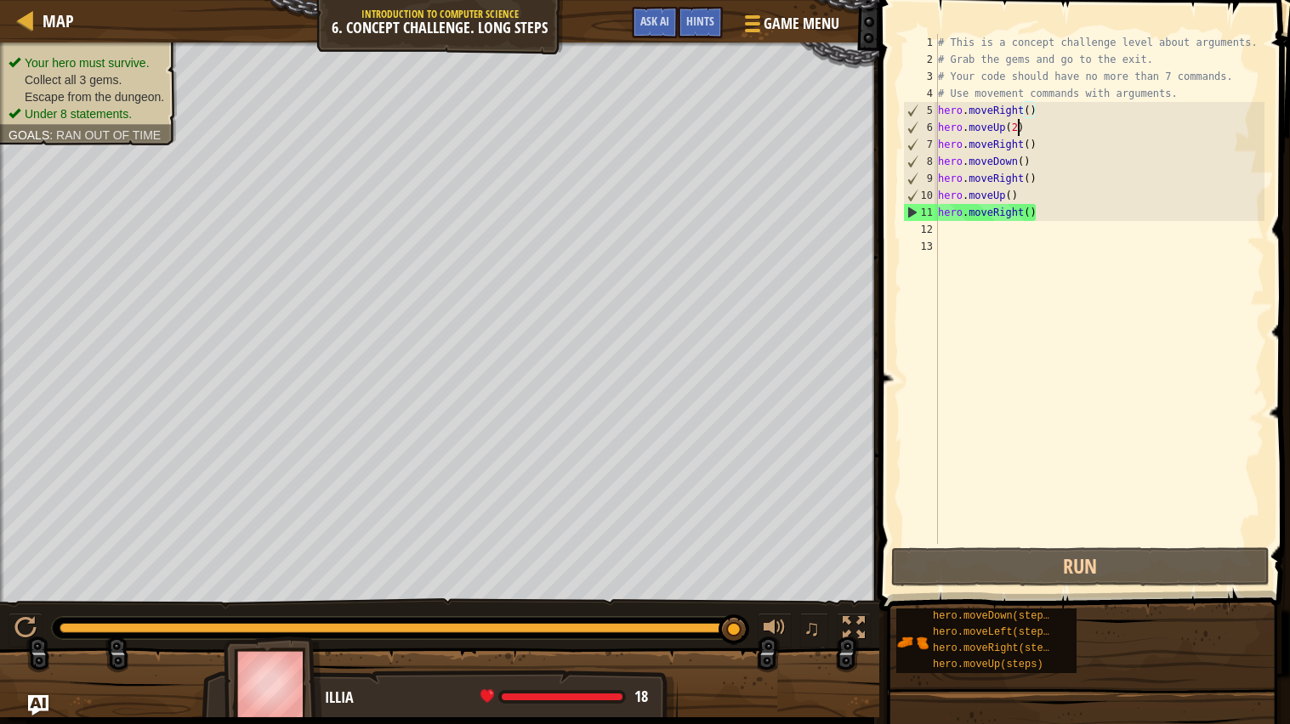
click at [1016, 128] on div "# This is a concept challenge level about arguments. # Grab the gems and go to …" at bounding box center [1099, 306] width 331 height 544
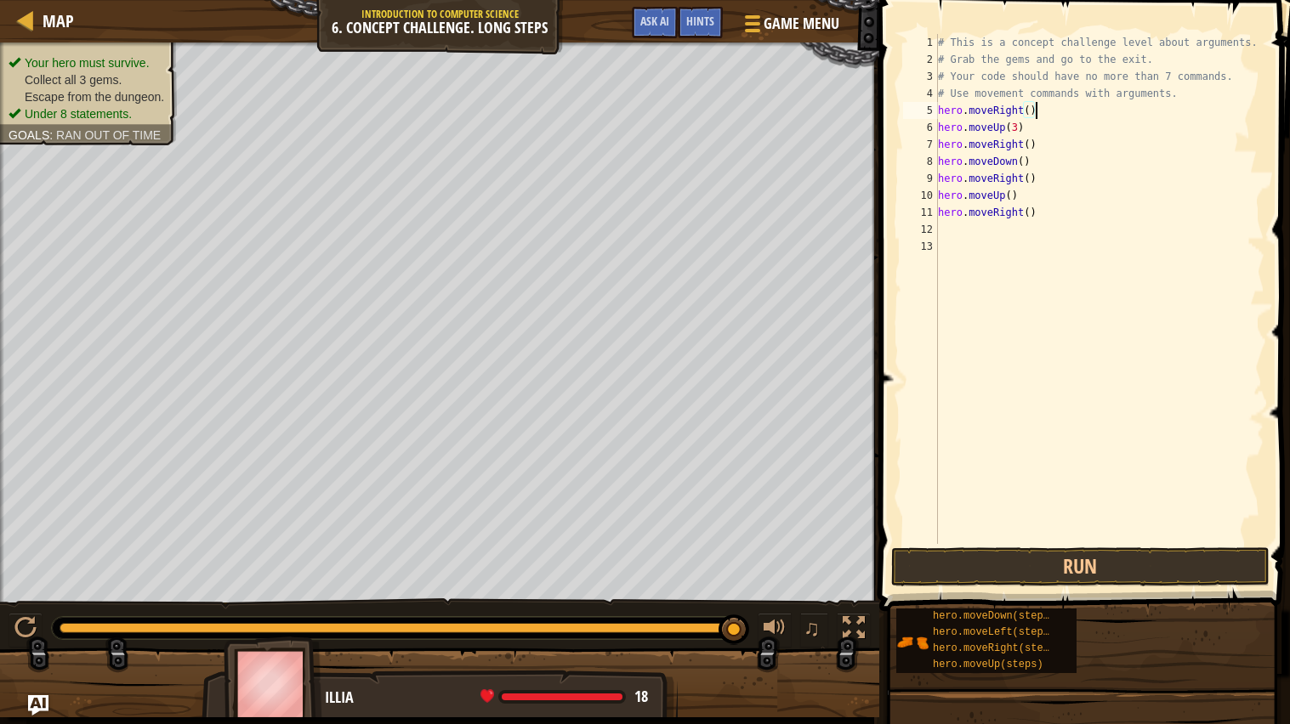
click at [1033, 108] on div "# This is a concept challenge level about arguments. # Grab the gems and go to …" at bounding box center [1099, 306] width 331 height 544
click at [1032, 108] on div "# This is a concept challenge level about arguments. # Grab the gems and go to …" at bounding box center [1099, 306] width 331 height 544
click at [1029, 139] on div "# This is a concept challenge level about arguments. # Grab the gems and go to …" at bounding box center [1099, 306] width 331 height 544
click at [1032, 178] on div "# This is a concept challenge level about arguments. # Grab the gems and go to …" at bounding box center [1099, 306] width 331 height 544
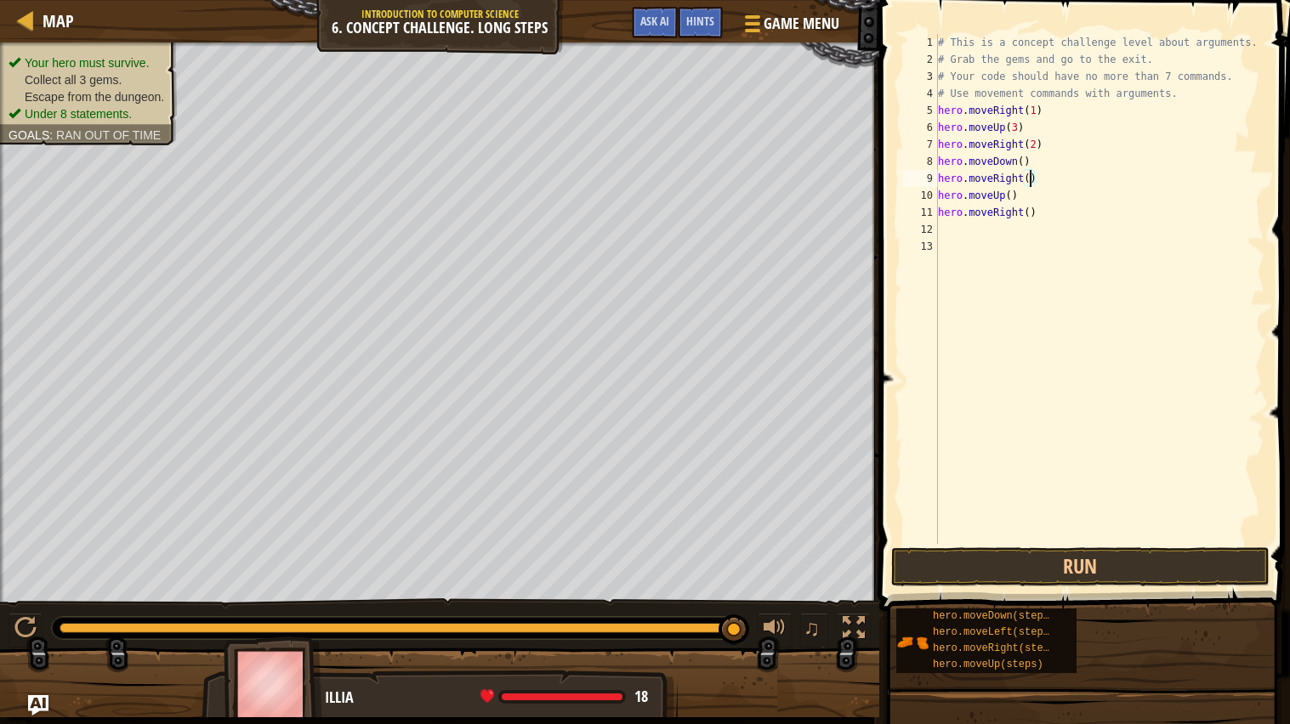
click at [1048, 173] on div "# This is a concept challenge level about arguments. # Grab the gems and go to …" at bounding box center [1099, 306] width 331 height 544
type textarea "h"
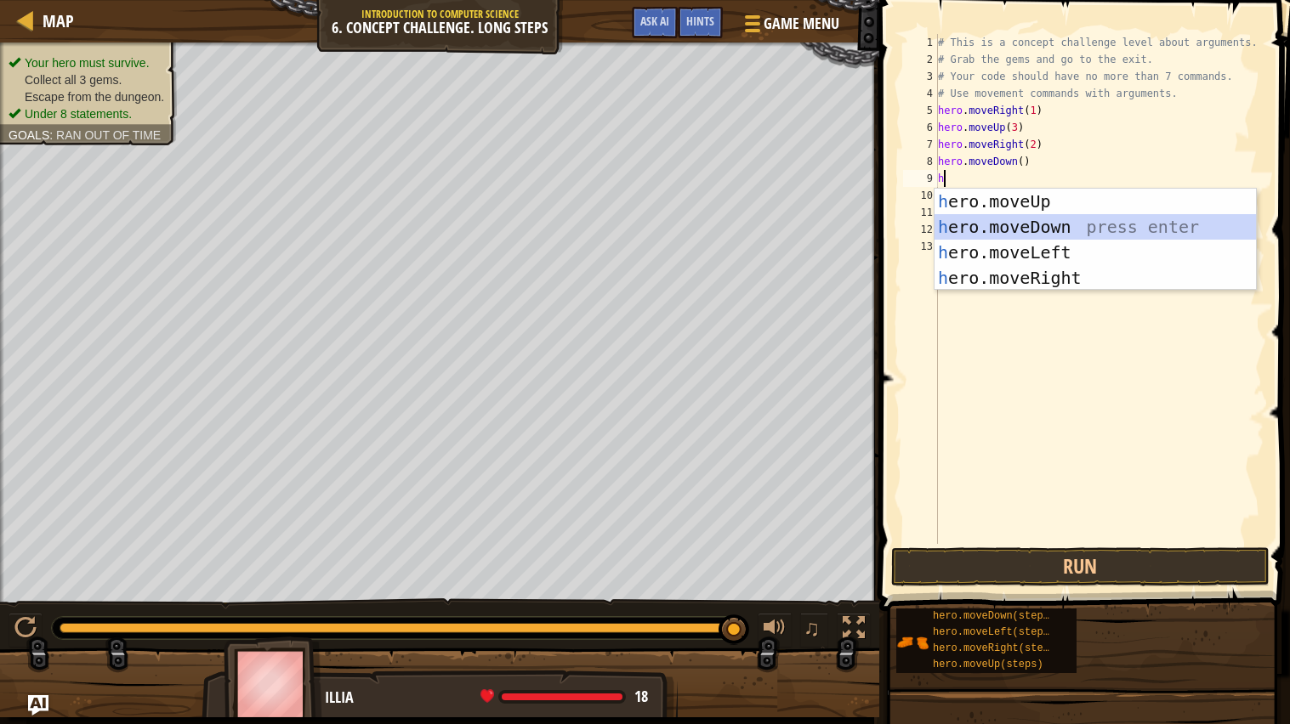
click at [1084, 240] on div "h ero.moveUp press enter h ero.moveDown press enter h ero.moveLeft press enter …" at bounding box center [1094, 265] width 321 height 153
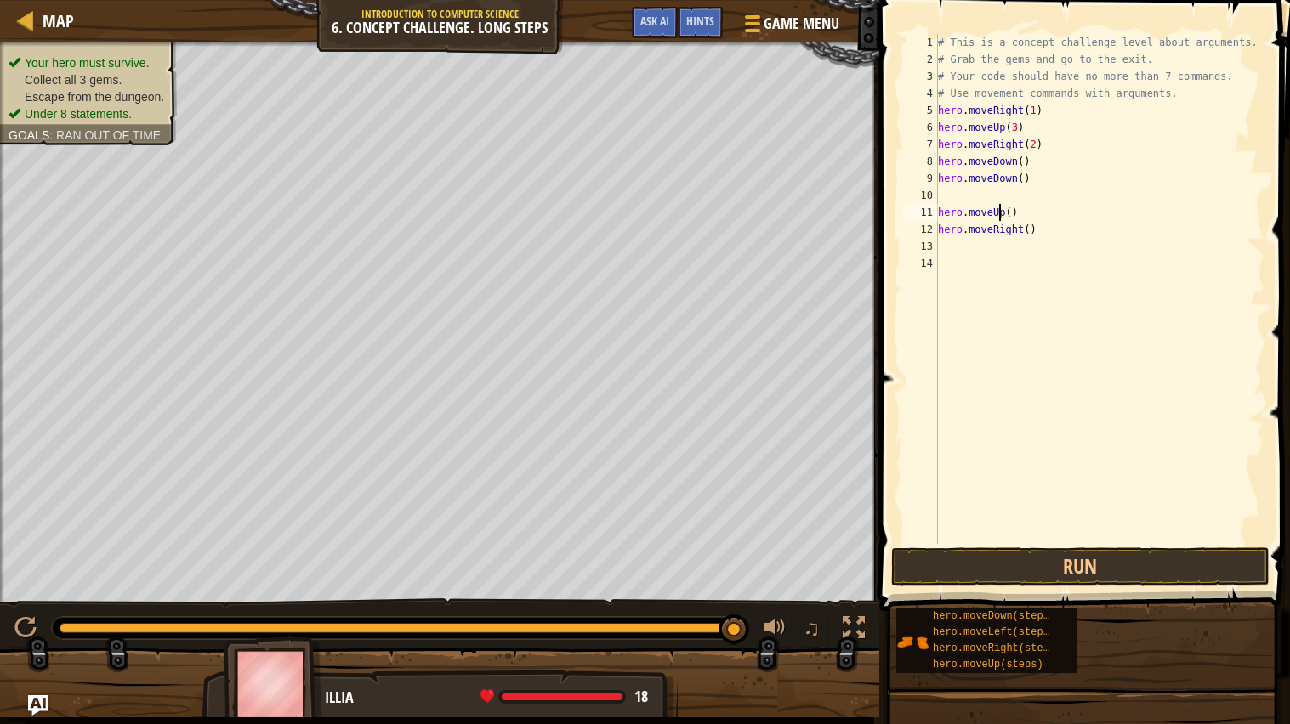
click at [996, 208] on div "# This is a concept challenge level about arguments. # Grab the gems and go to …" at bounding box center [1099, 306] width 331 height 544
type textarea "hero.moveUp()"
click at [996, 201] on div "# This is a concept challenge level about arguments. # Grab the gems and go to …" at bounding box center [1099, 306] width 331 height 544
type textarea "h"
